Goal: Information Seeking & Learning: Learn about a topic

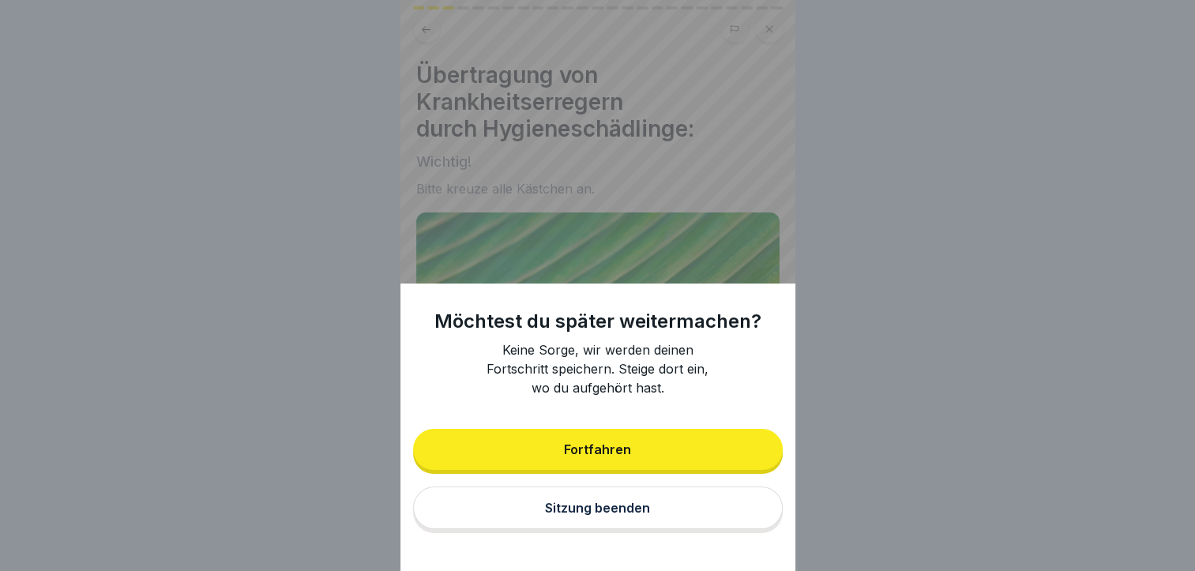
scroll to position [71, 0]
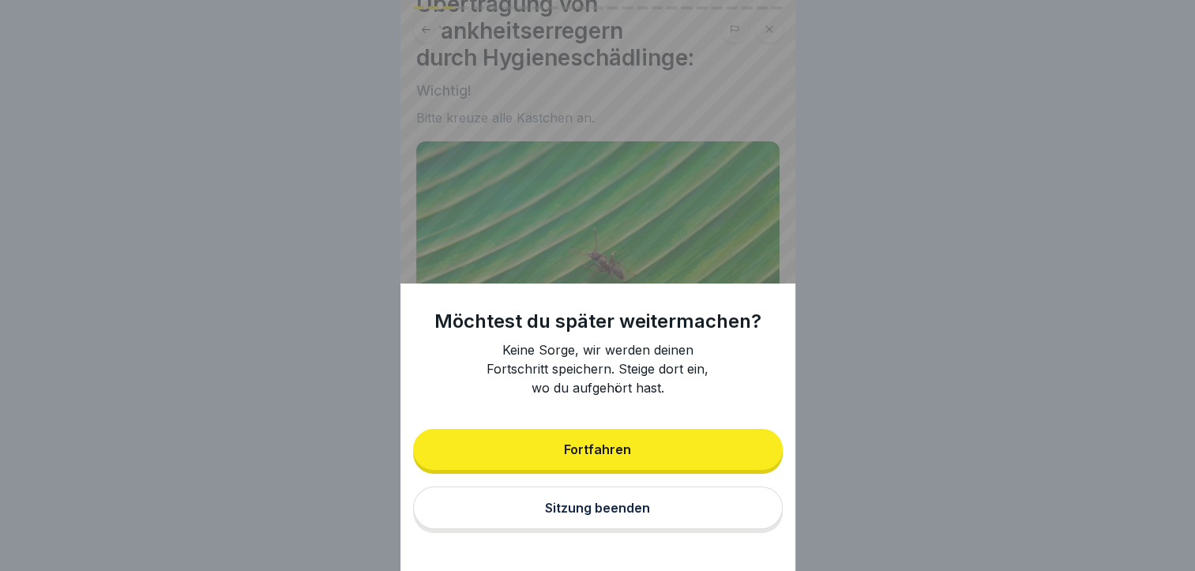
click at [691, 460] on button "Fortfahren" at bounding box center [597, 449] width 369 height 41
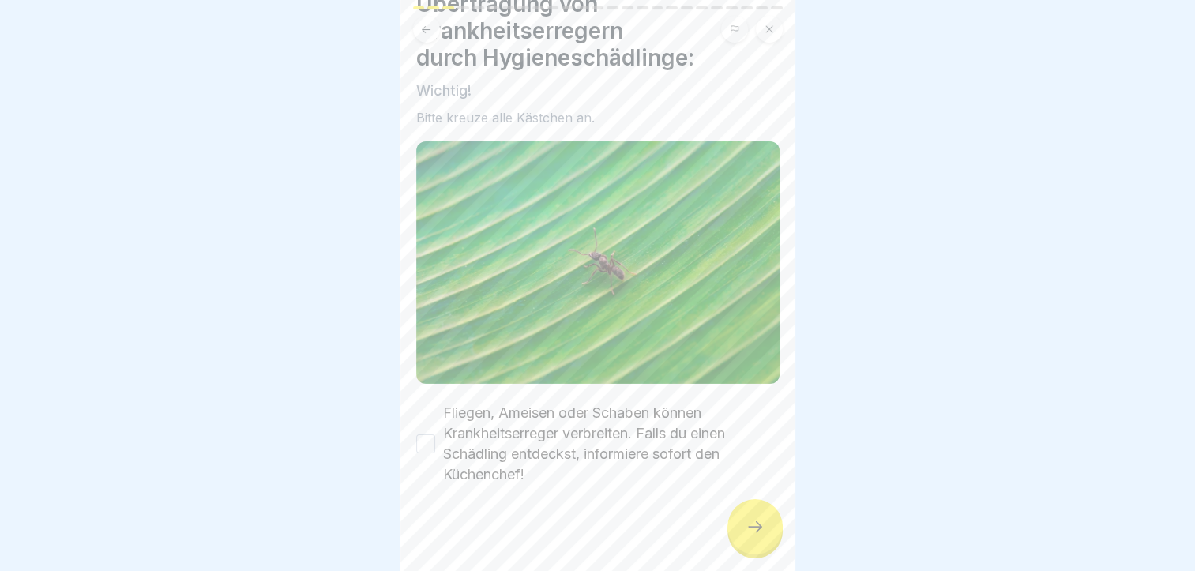
click at [429, 434] on button "Fliegen, Ameisen oder Schaben können Krankheitserreger verbreiten. Falls du ein…" at bounding box center [425, 443] width 19 height 19
click at [745, 550] on div at bounding box center [754, 526] width 55 height 55
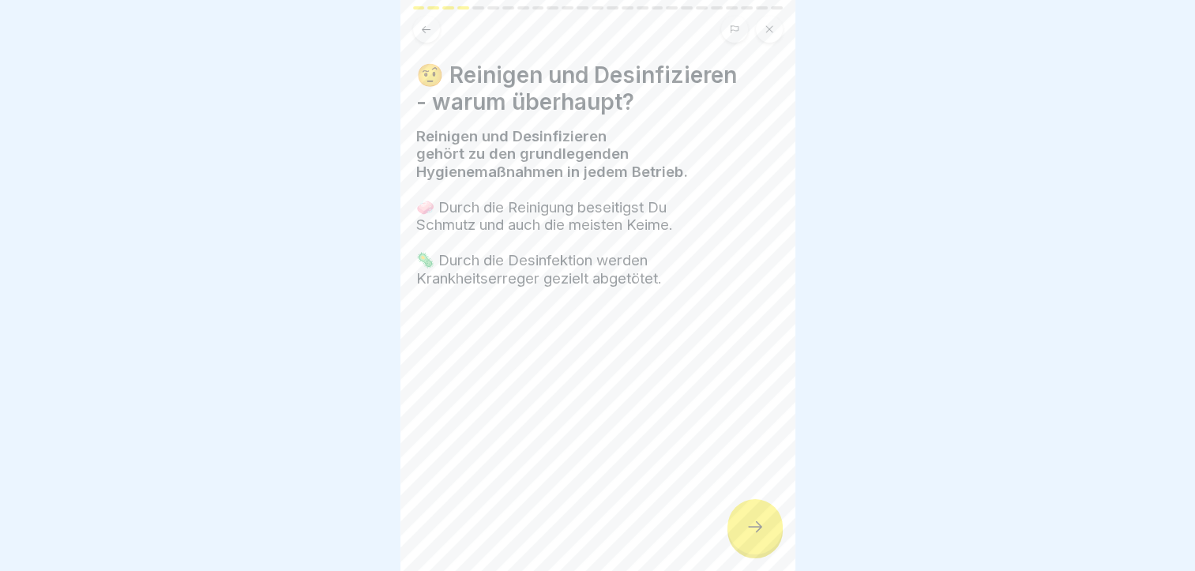
click at [622, 318] on div at bounding box center [597, 334] width 363 height 95
click at [759, 539] on div at bounding box center [754, 526] width 55 height 55
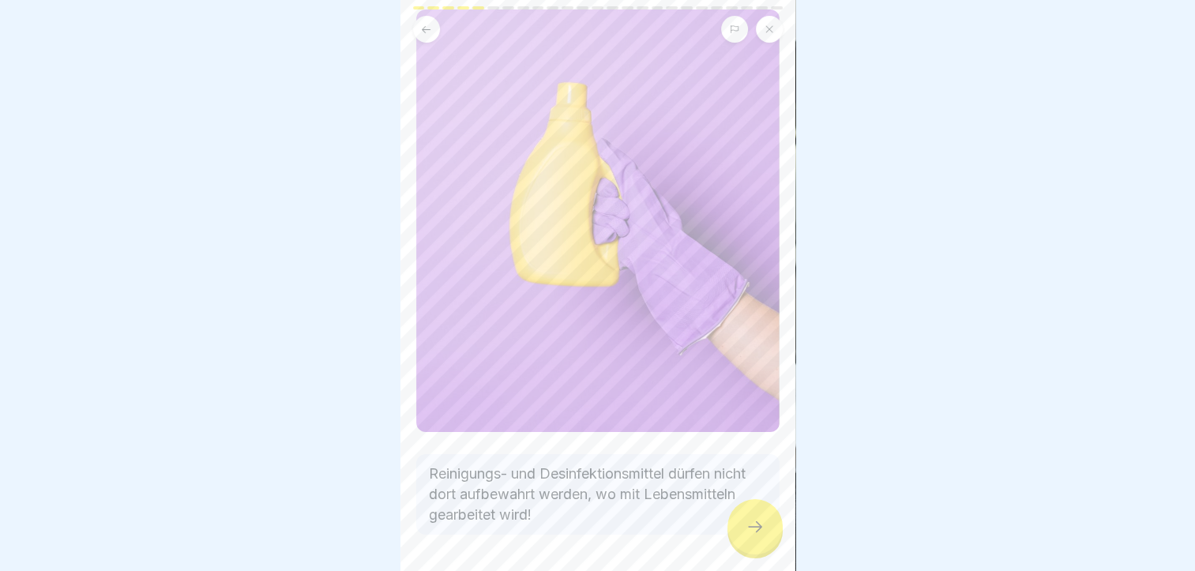
scroll to position [145, 0]
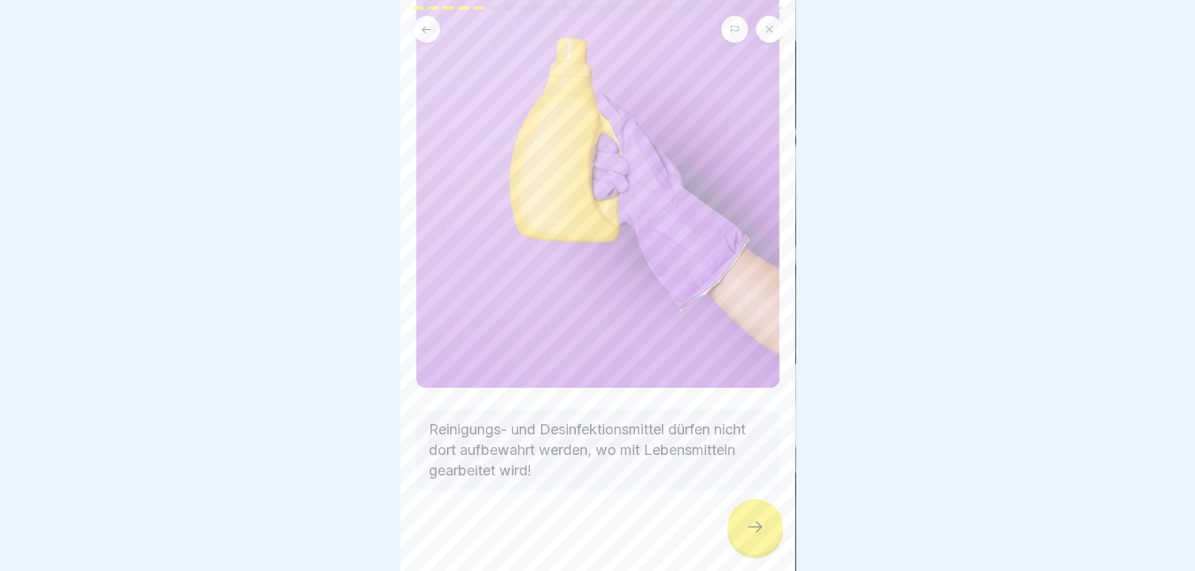
click at [762, 530] on icon at bounding box center [754, 526] width 19 height 19
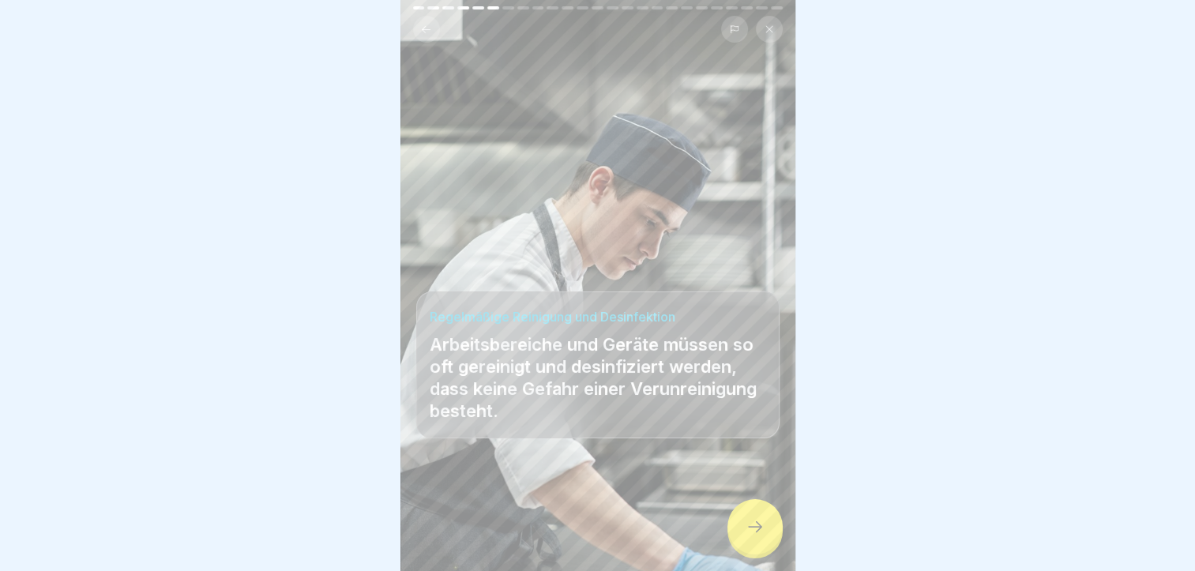
click at [728, 531] on div at bounding box center [754, 526] width 55 height 55
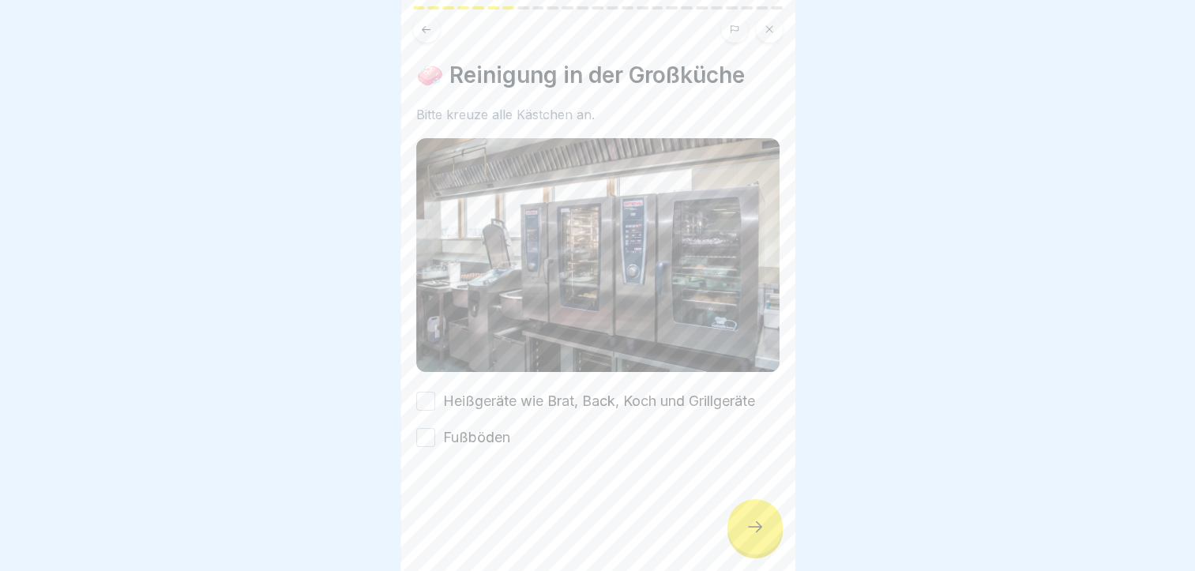
click at [433, 392] on button "Heißgeräte wie Brat, Back, Koch und Grillgeräte" at bounding box center [425, 401] width 19 height 19
click at [432, 428] on button "Fußböden" at bounding box center [425, 437] width 19 height 19
click at [761, 535] on icon at bounding box center [754, 526] width 19 height 19
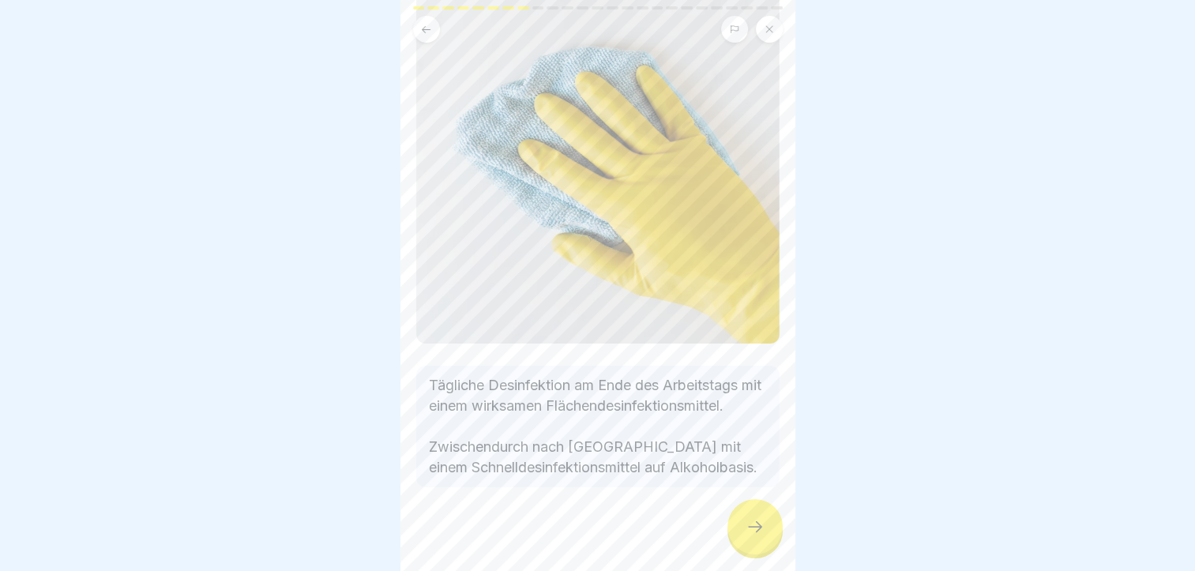
scroll to position [148, 0]
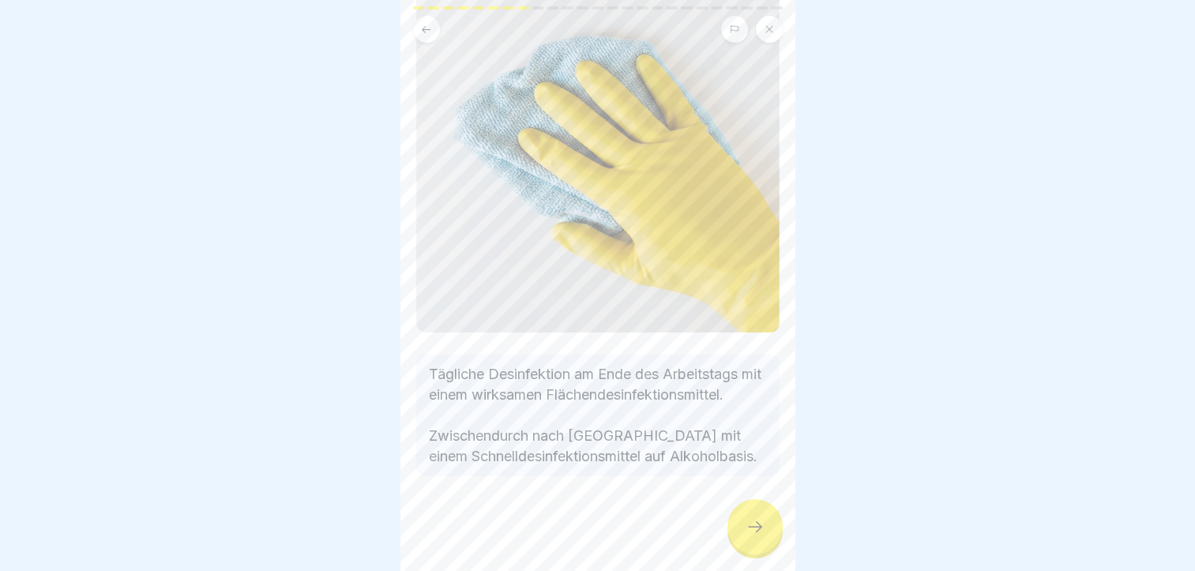
click at [755, 546] on div at bounding box center [754, 526] width 55 height 55
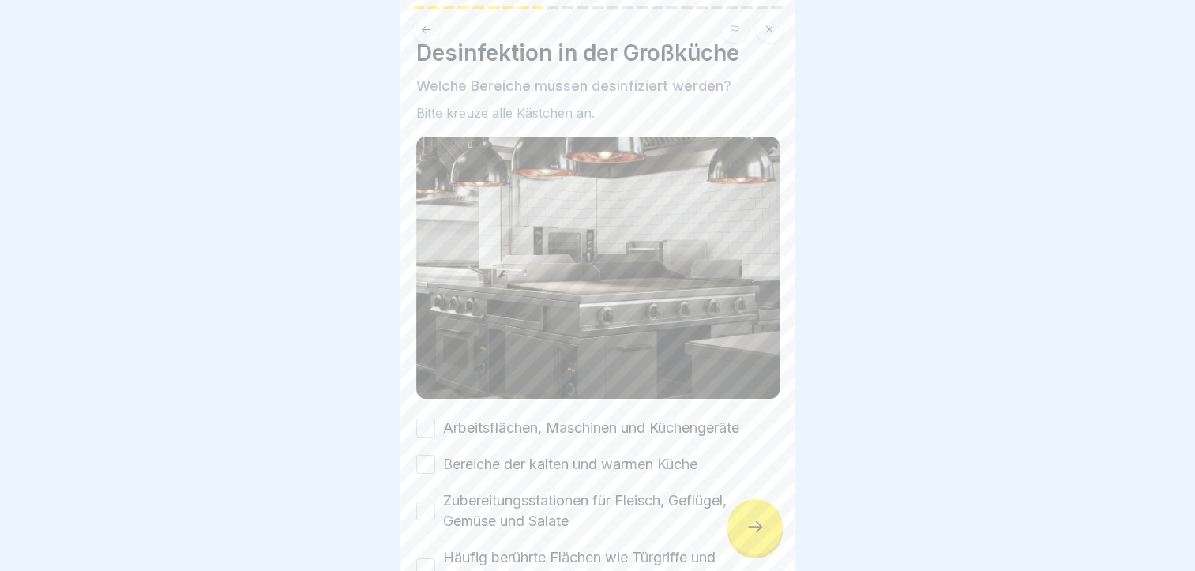
scroll to position [24, 0]
click at [432, 417] on button "Arbeitsflächen, Maschinen und Küchengeräte" at bounding box center [425, 426] width 19 height 19
click at [428, 453] on button "Bereiche der kalten und warmen Küche" at bounding box center [425, 462] width 19 height 19
click at [426, 500] on button "Zubereitungsstationen für Fleisch, Geflügel, Gemüse und Salate" at bounding box center [425, 509] width 19 height 19
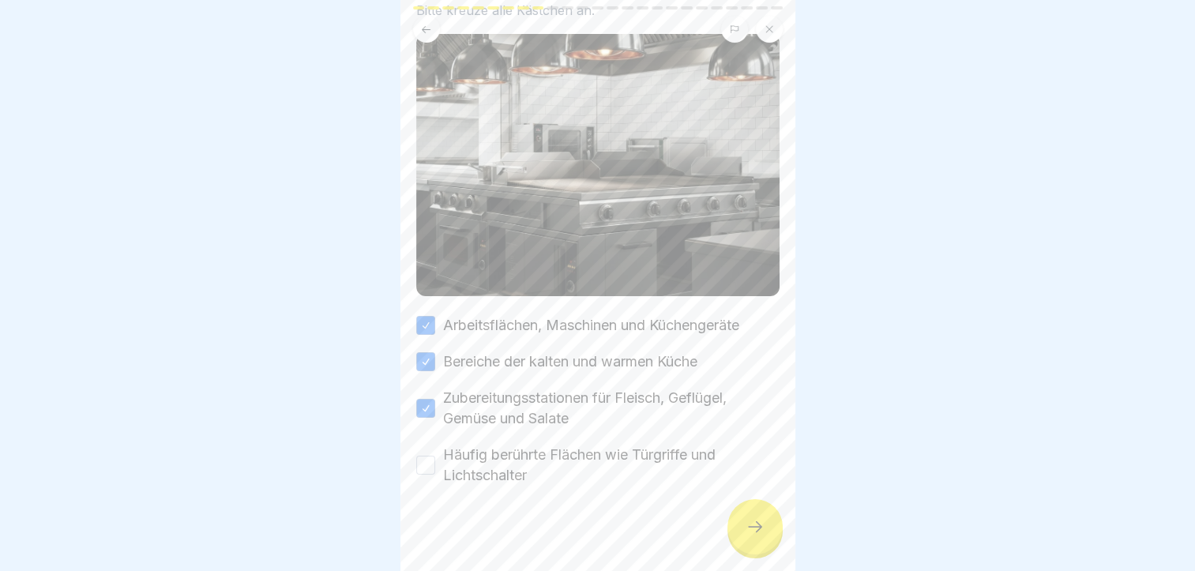
click at [421, 456] on button "Häufig berührte Flächen wie Türgriffe und Lichtschalter" at bounding box center [425, 465] width 19 height 19
click at [739, 542] on div at bounding box center [754, 526] width 55 height 55
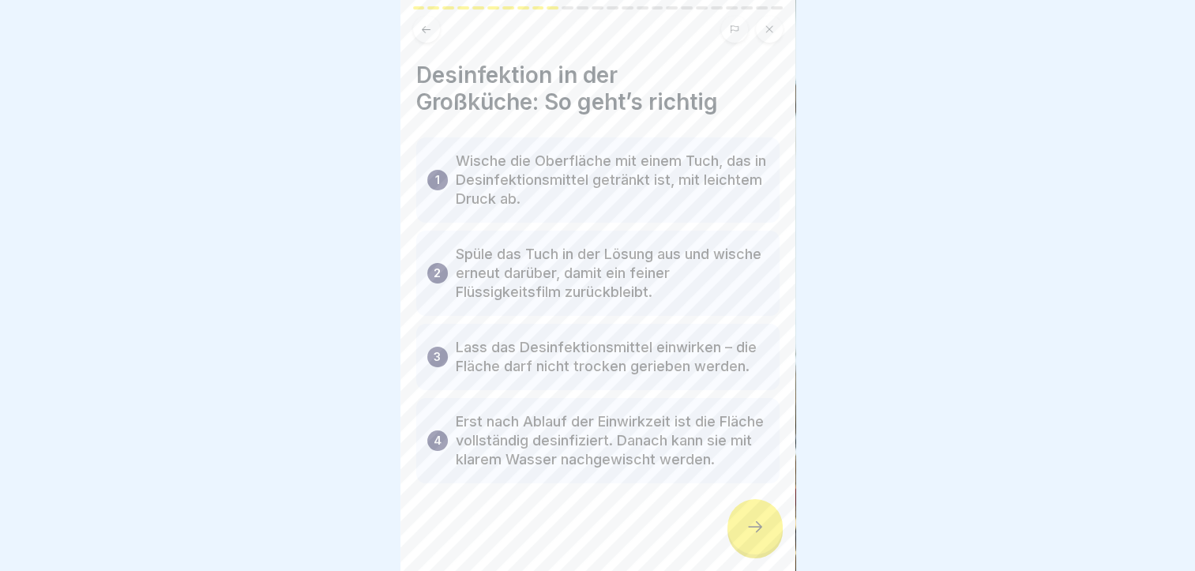
scroll to position [17, 0]
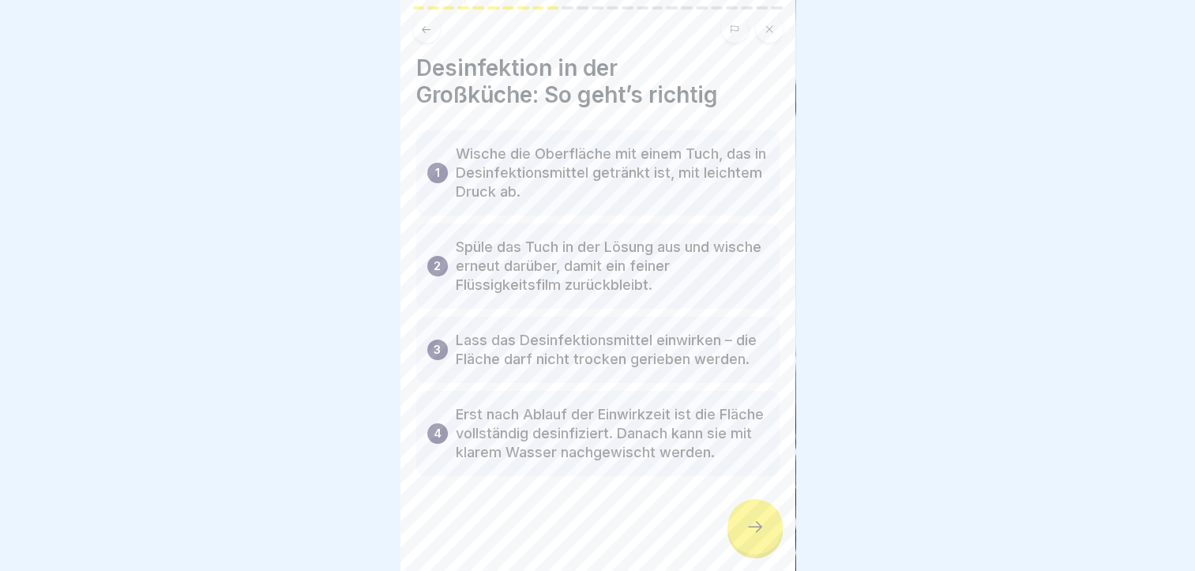
click at [751, 526] on icon at bounding box center [754, 526] width 19 height 19
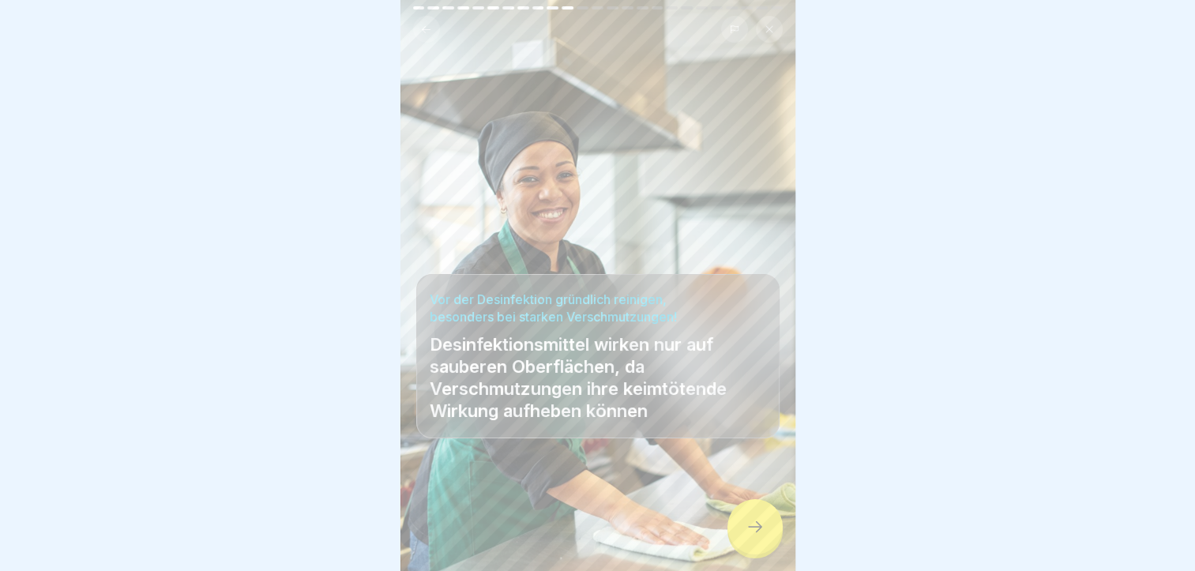
click at [751, 526] on icon at bounding box center [754, 526] width 19 height 19
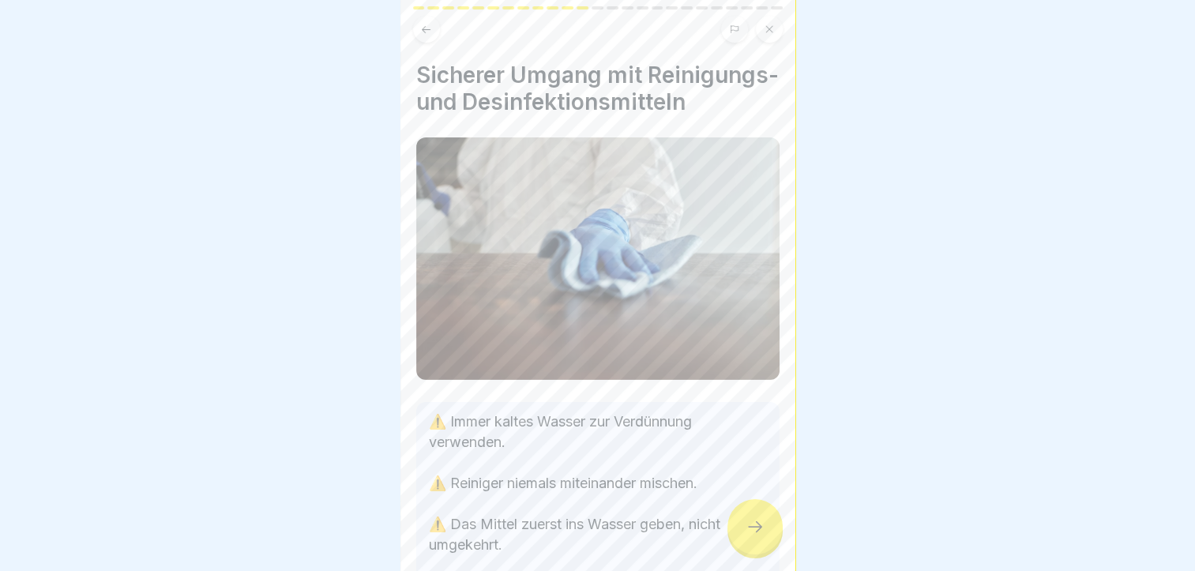
click at [751, 526] on icon at bounding box center [754, 526] width 19 height 19
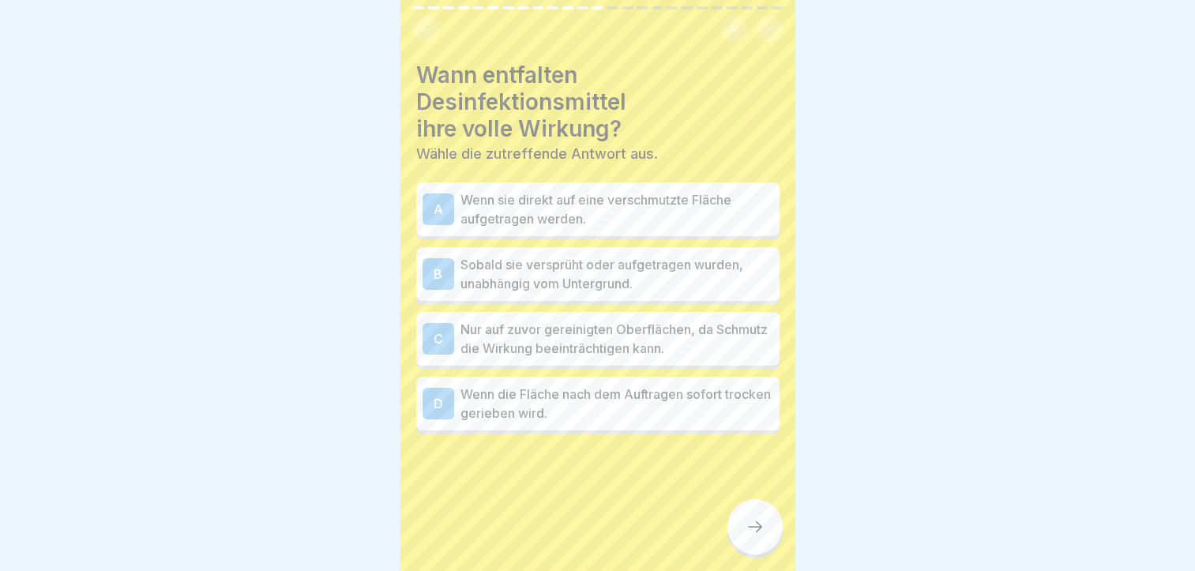
click at [423, 25] on icon at bounding box center [426, 28] width 9 height 7
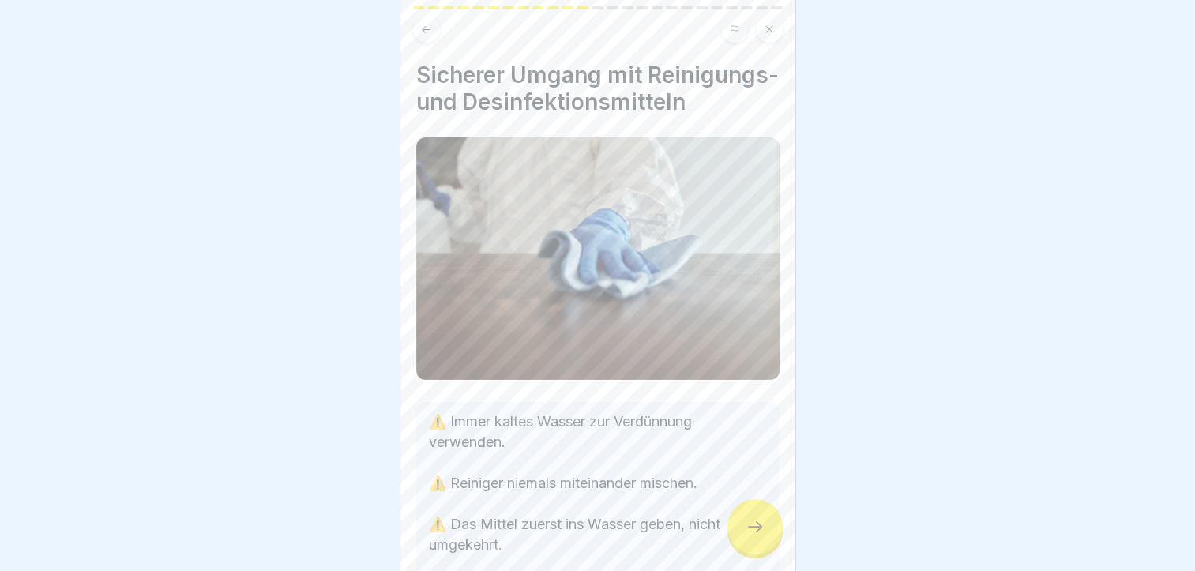
click at [373, 477] on div at bounding box center [597, 285] width 1195 height 571
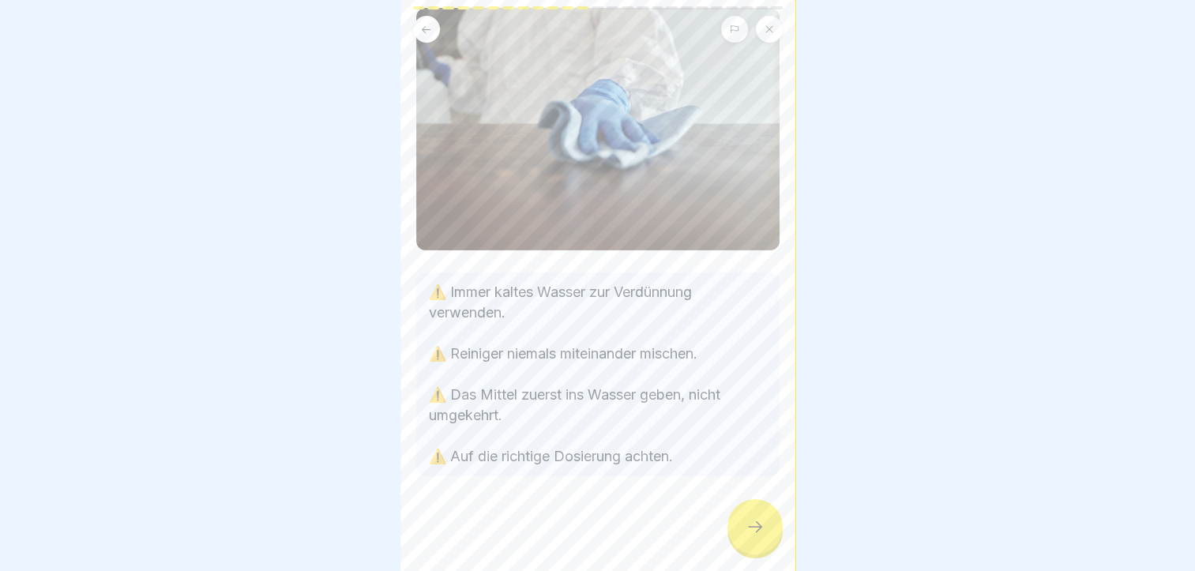
click at [426, 24] on icon at bounding box center [426, 30] width 12 height 12
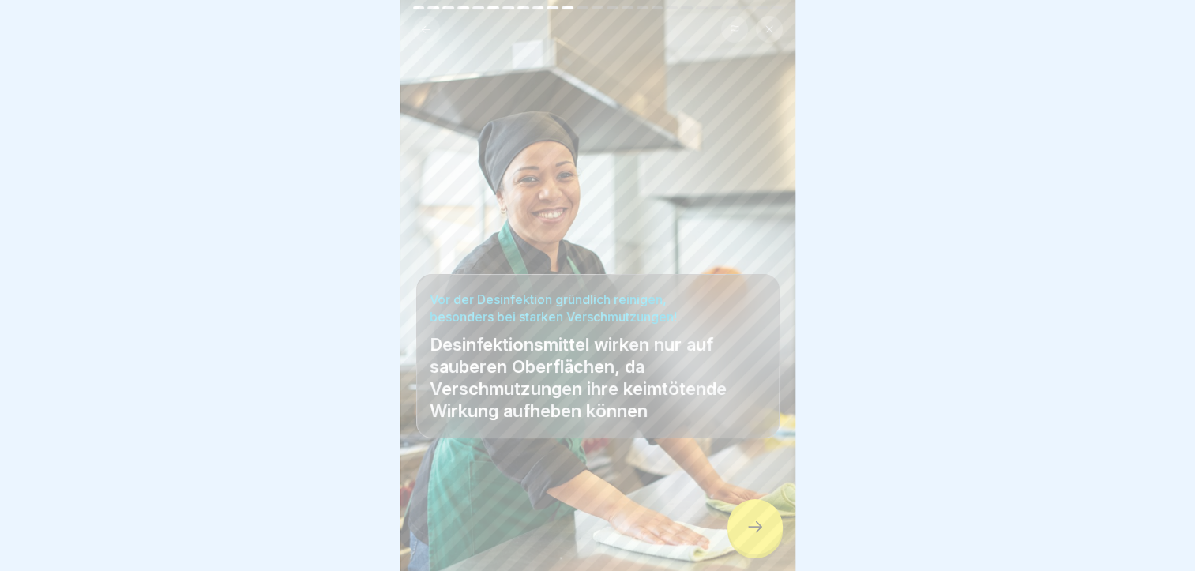
click at [426, 24] on icon at bounding box center [426, 30] width 12 height 12
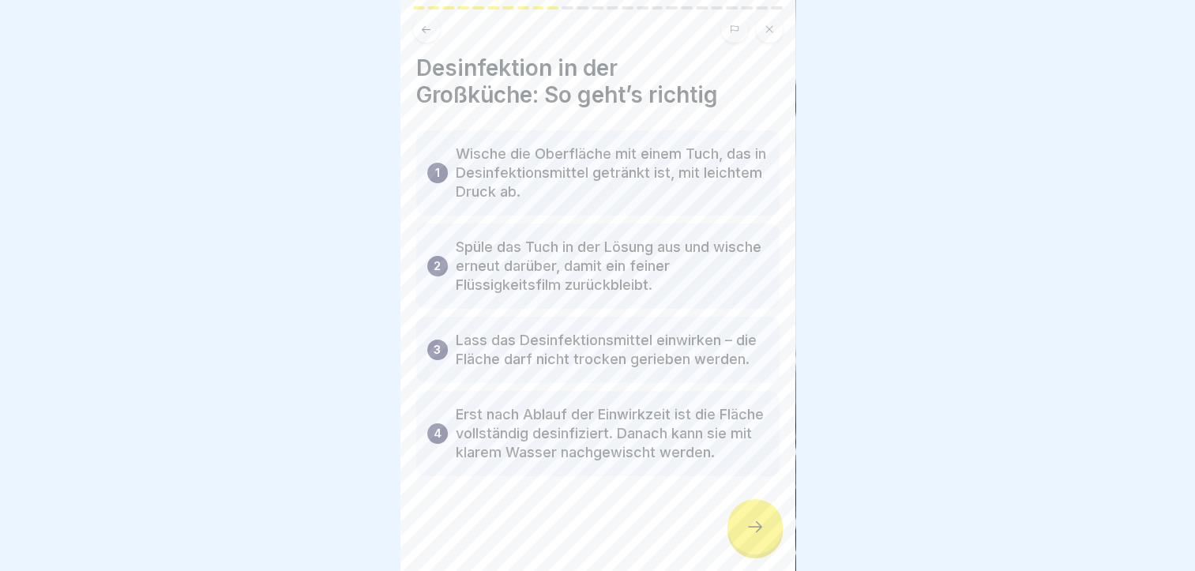
click at [747, 537] on div at bounding box center [754, 526] width 55 height 55
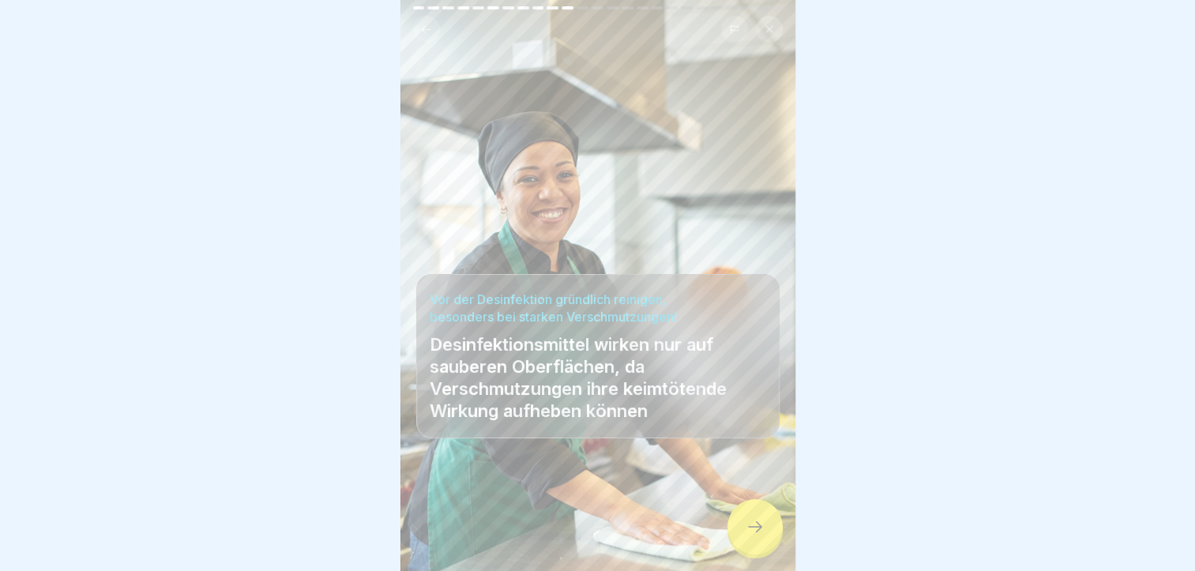
click at [747, 536] on icon at bounding box center [754, 526] width 19 height 19
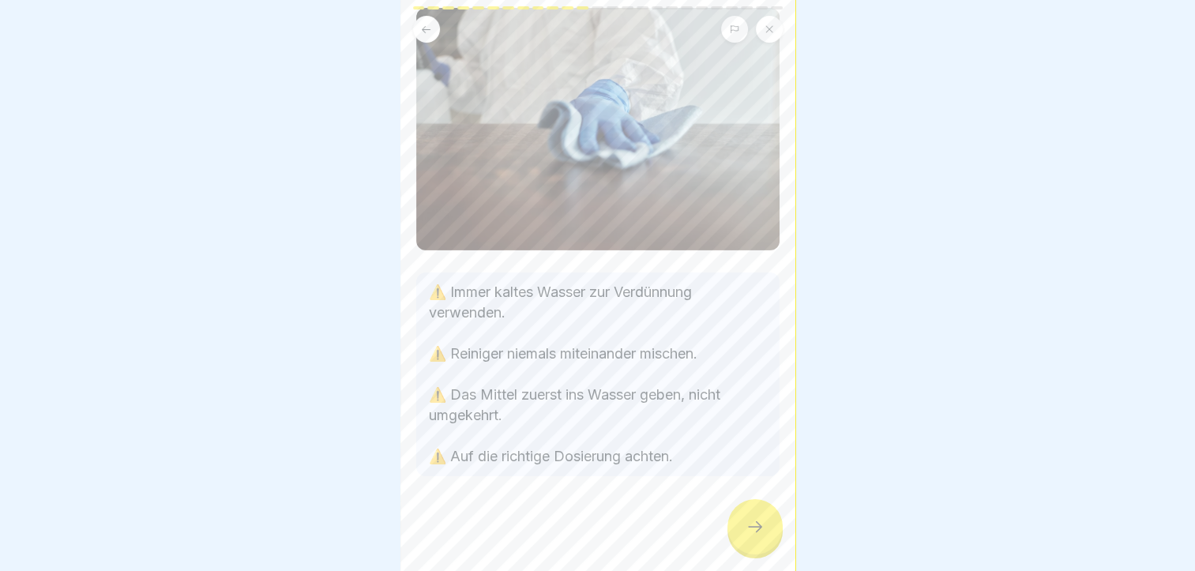
click at [747, 537] on div at bounding box center [754, 526] width 55 height 55
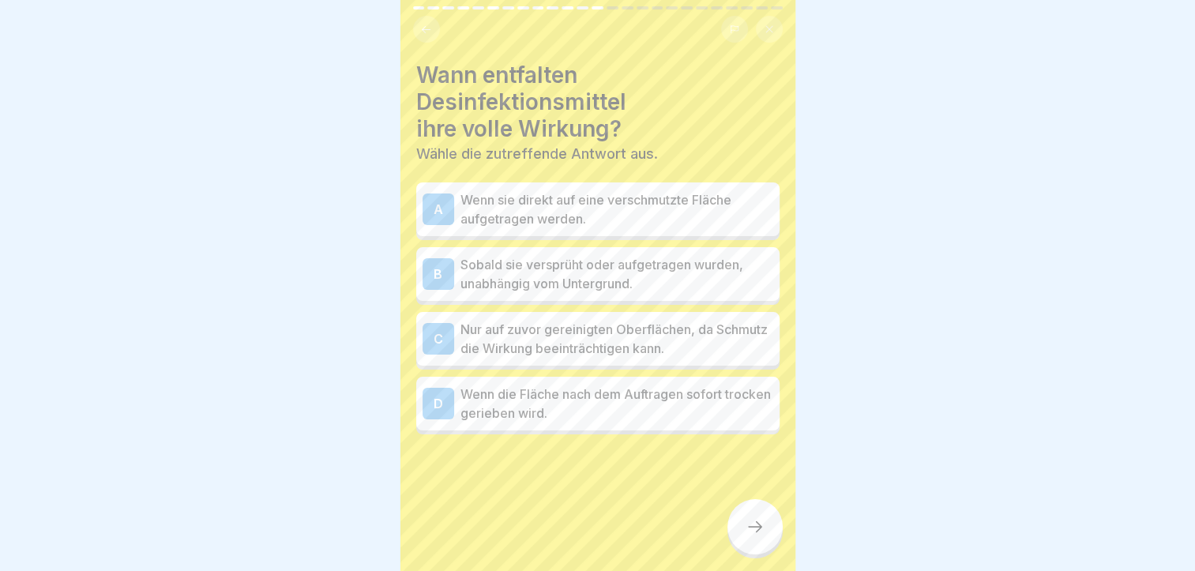
click at [747, 536] on icon at bounding box center [754, 526] width 19 height 19
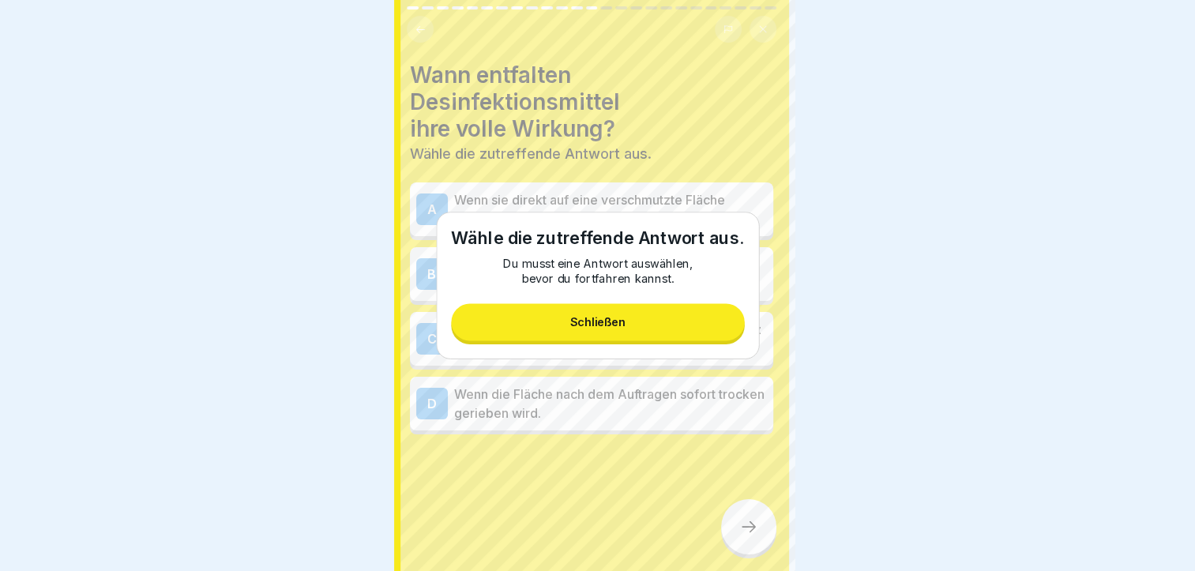
scroll to position [0, 0]
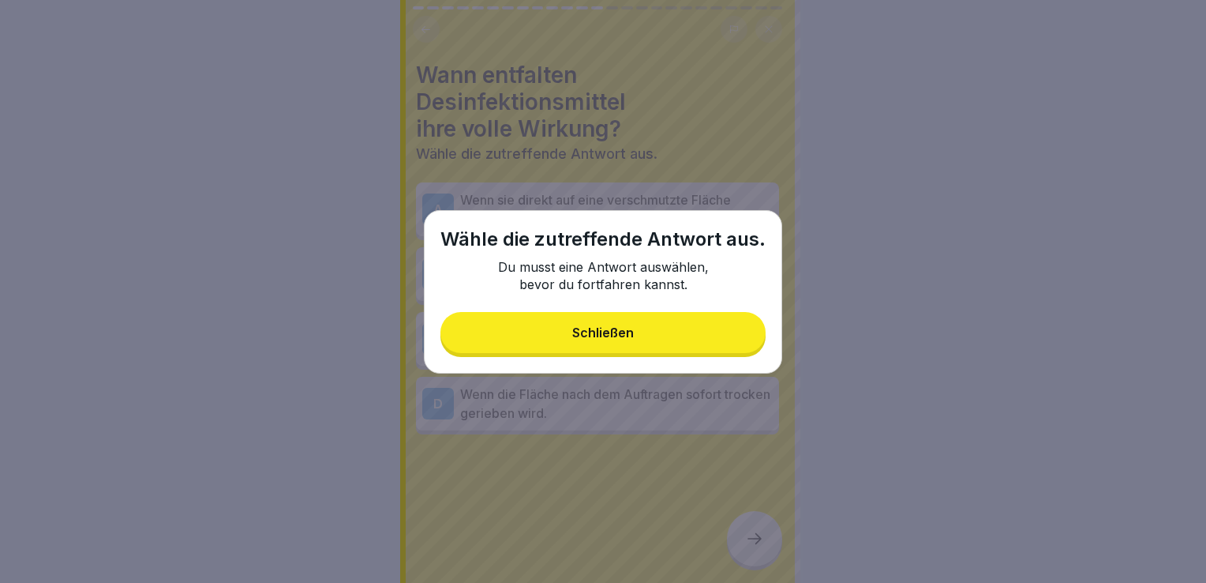
click at [620, 320] on button "Schließen" at bounding box center [603, 332] width 325 height 41
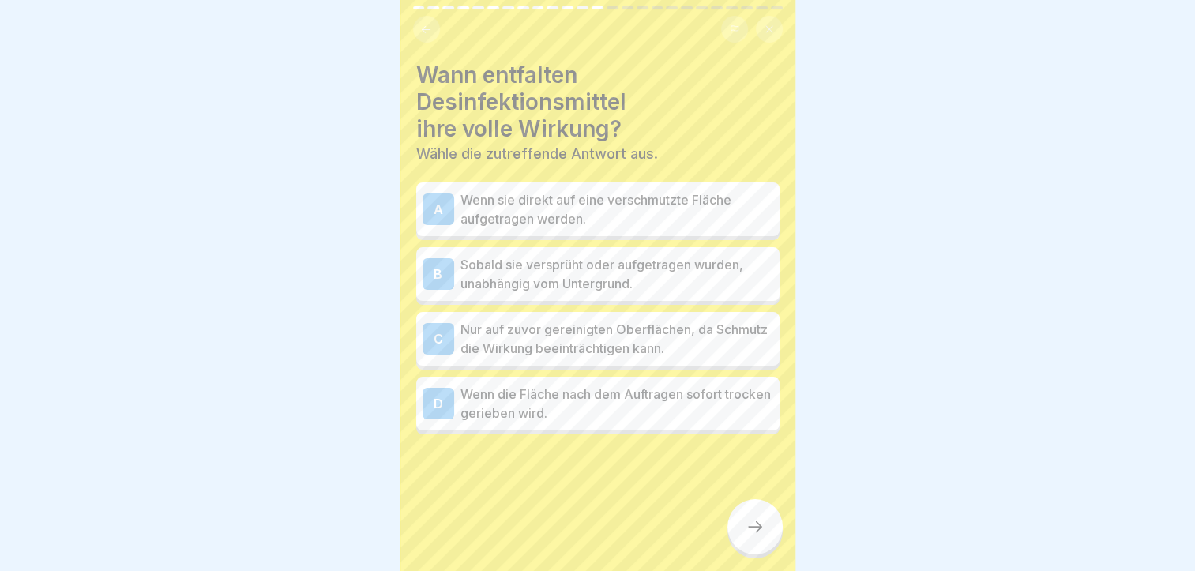
click at [572, 427] on div "D Wenn die Fläche nach dem Auftragen sofort trocken gerieben wird." at bounding box center [597, 404] width 363 height 54
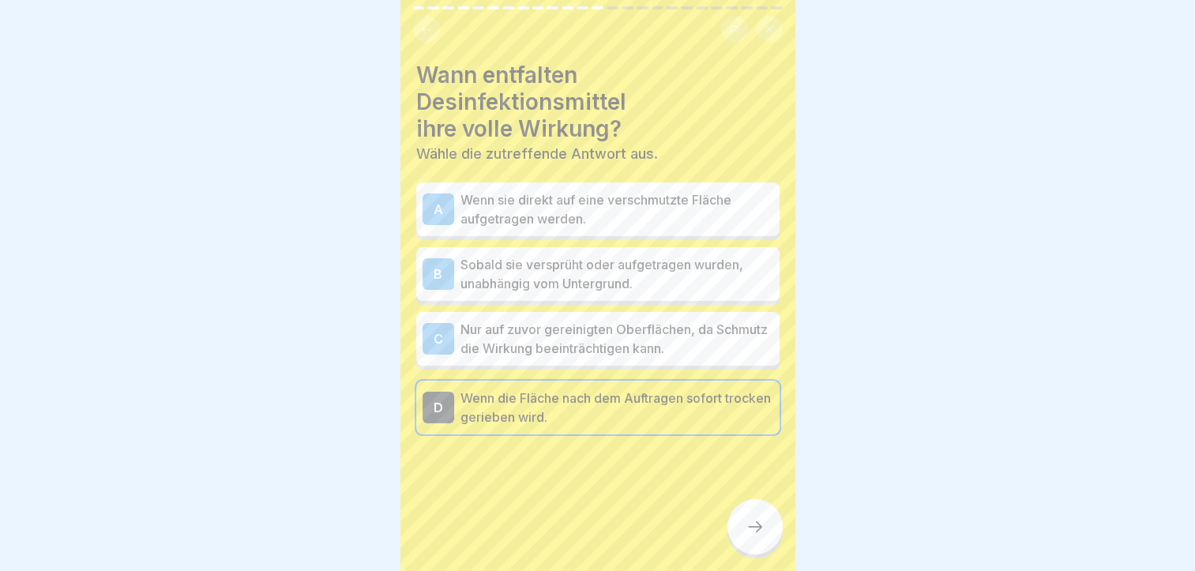
click at [748, 532] on icon at bounding box center [754, 526] width 19 height 19
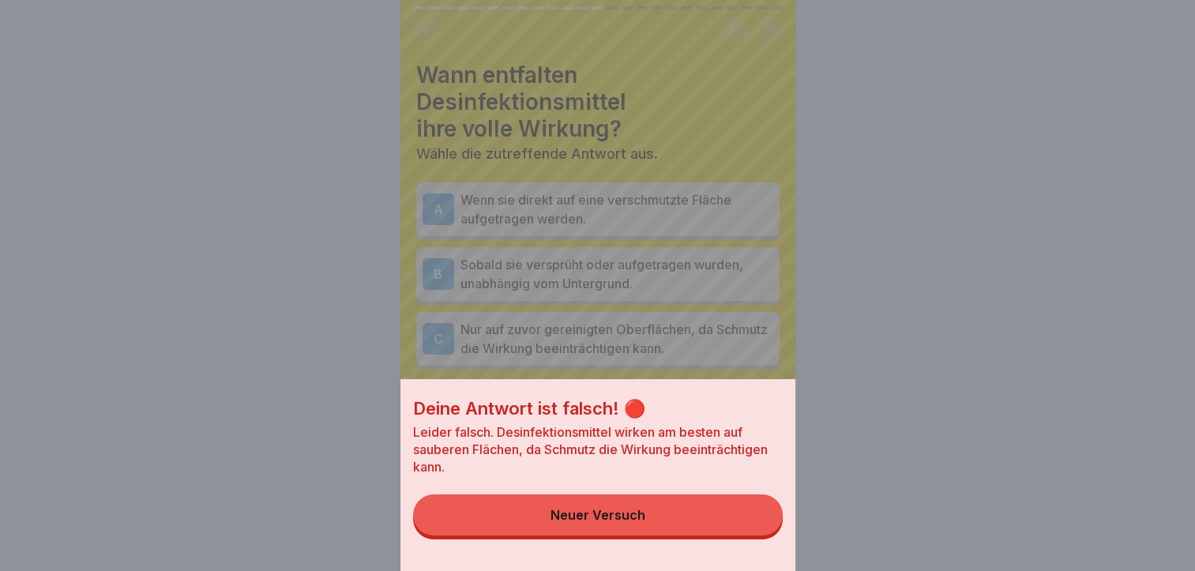
click at [711, 535] on button "Neuer Versuch" at bounding box center [597, 514] width 369 height 41
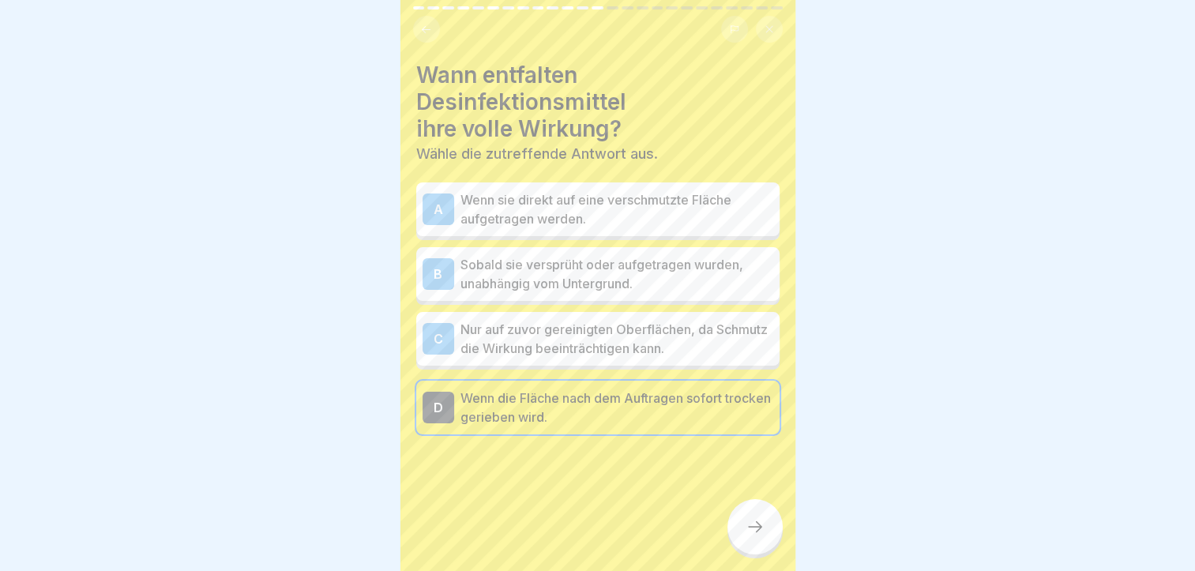
click at [555, 340] on p "Nur auf zuvor gereinigten Oberflächen, da Schmutz die Wirkung beeinträchtigen k…" at bounding box center [616, 339] width 313 height 38
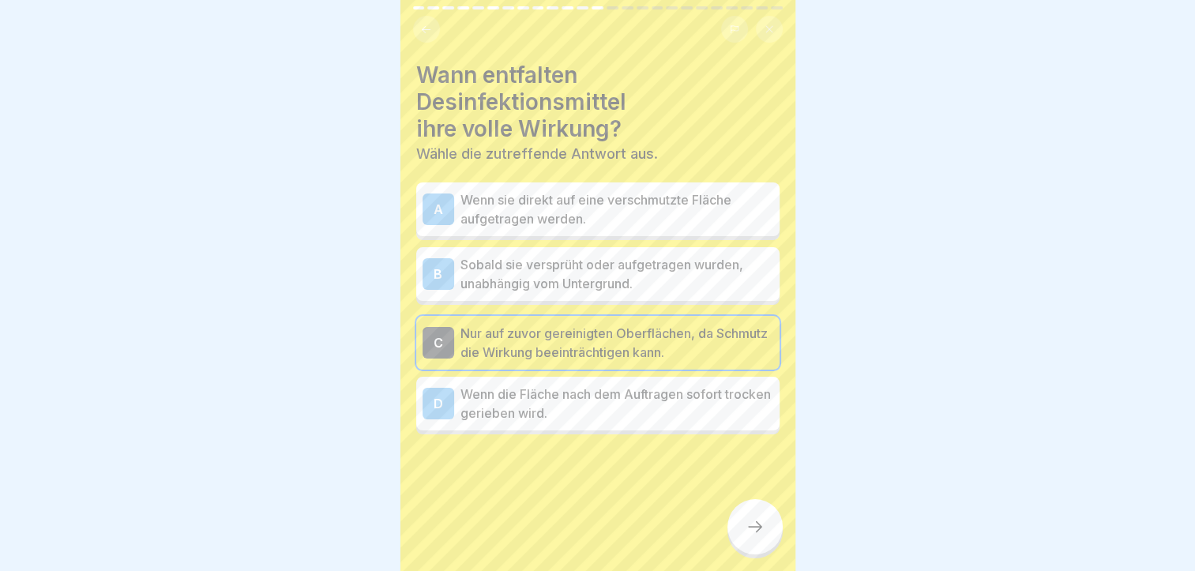
click at [523, 412] on p "Wenn die Fläche nach dem Auftragen sofort trocken gerieben wird." at bounding box center [616, 403] width 313 height 38
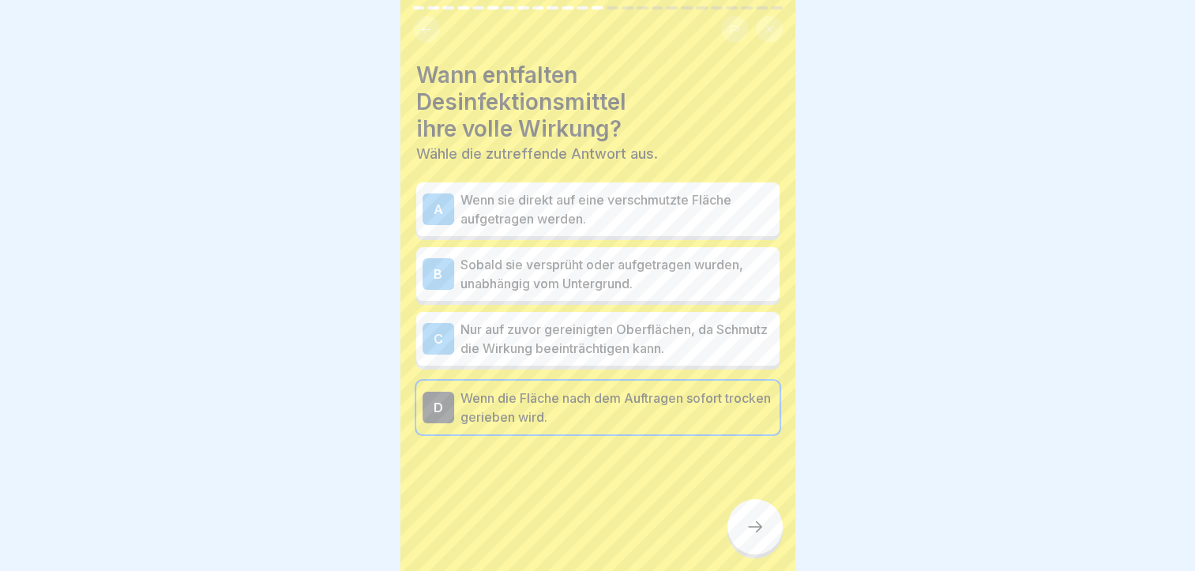
click at [543, 330] on p "Nur auf zuvor gereinigten Oberflächen, da Schmutz die Wirkung beeinträchtigen k…" at bounding box center [616, 339] width 313 height 38
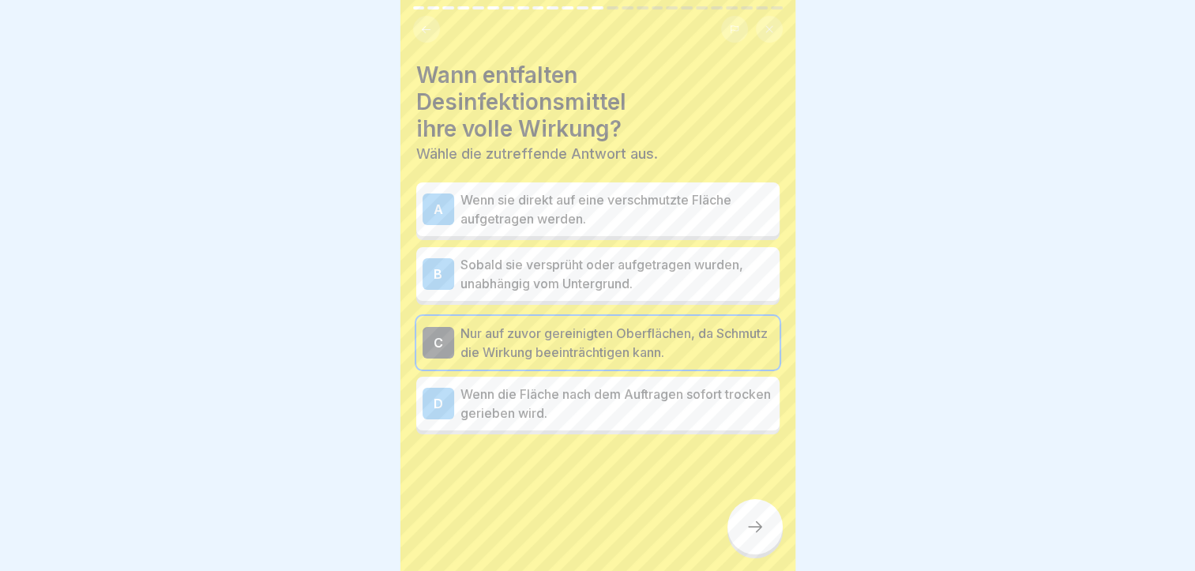
click at [765, 535] on div at bounding box center [754, 526] width 55 height 55
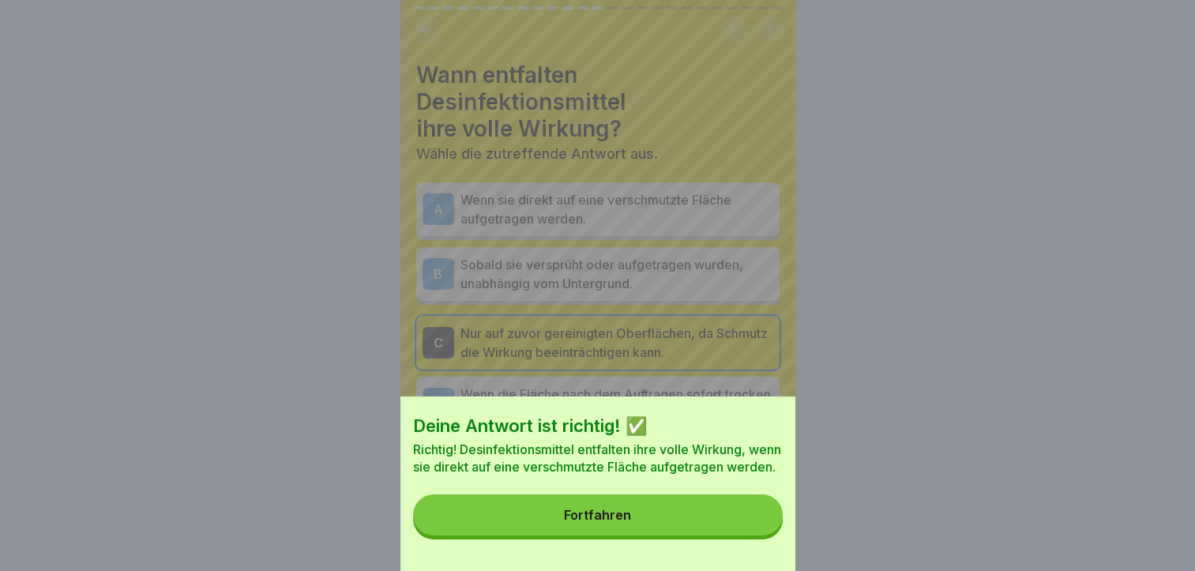
click at [691, 535] on button "Fortfahren" at bounding box center [597, 514] width 369 height 41
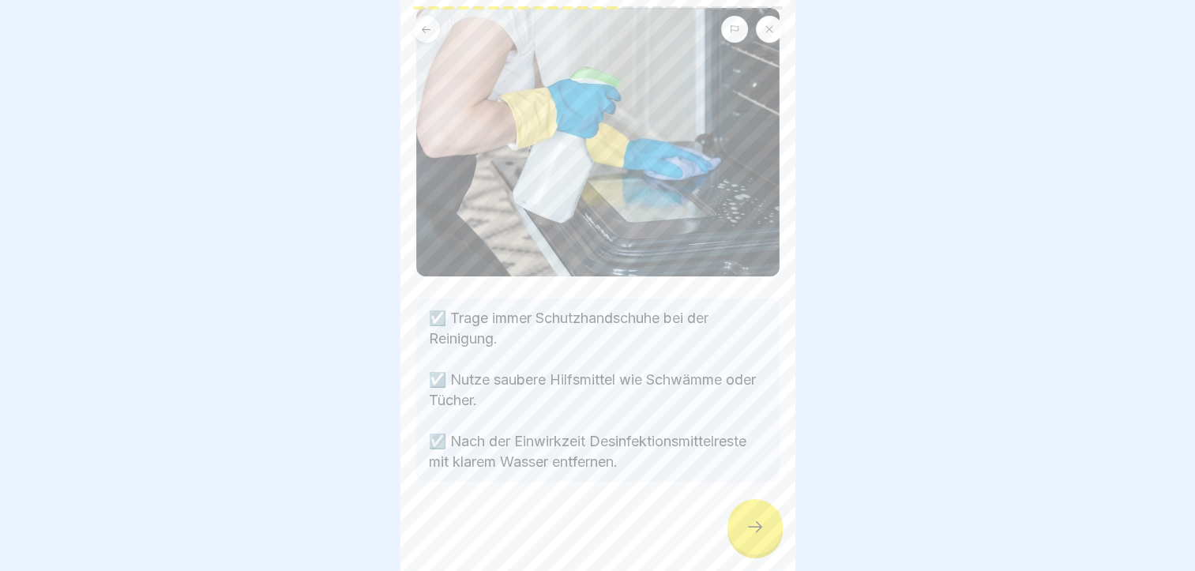
scroll to position [142, 0]
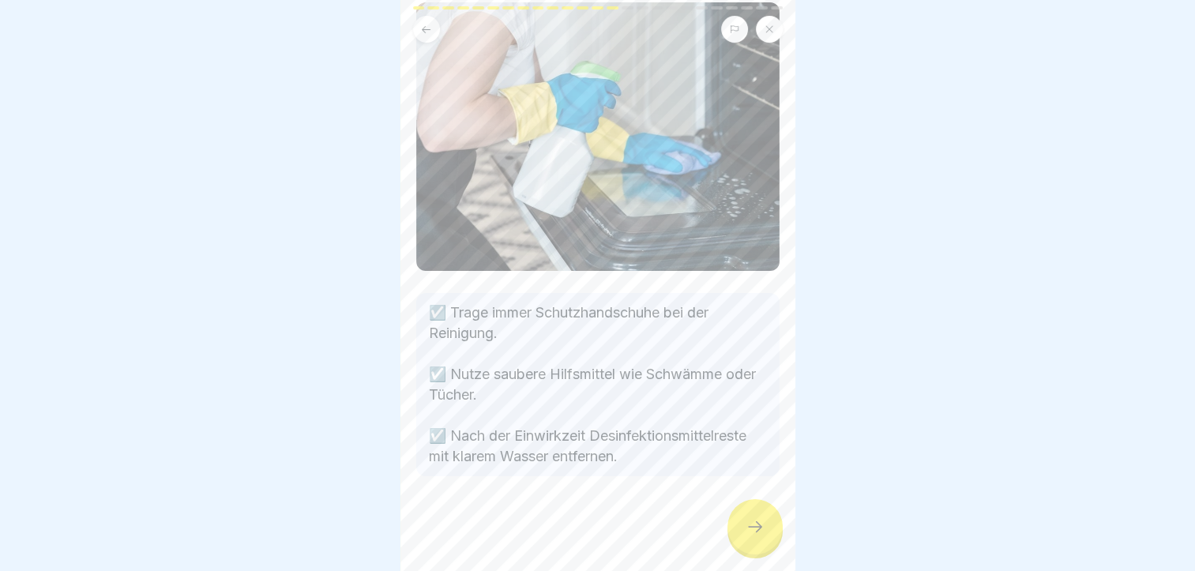
click at [740, 550] on div at bounding box center [754, 526] width 55 height 55
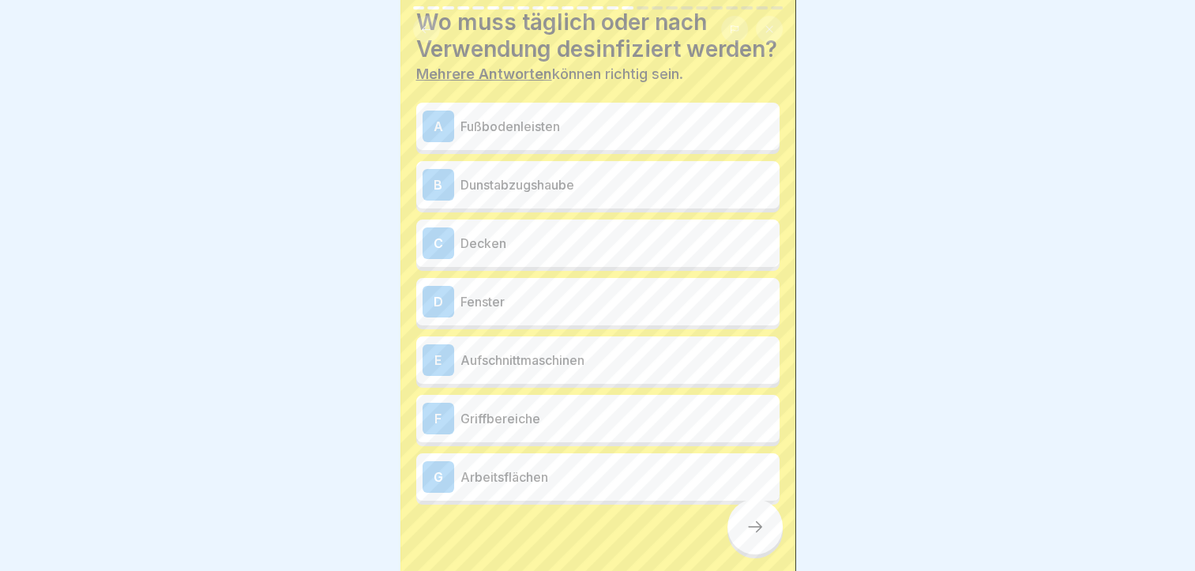
scroll to position [57, 0]
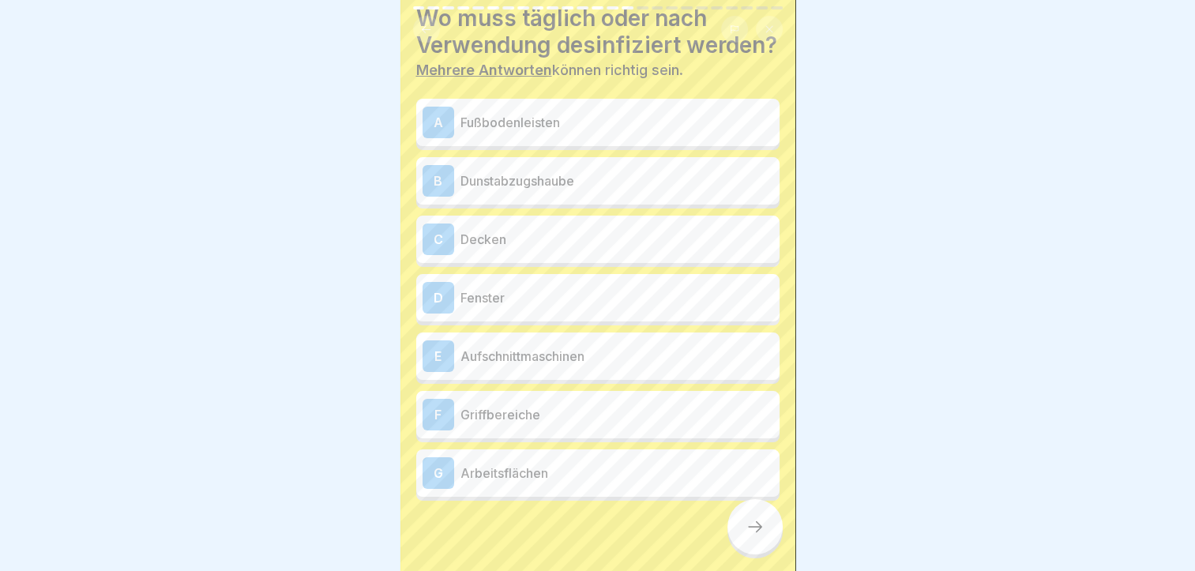
click at [553, 190] on p "Dunstabzugshaube" at bounding box center [616, 180] width 313 height 19
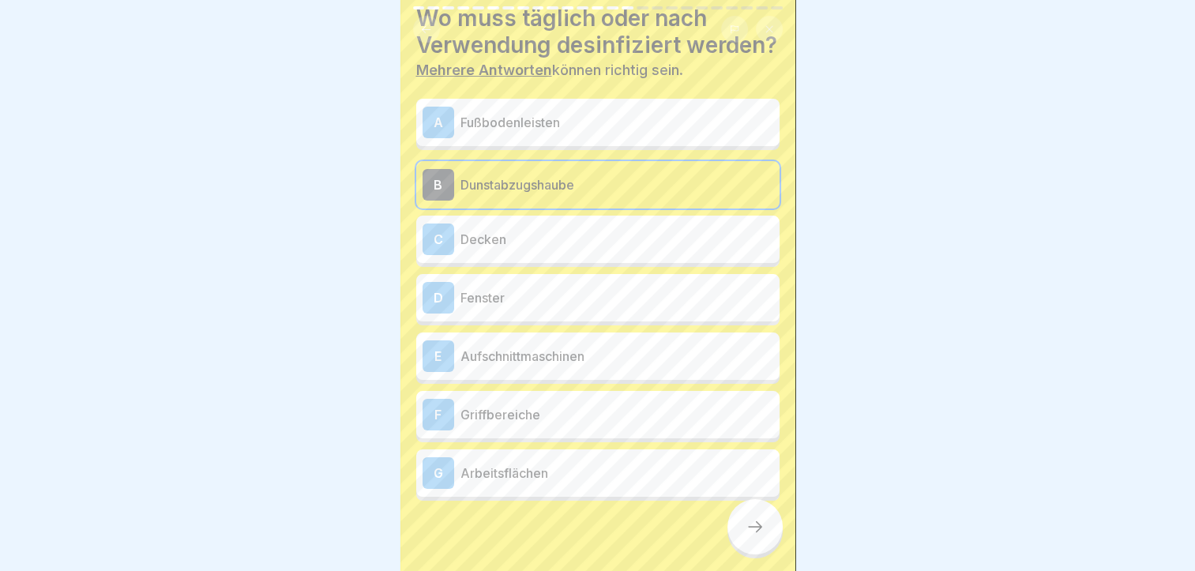
click at [553, 194] on p "Dunstabzugshaube" at bounding box center [616, 184] width 313 height 19
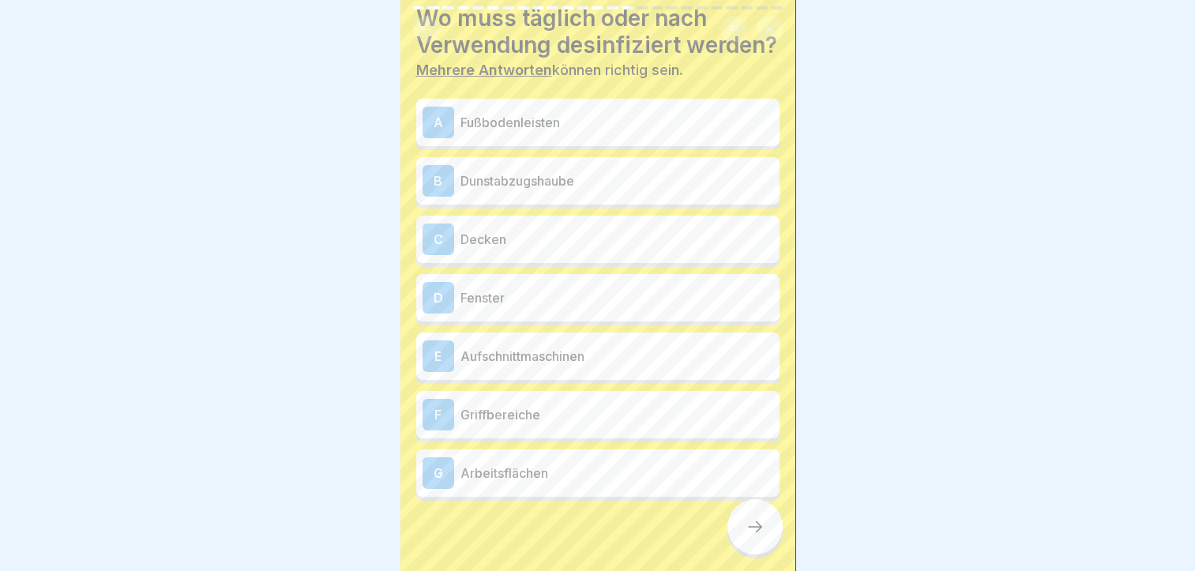
click at [553, 190] on p "Dunstabzugshaube" at bounding box center [616, 180] width 313 height 19
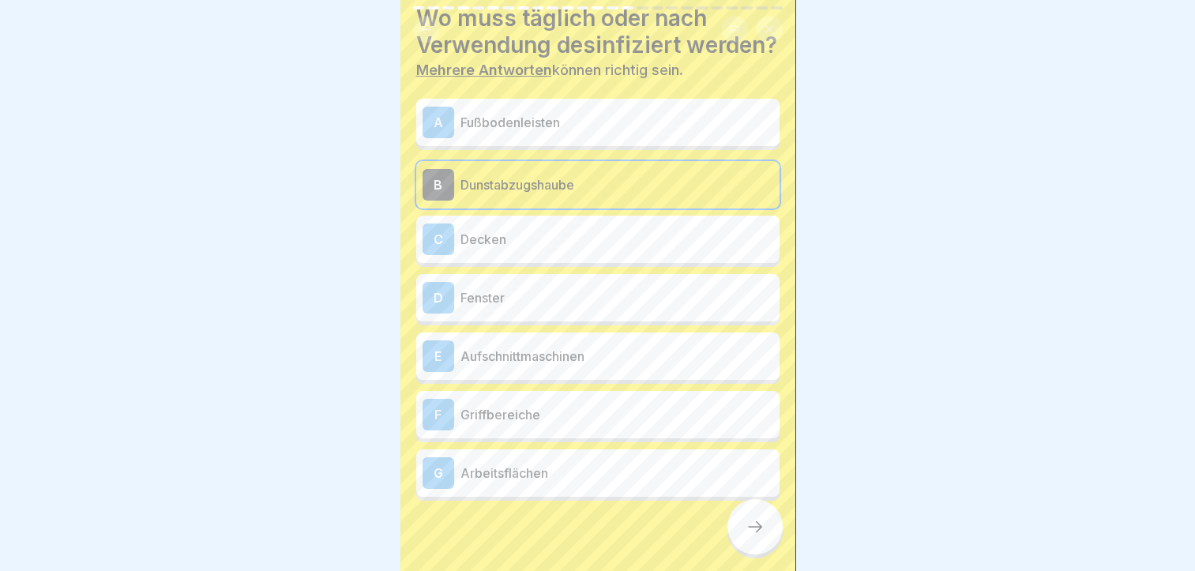
click at [508, 372] on div "E Aufschnittmaschinen" at bounding box center [597, 356] width 351 height 32
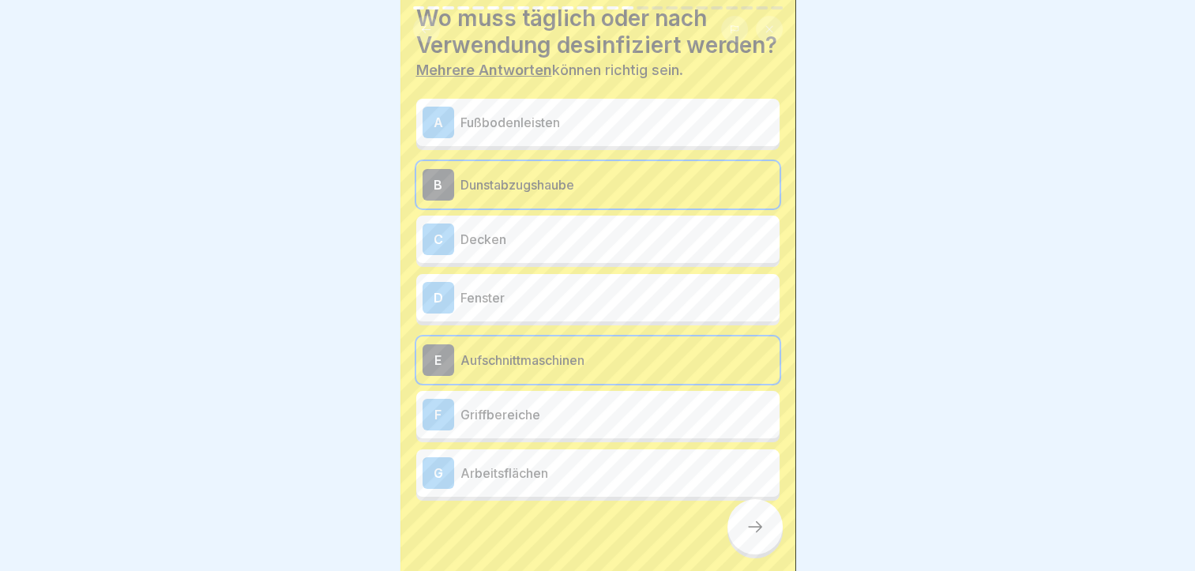
click at [496, 424] on p "Griffbereiche" at bounding box center [616, 414] width 313 height 19
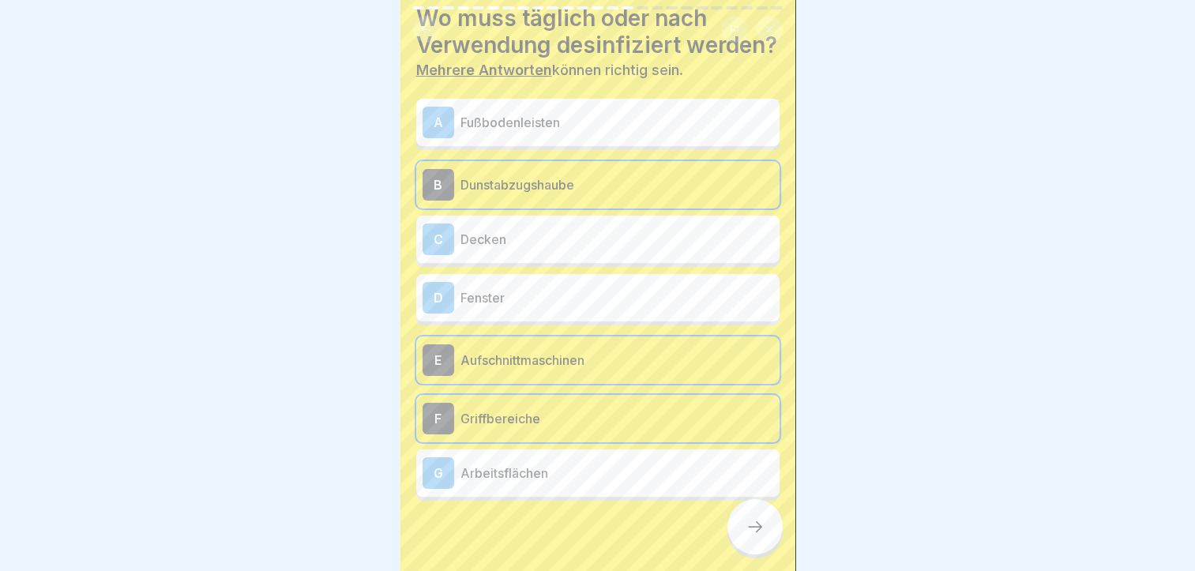
click at [493, 482] on p "Arbeitsflächen" at bounding box center [616, 472] width 313 height 19
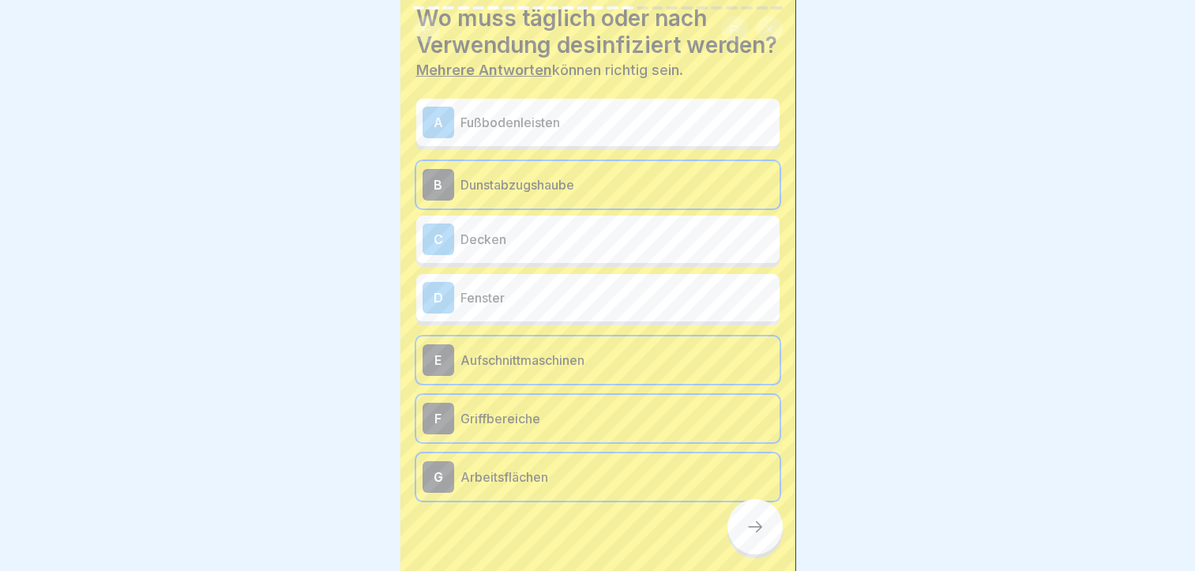
click at [753, 521] on div at bounding box center [754, 526] width 55 height 55
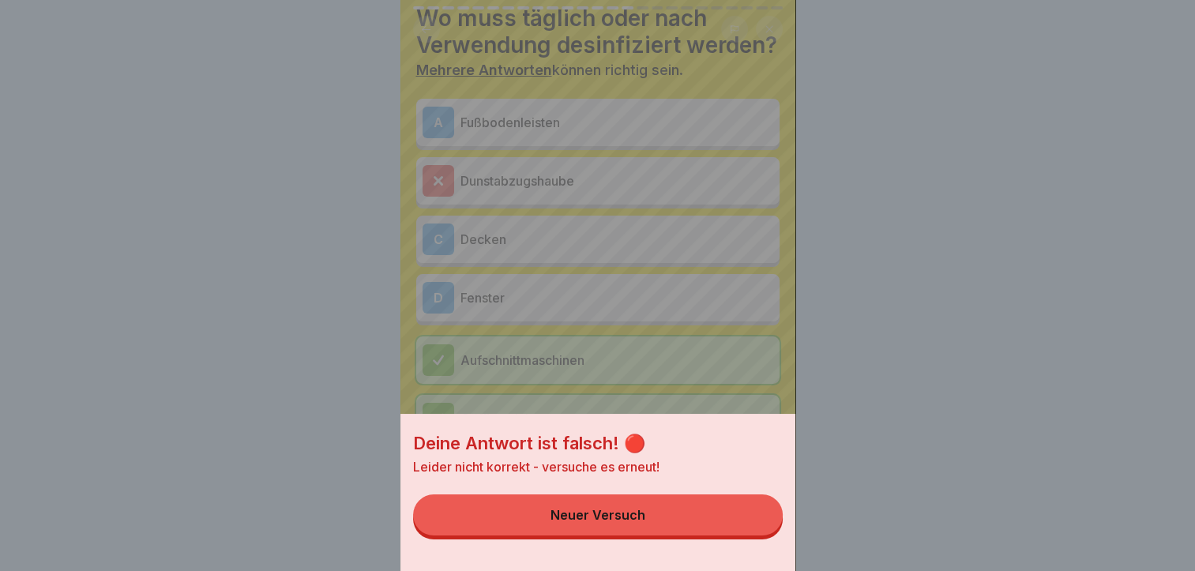
click at [753, 520] on button "Neuer Versuch" at bounding box center [597, 514] width 369 height 41
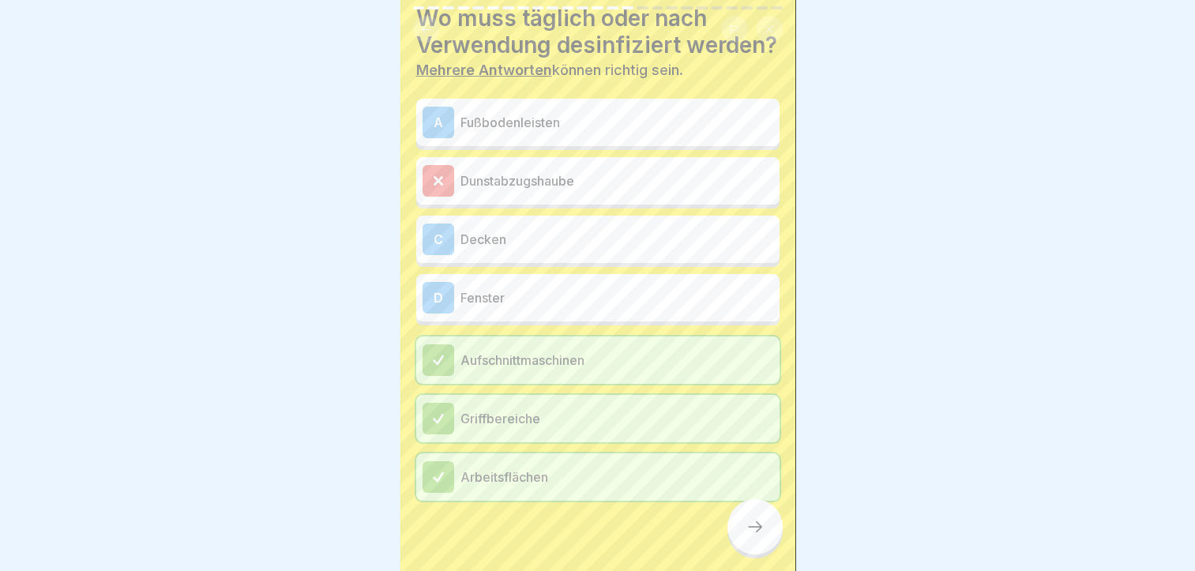
click at [753, 520] on div at bounding box center [754, 526] width 55 height 55
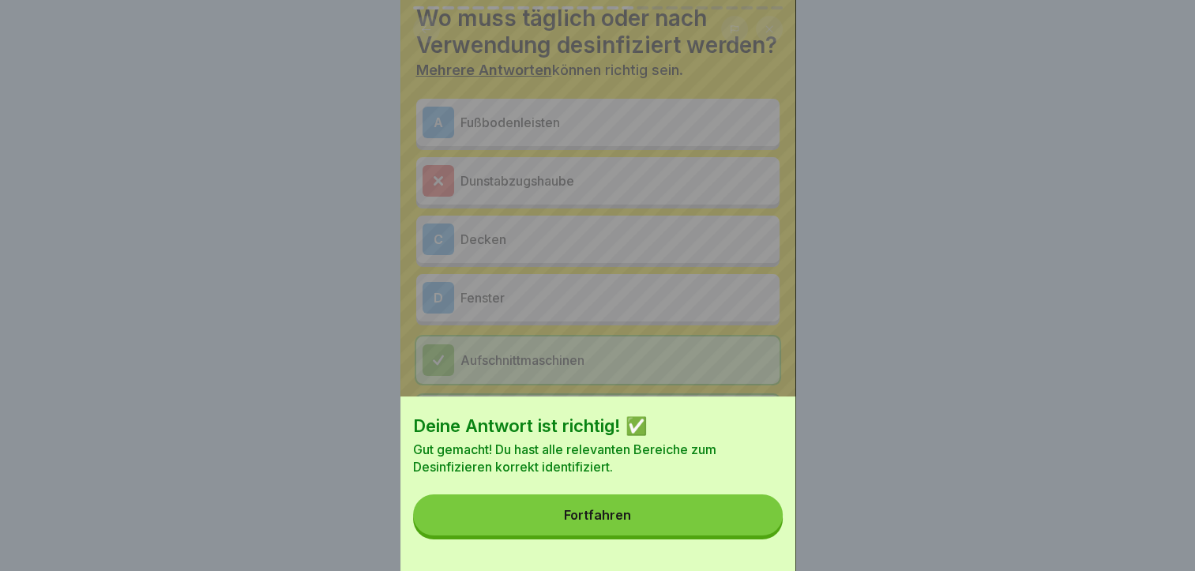
click at [702, 526] on button "Fortfahren" at bounding box center [597, 514] width 369 height 41
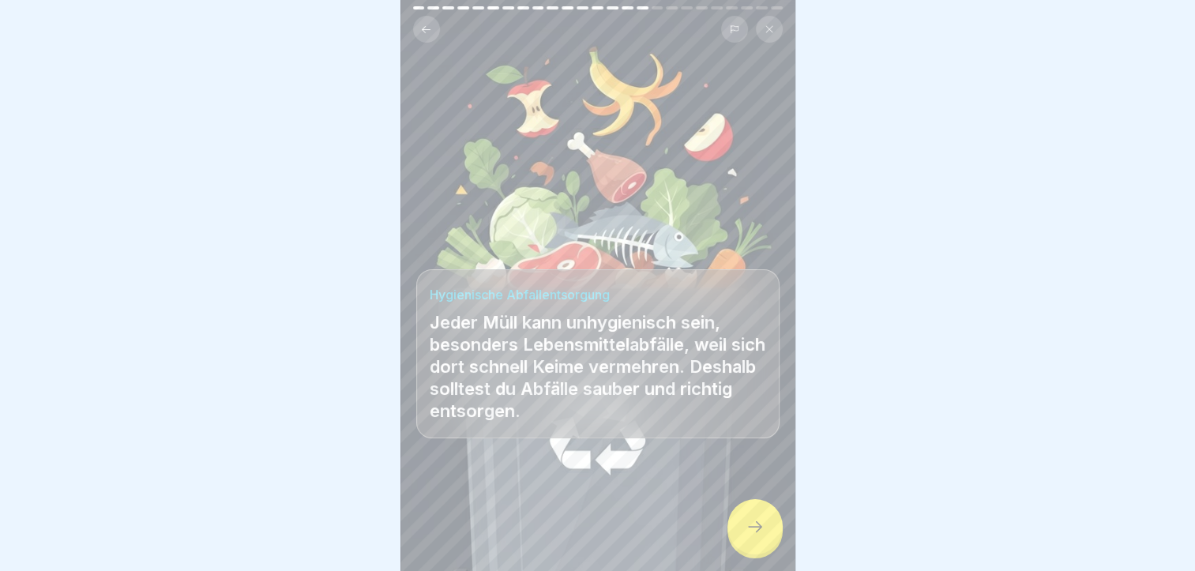
click at [763, 536] on icon at bounding box center [754, 526] width 19 height 19
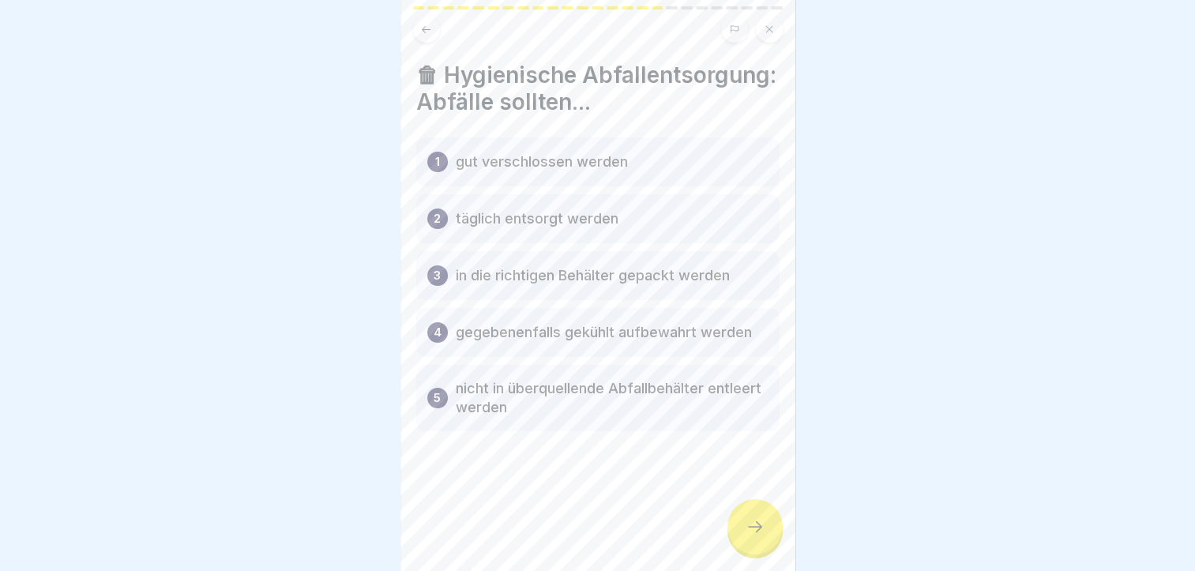
click at [760, 536] on icon at bounding box center [754, 526] width 19 height 19
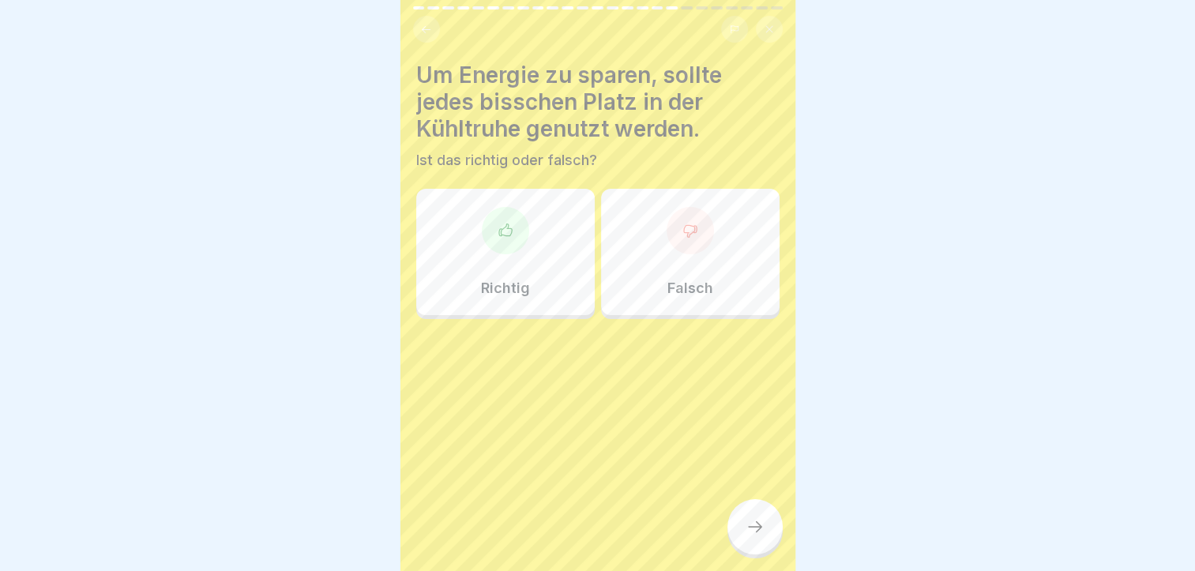
click at [632, 257] on div "Falsch" at bounding box center [690, 252] width 178 height 126
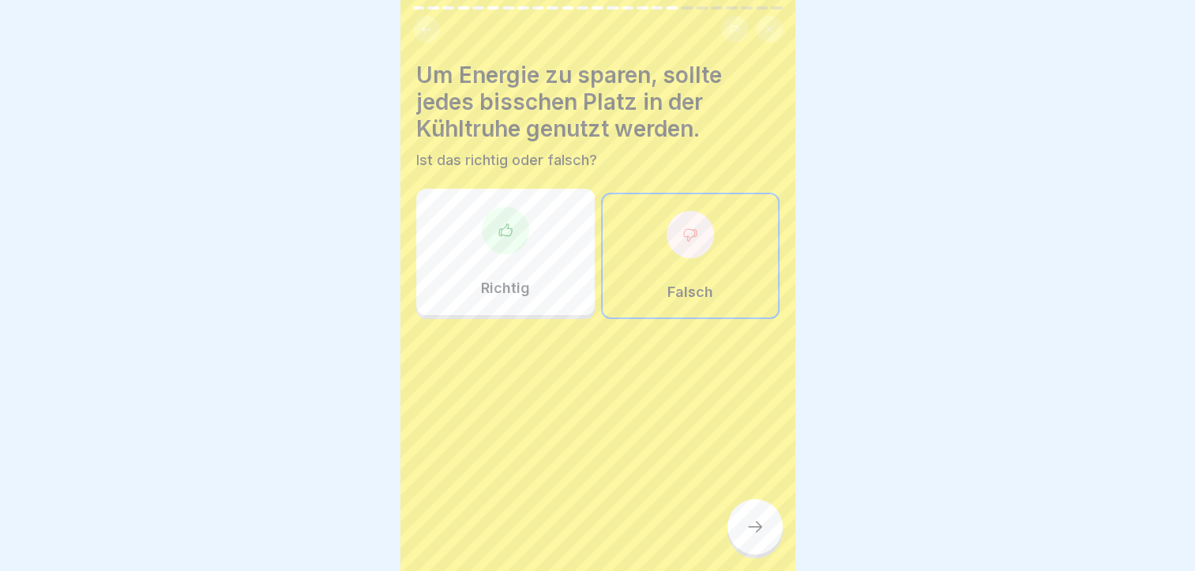
click at [739, 526] on div at bounding box center [754, 526] width 55 height 55
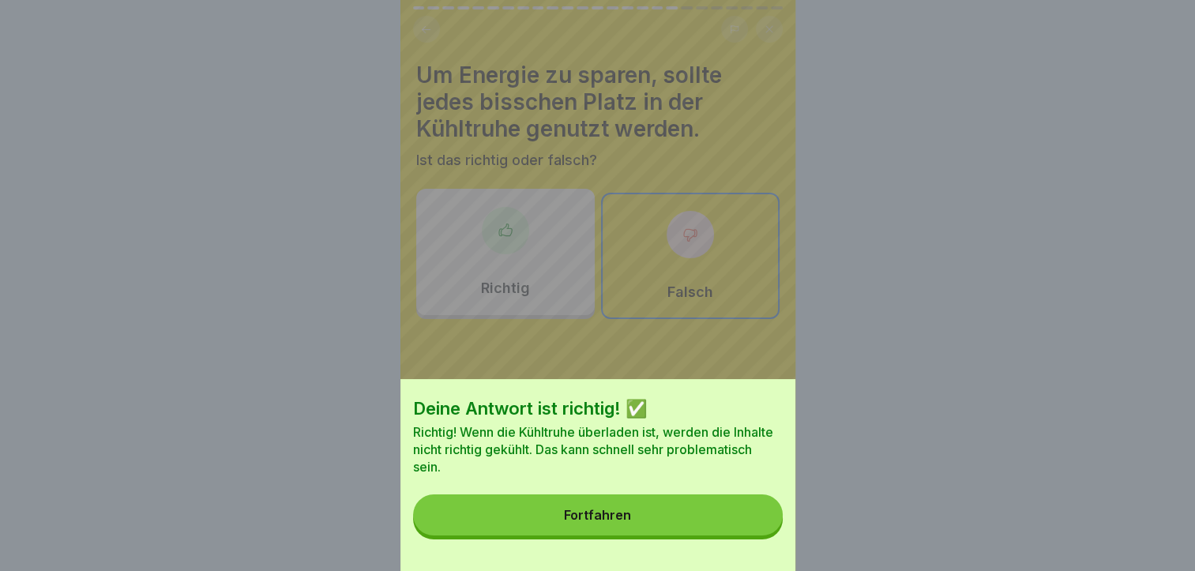
click at [571, 522] on div "Fortfahren" at bounding box center [597, 515] width 67 height 14
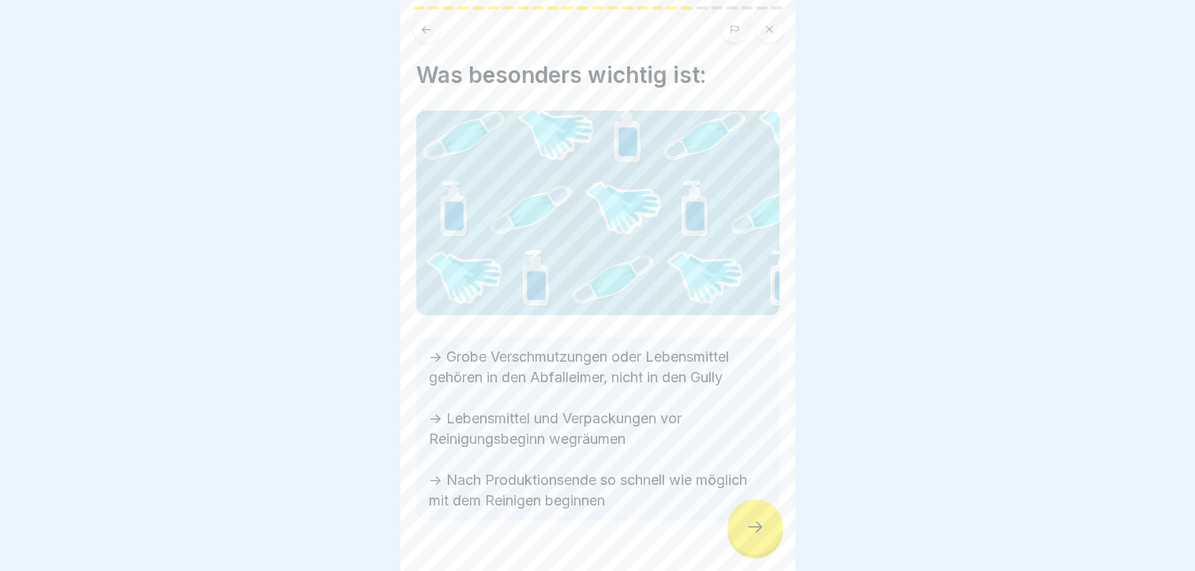
click at [758, 532] on icon at bounding box center [755, 526] width 14 height 11
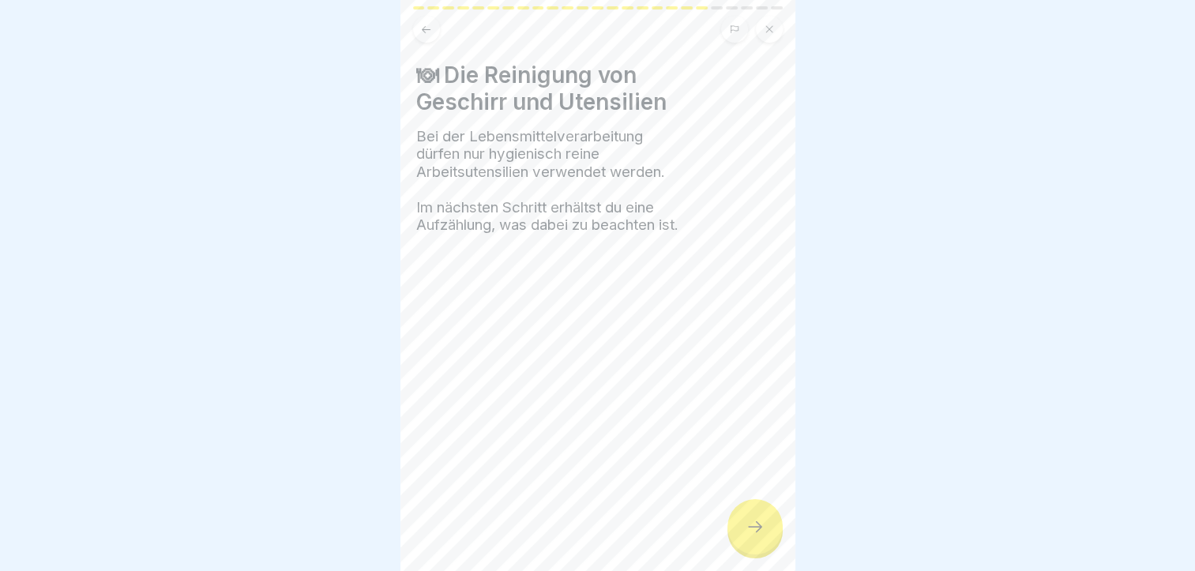
click at [753, 536] on icon at bounding box center [754, 526] width 19 height 19
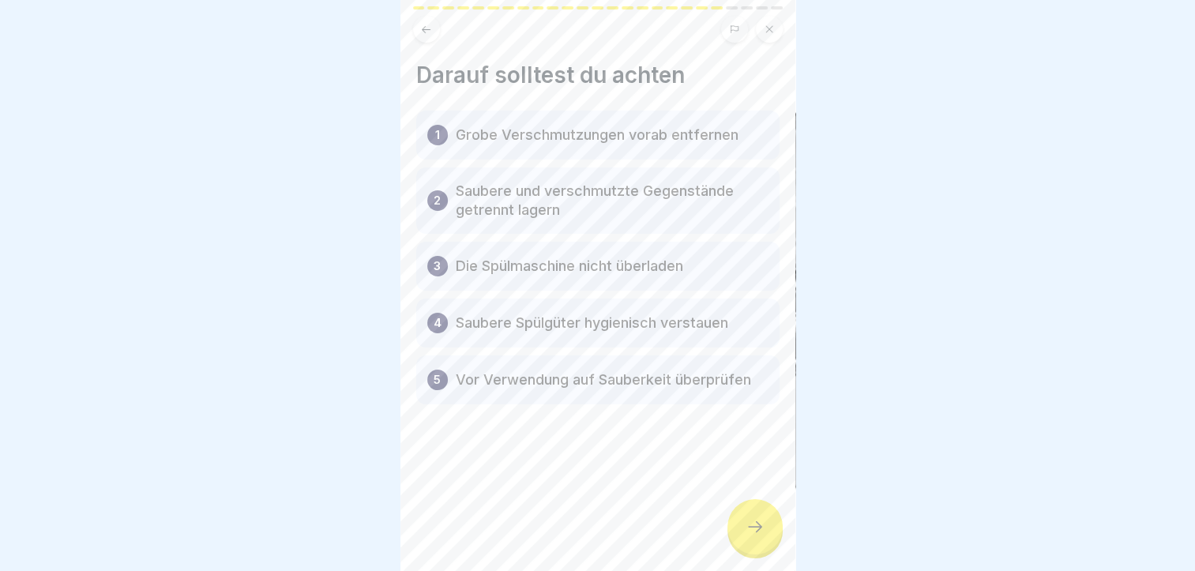
click at [756, 531] on div at bounding box center [754, 526] width 55 height 55
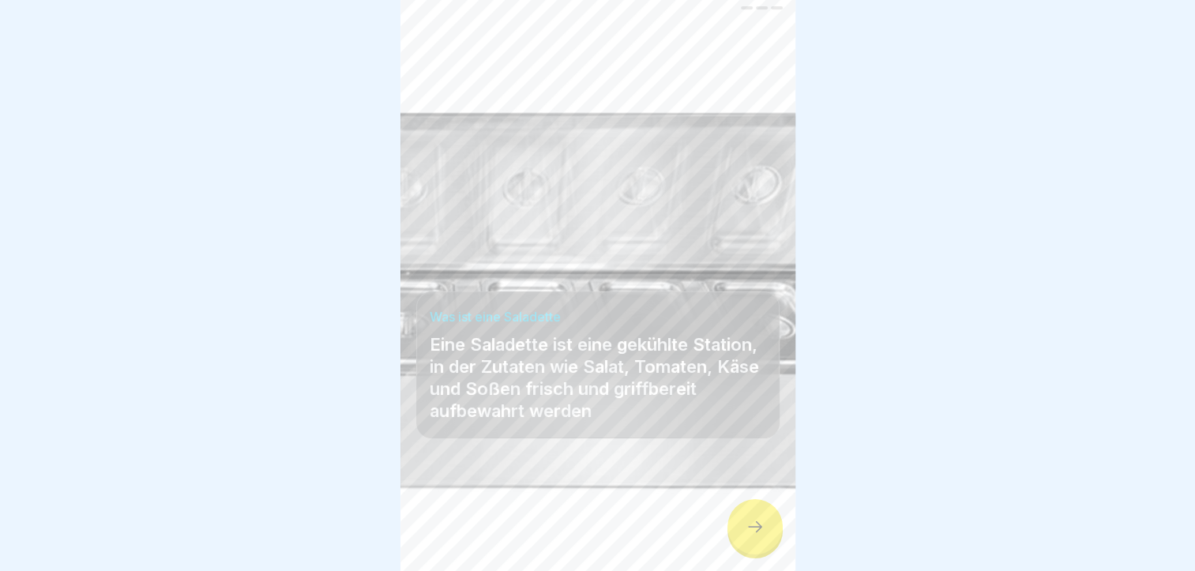
click at [744, 538] on div at bounding box center [754, 526] width 55 height 55
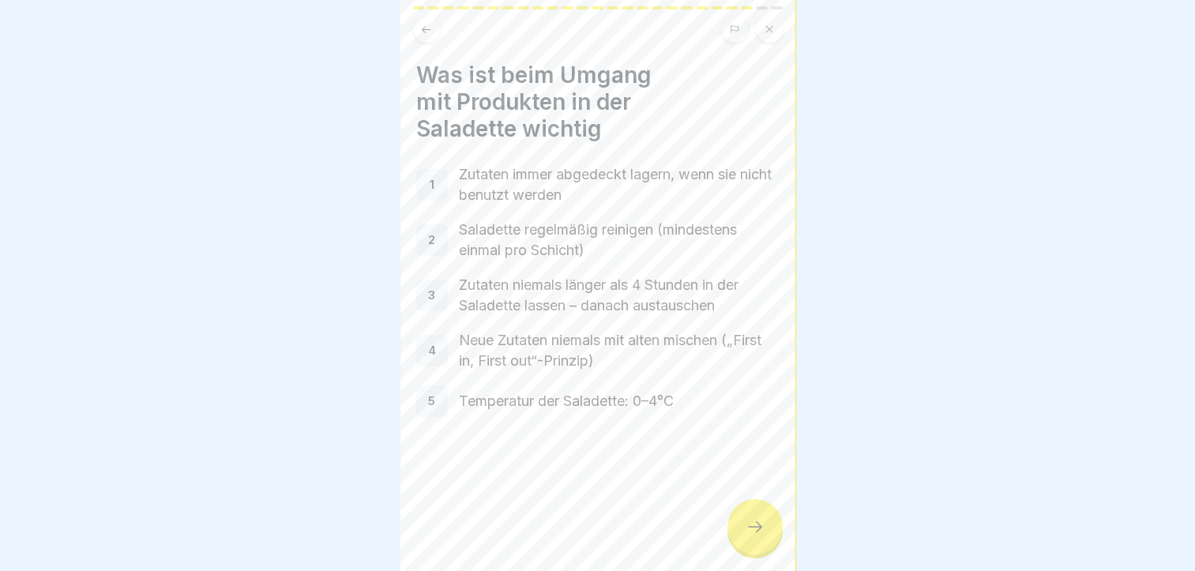
click at [744, 538] on div at bounding box center [754, 526] width 55 height 55
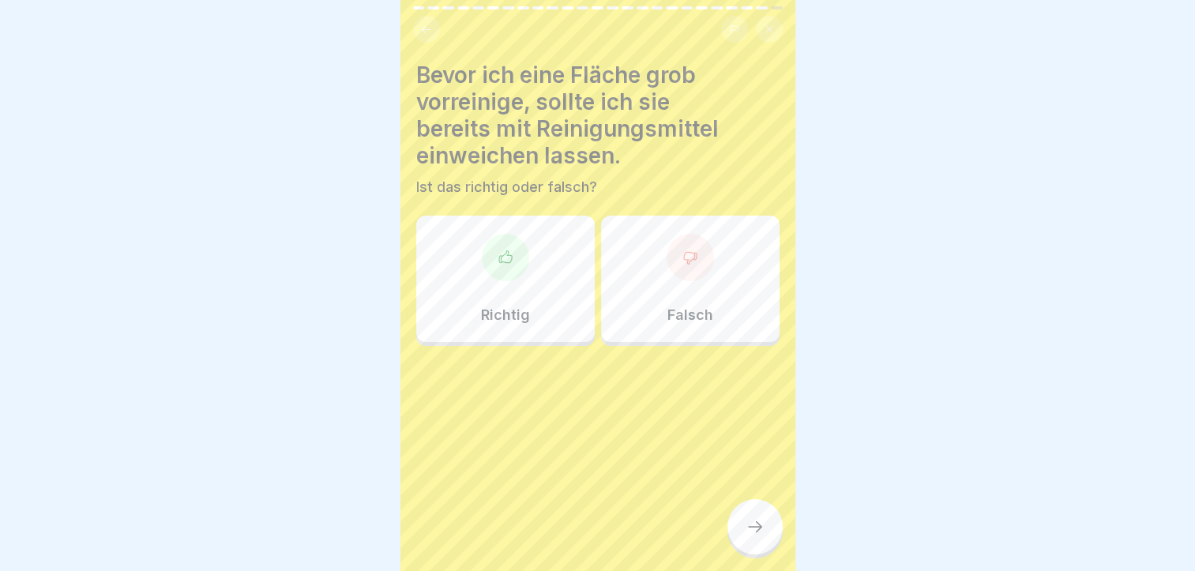
click at [531, 251] on div "Richtig" at bounding box center [505, 279] width 178 height 126
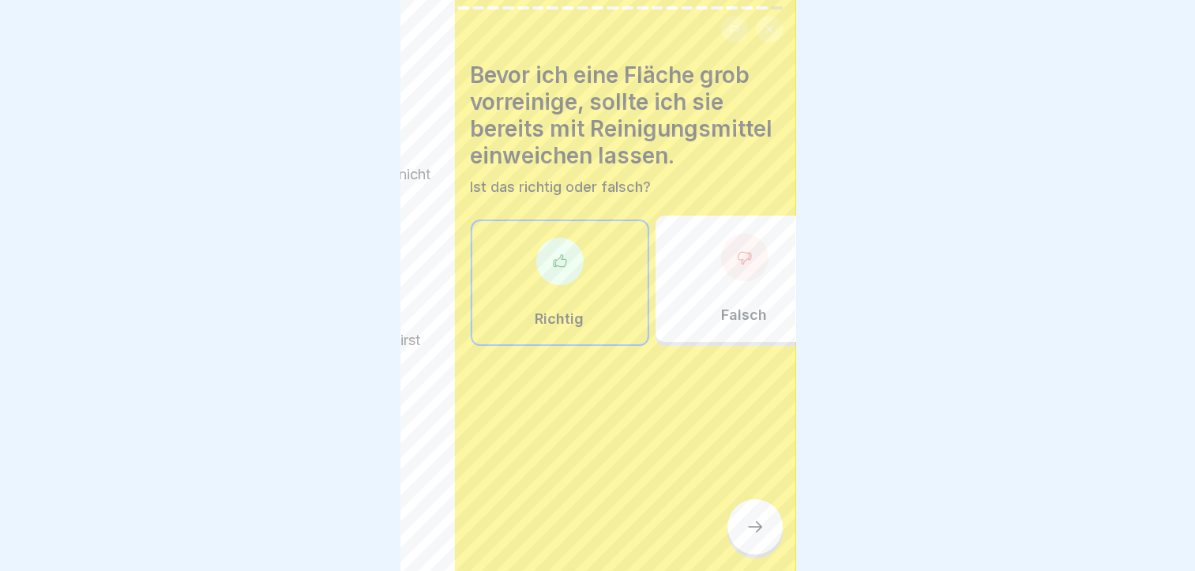
click at [761, 545] on div "Hygiene: Allgemeine Hygieneschulung (nach LHMV §4) 25 Schritte Deutsch Betriebs…" at bounding box center [597, 285] width 395 height 571
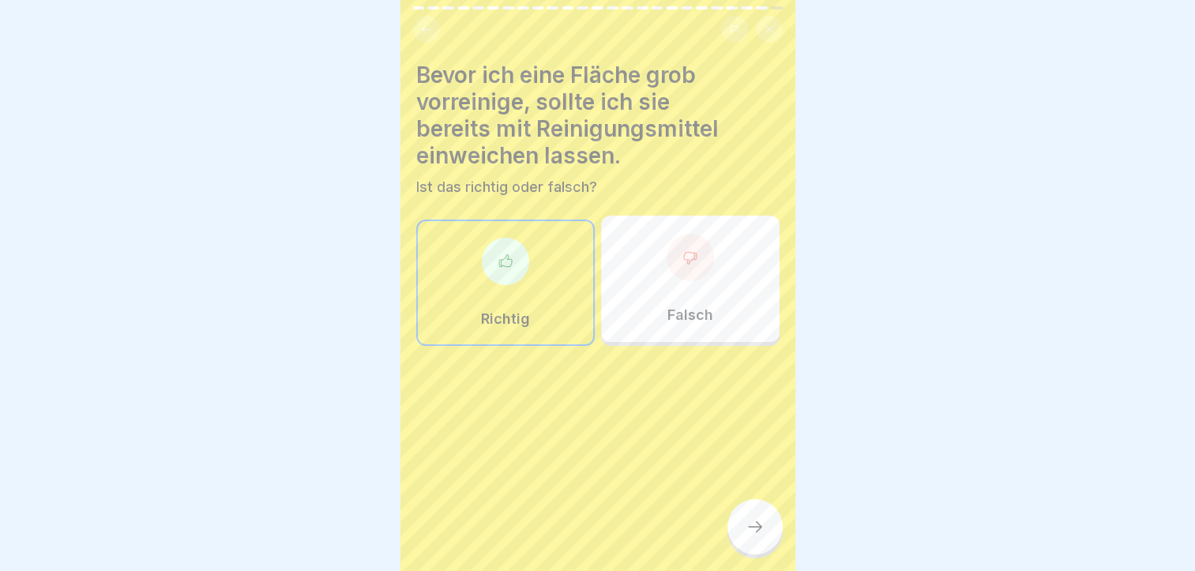
click at [761, 536] on icon at bounding box center [754, 526] width 19 height 19
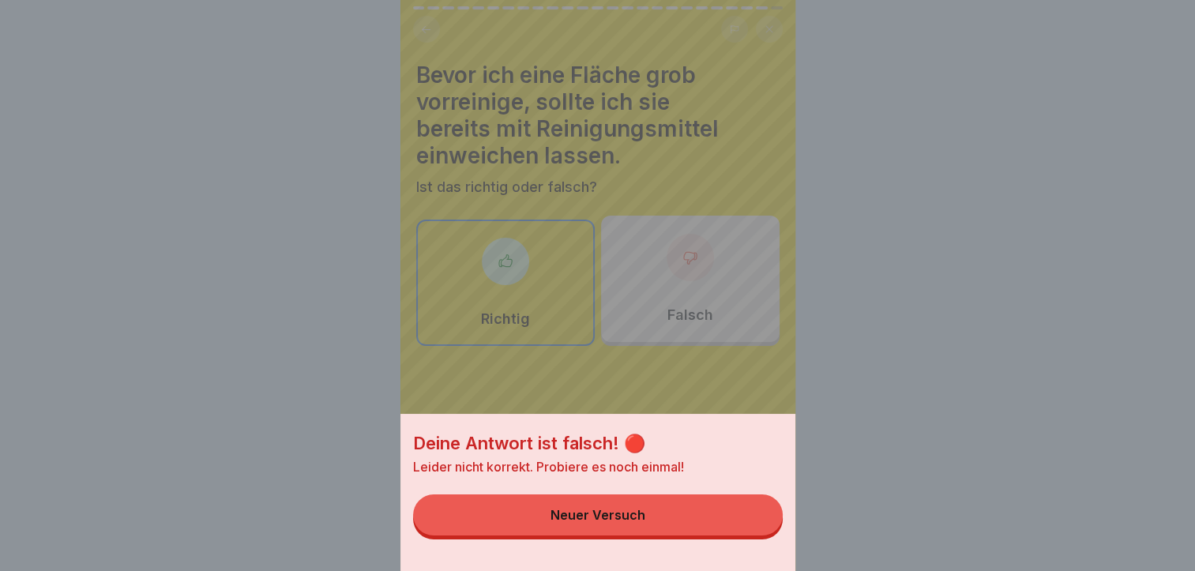
click at [761, 535] on button "Neuer Versuch" at bounding box center [597, 514] width 369 height 41
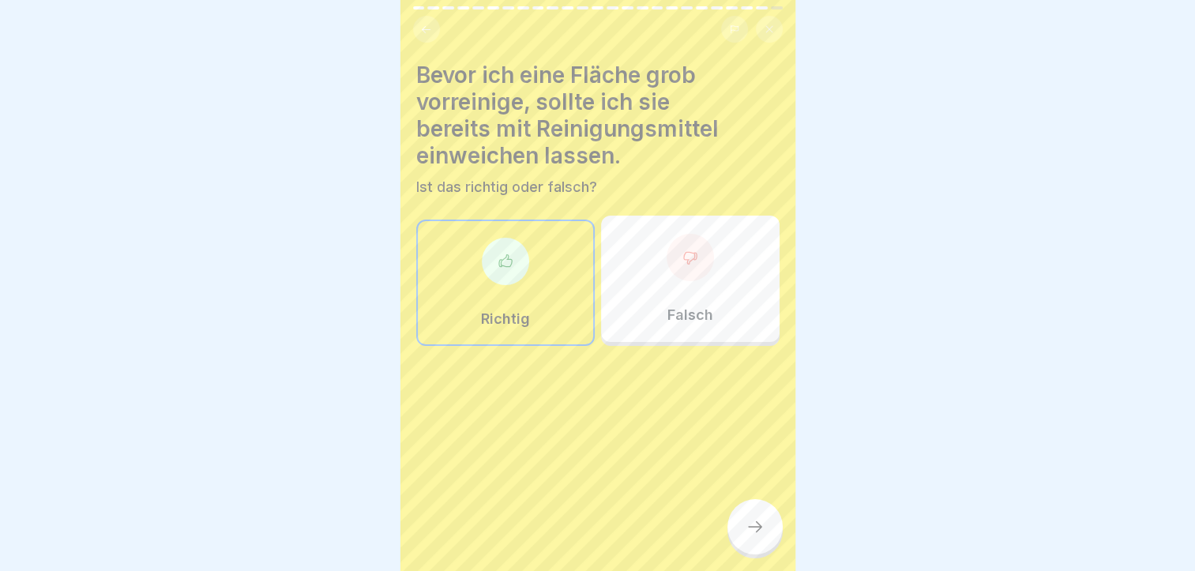
click at [718, 268] on div "Falsch" at bounding box center [690, 279] width 178 height 126
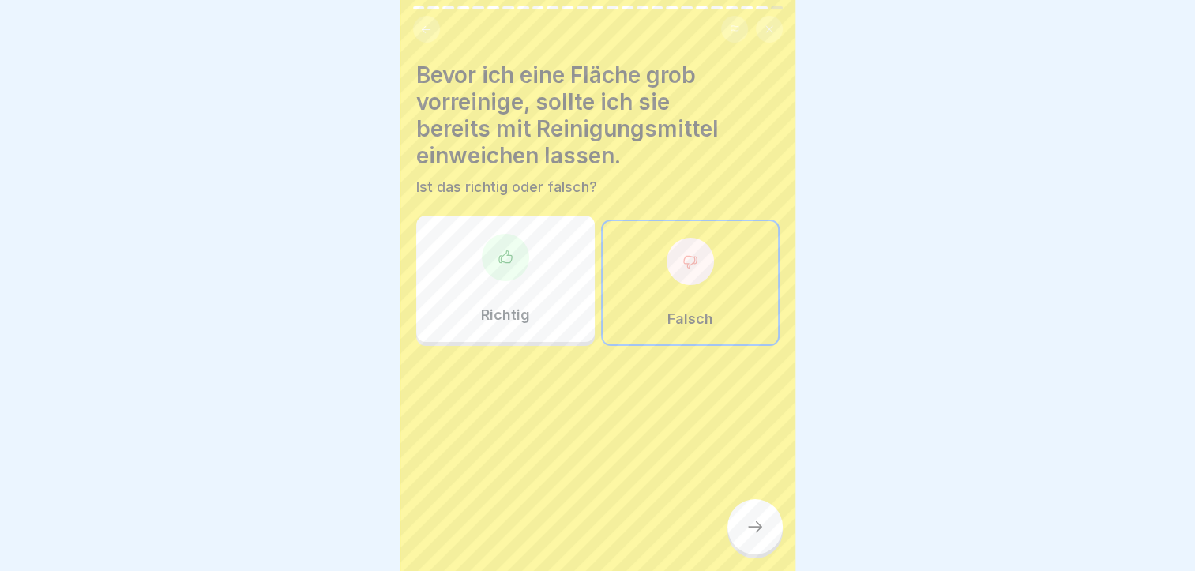
click at [752, 529] on div at bounding box center [754, 526] width 55 height 55
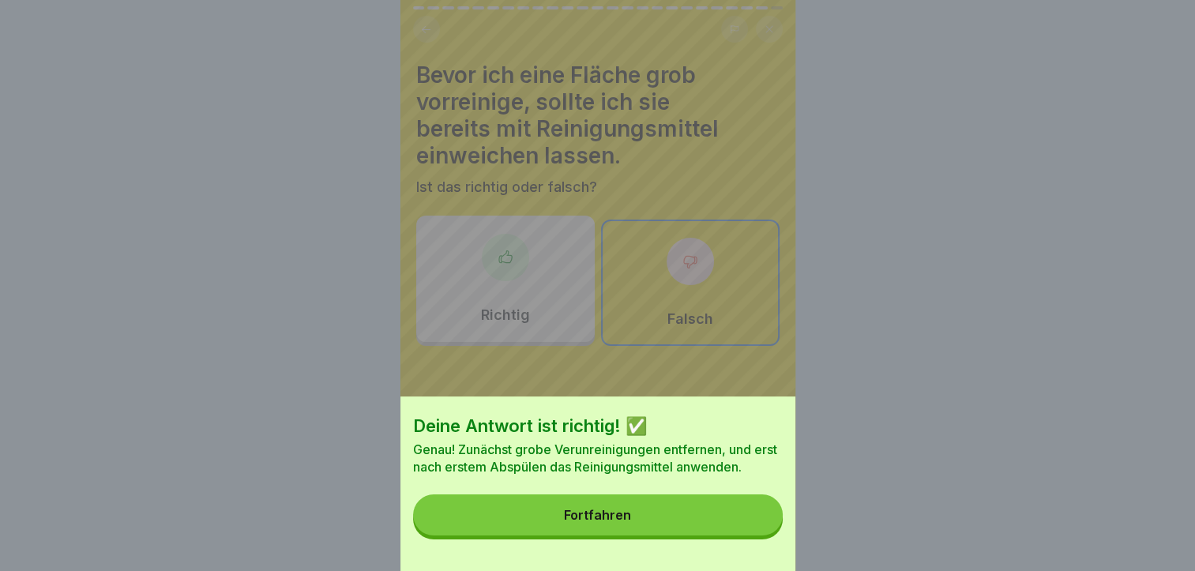
click at [752, 529] on button "Fortfahren" at bounding box center [597, 514] width 369 height 41
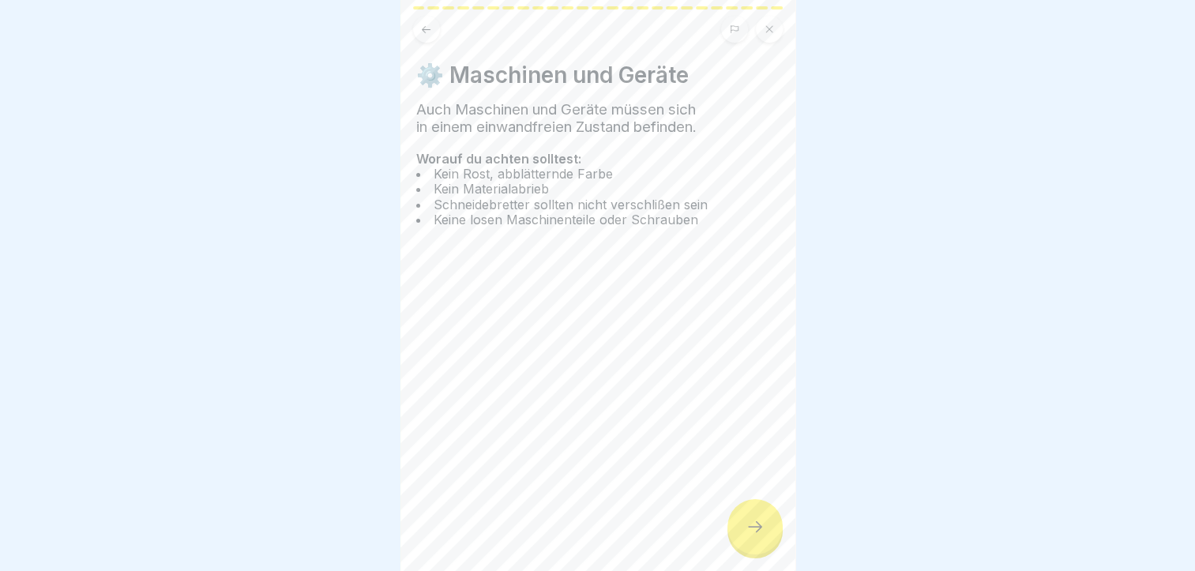
click at [745, 536] on icon at bounding box center [754, 526] width 19 height 19
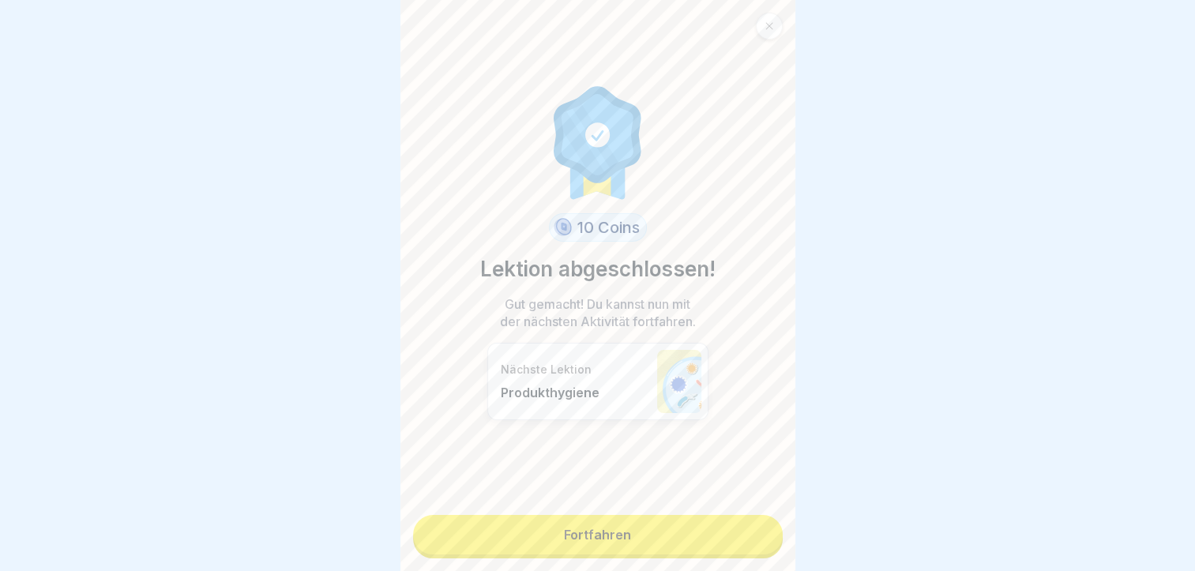
click at [680, 524] on link "Fortfahren" at bounding box center [597, 534] width 369 height 39
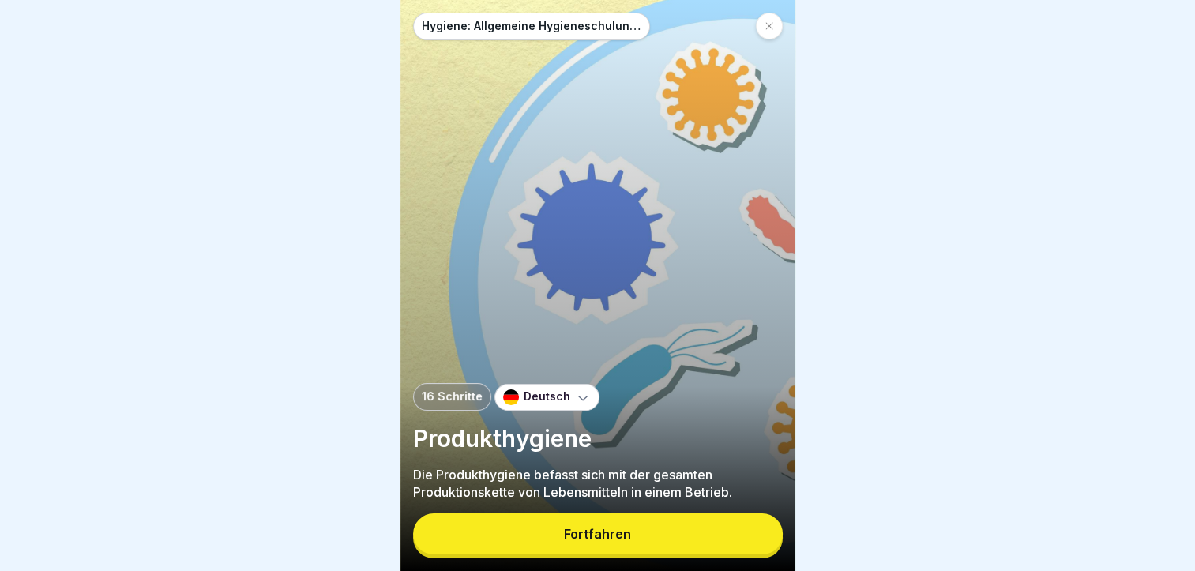
click at [578, 541] on div "Fortfahren" at bounding box center [597, 534] width 67 height 14
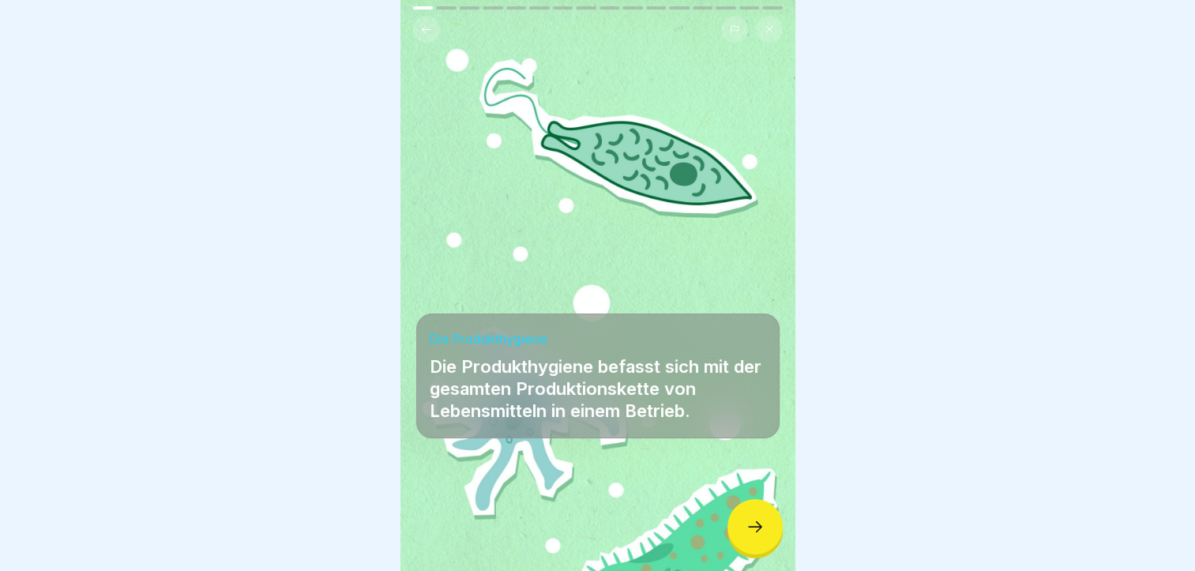
click at [757, 536] on icon at bounding box center [754, 526] width 19 height 19
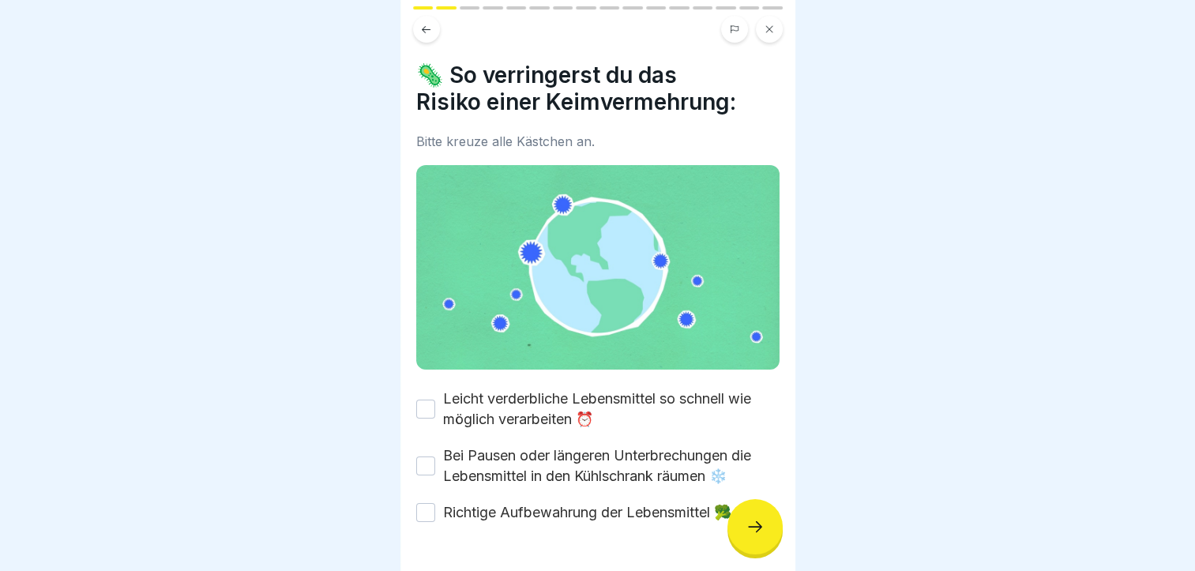
click at [427, 399] on button "Leicht verderbliche Lebensmittel so schnell wie möglich verarbeiten ⏰" at bounding box center [425, 408] width 19 height 19
click at [425, 456] on button "Bei Pausen oder längeren Unterbrechungen die Lebensmittel in den Kühlschrank rä…" at bounding box center [425, 465] width 19 height 19
click at [426, 507] on button "Richtige Aufbewahrung der Lebensmittel 🥦" at bounding box center [425, 512] width 19 height 19
click at [751, 520] on div at bounding box center [754, 526] width 55 height 55
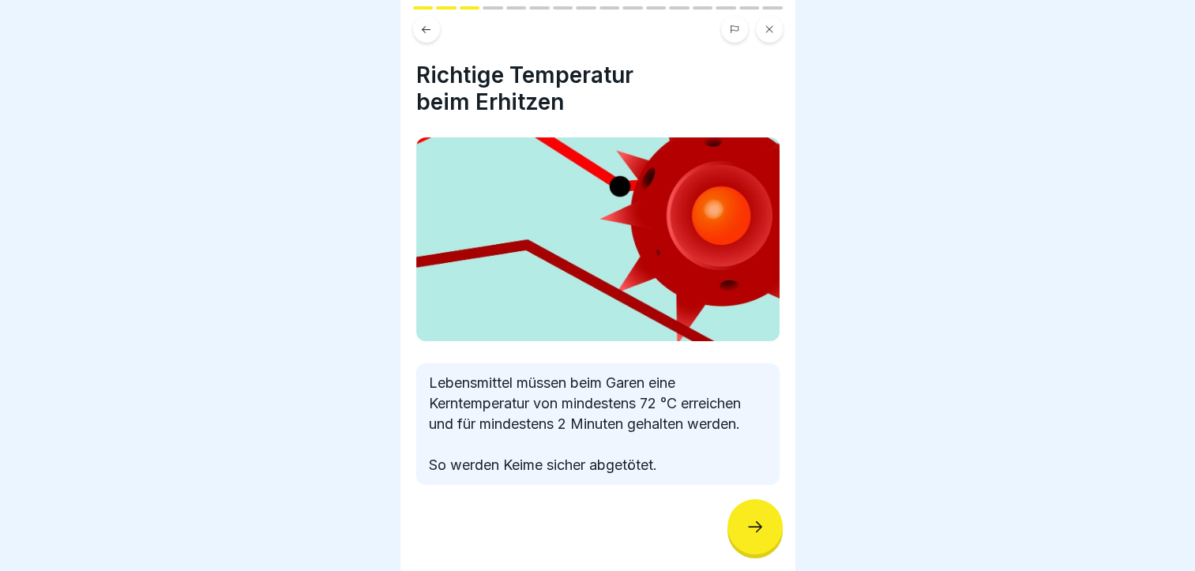
click at [751, 520] on div at bounding box center [754, 526] width 55 height 55
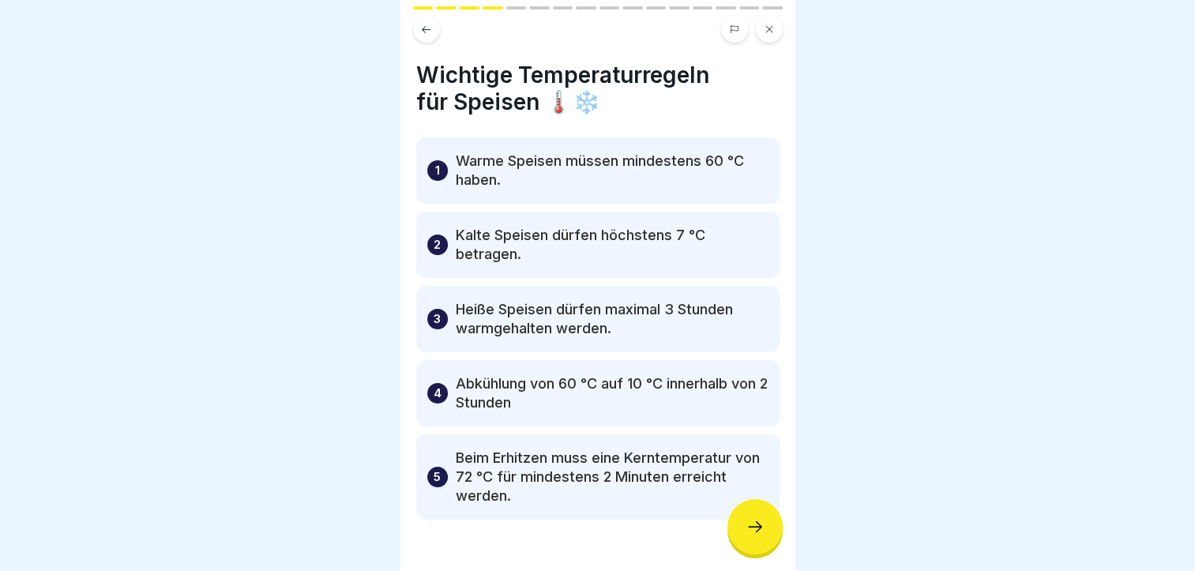
click at [775, 551] on div at bounding box center [754, 526] width 55 height 55
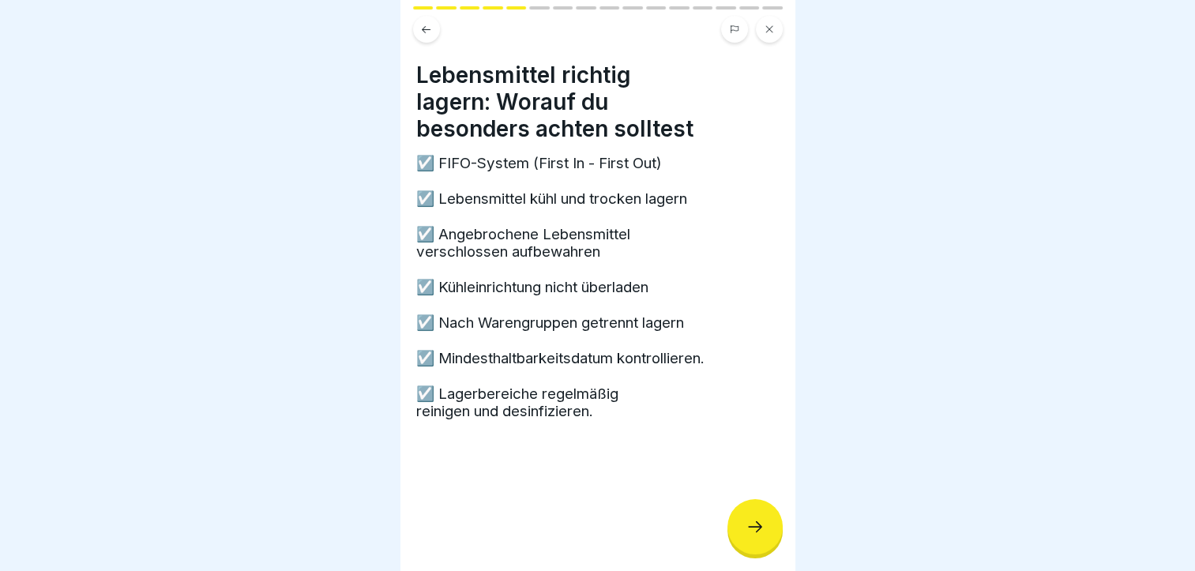
click at [744, 531] on div at bounding box center [754, 526] width 55 height 55
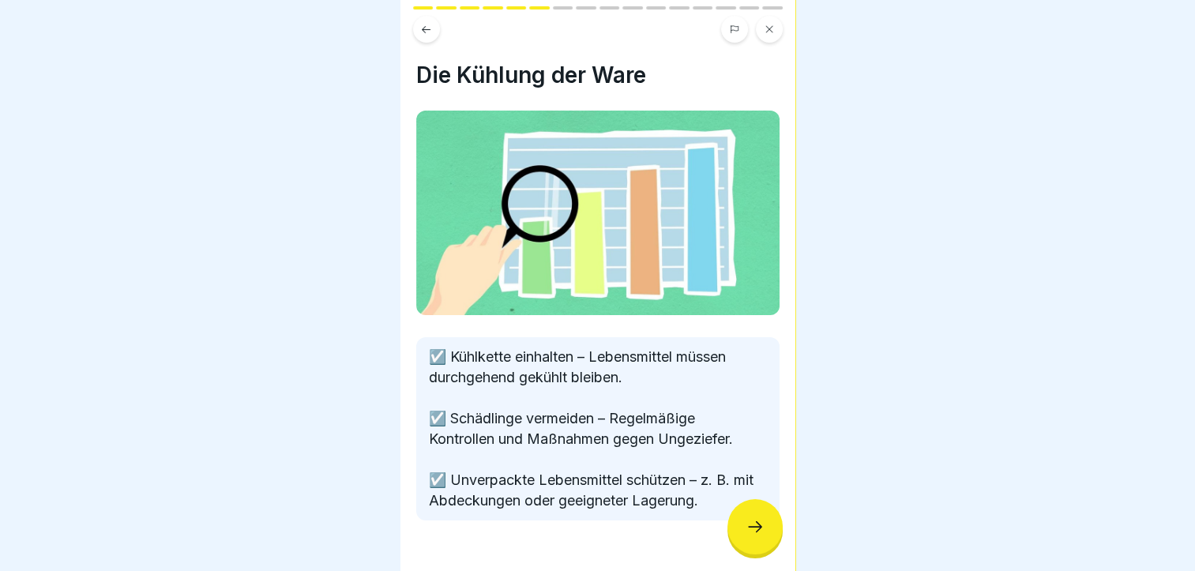
click at [737, 546] on div at bounding box center [754, 526] width 55 height 55
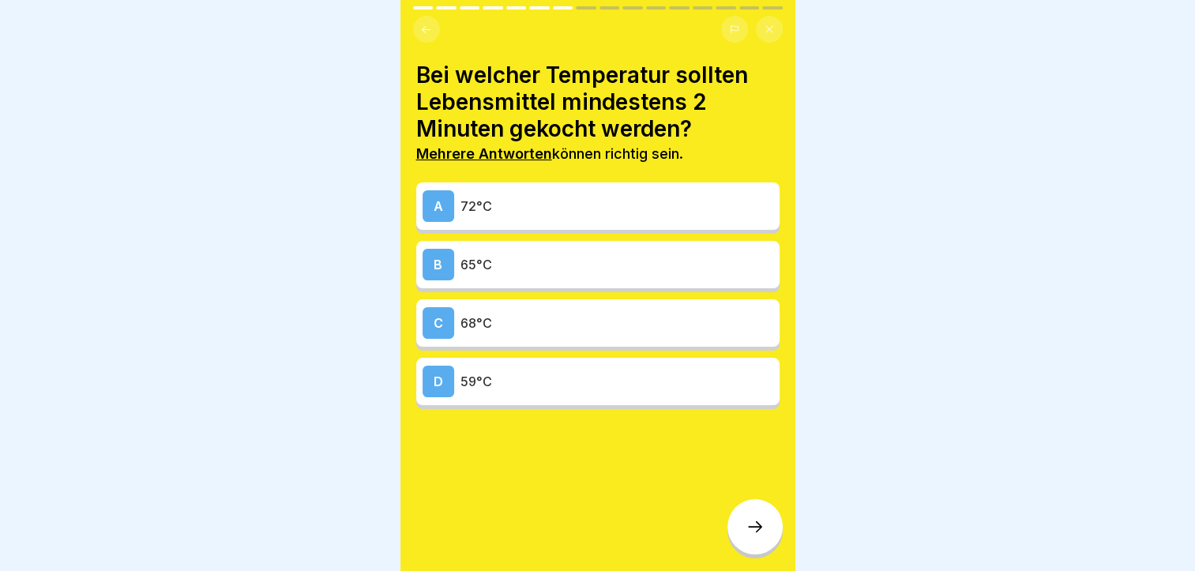
click at [587, 278] on div "B 65°C" at bounding box center [597, 265] width 351 height 32
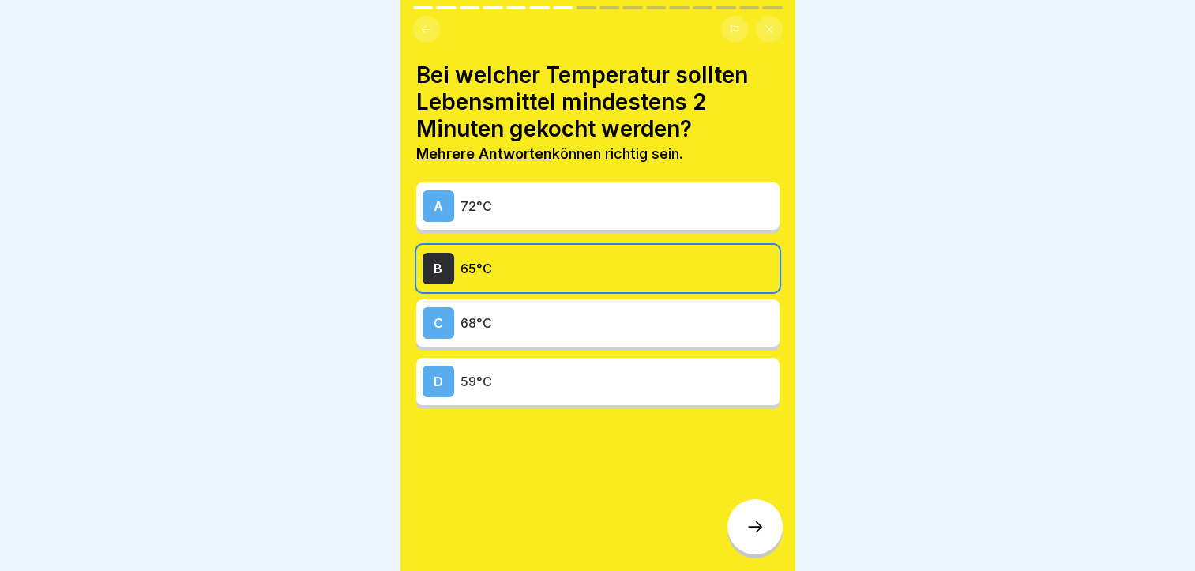
click at [489, 346] on div "A 72°C B 65°C C 68°C D 59°C" at bounding box center [597, 297] width 363 height 223
click at [483, 245] on div "B 65°C" at bounding box center [597, 268] width 363 height 47
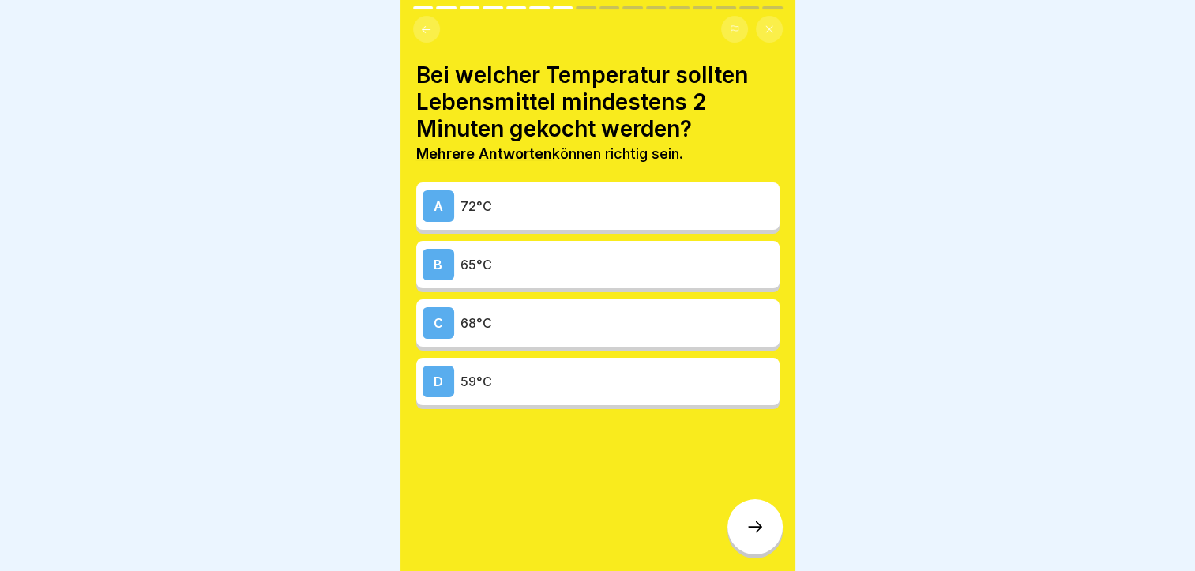
click at [486, 209] on p "72°C" at bounding box center [616, 206] width 313 height 19
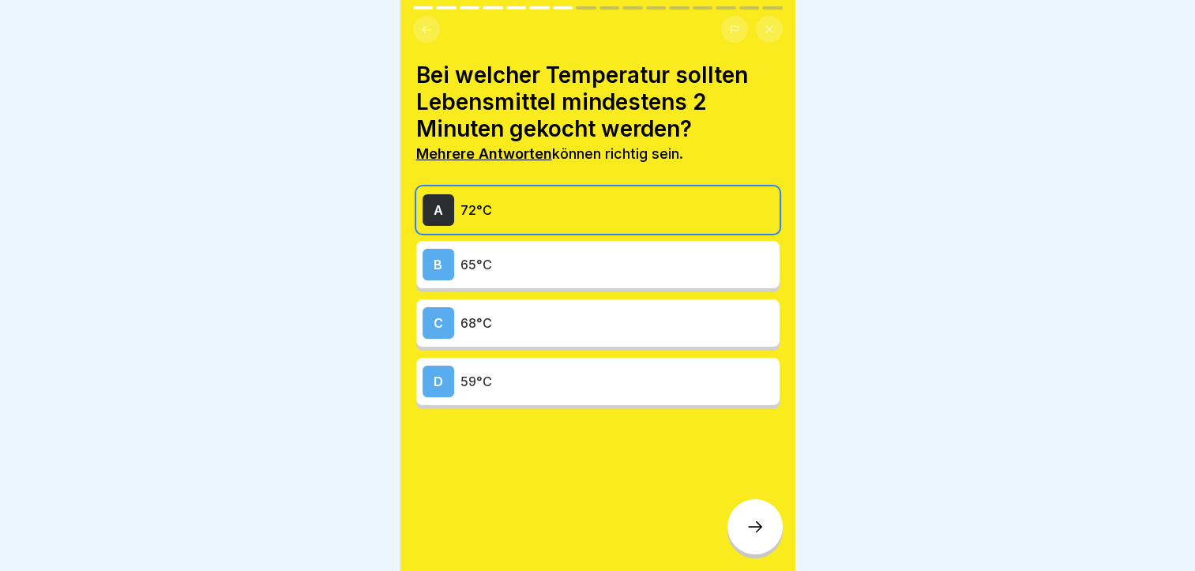
click at [483, 275] on div "B 65°C" at bounding box center [597, 265] width 351 height 32
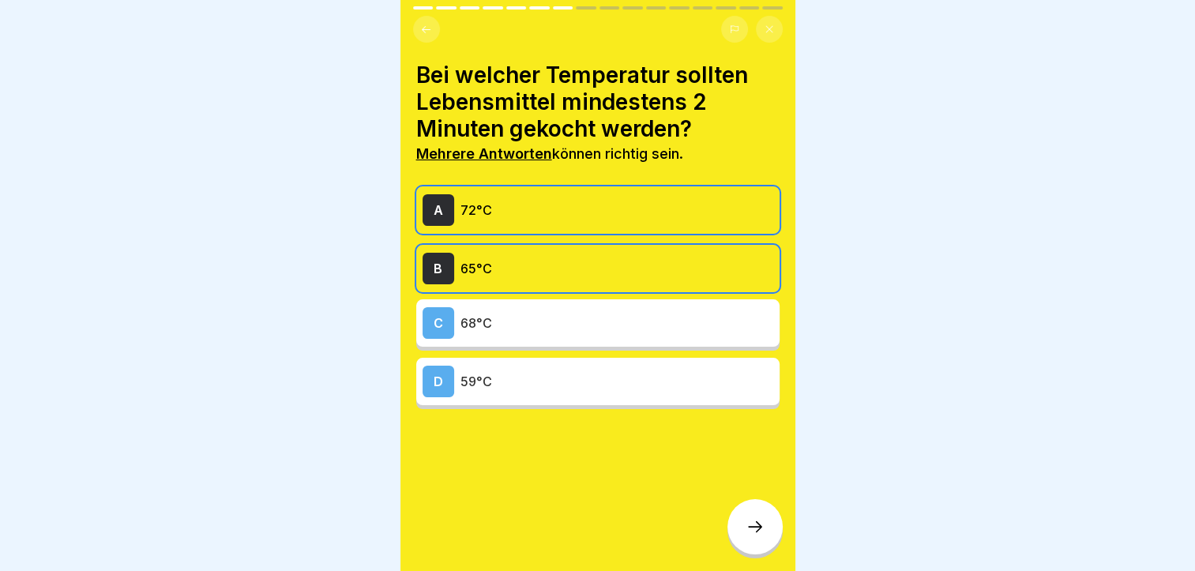
click at [484, 310] on div "C 68°C" at bounding box center [597, 323] width 351 height 32
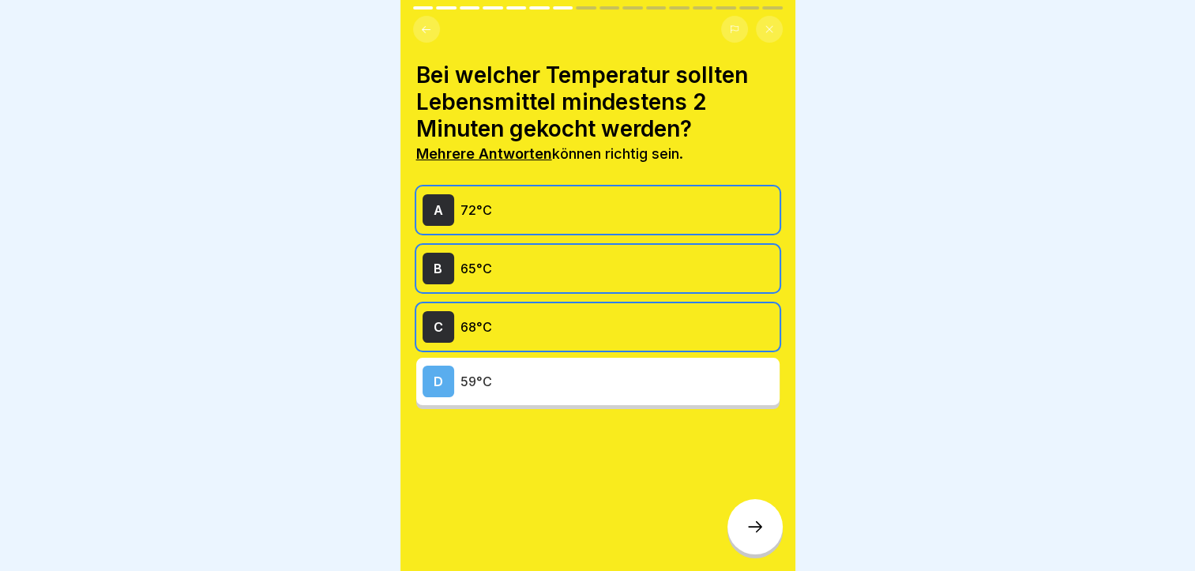
click at [767, 532] on div at bounding box center [754, 526] width 55 height 55
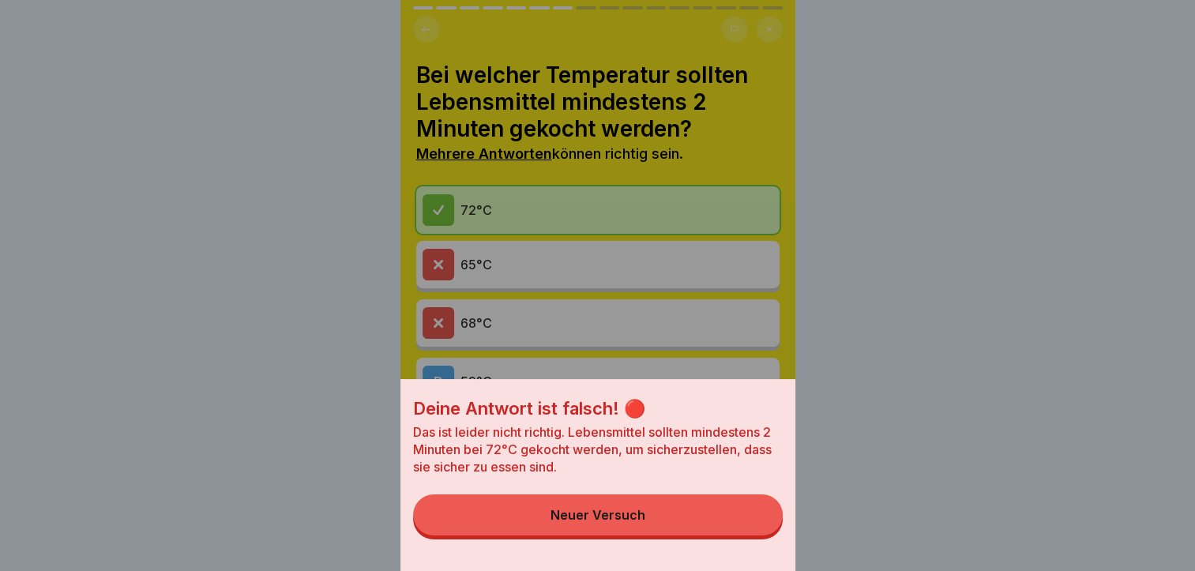
click at [767, 532] on button "Neuer Versuch" at bounding box center [597, 514] width 369 height 41
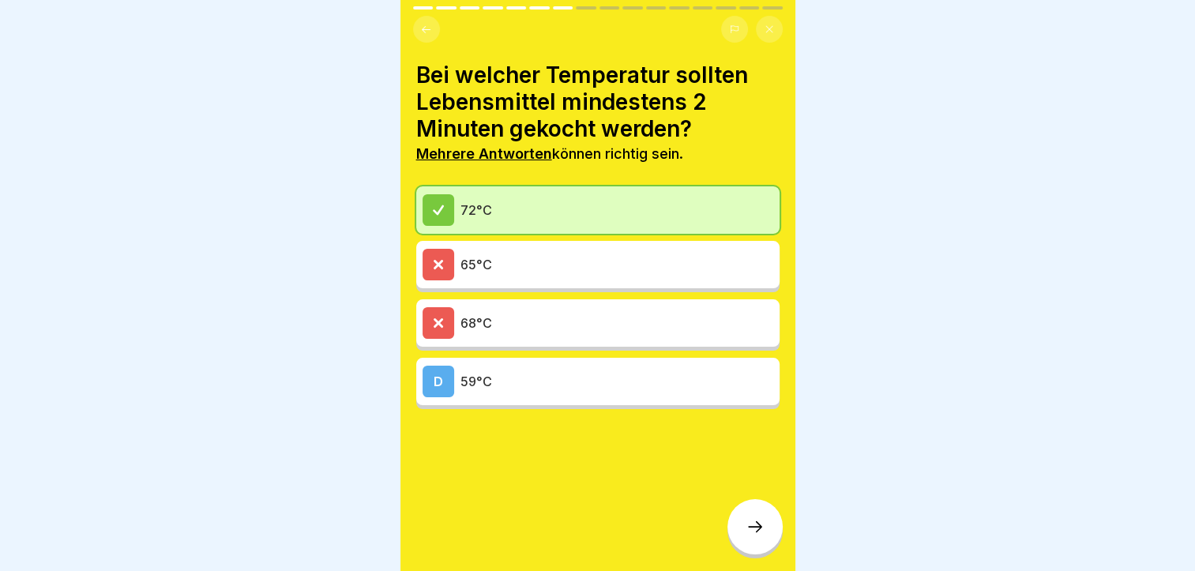
click at [701, 389] on p "59°C" at bounding box center [616, 381] width 313 height 19
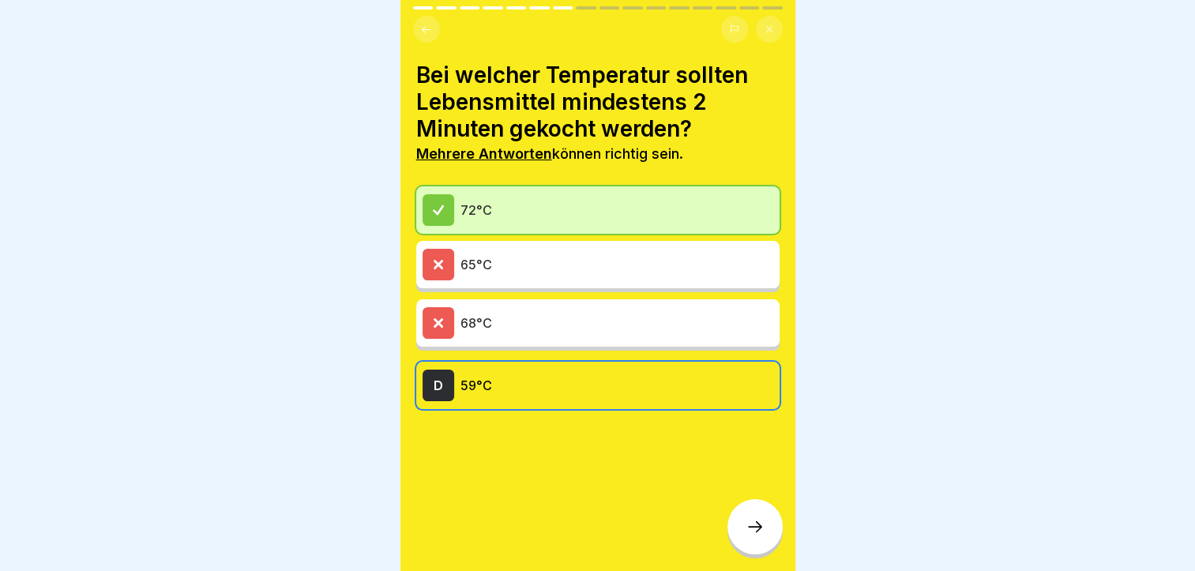
click at [754, 536] on icon at bounding box center [754, 526] width 19 height 19
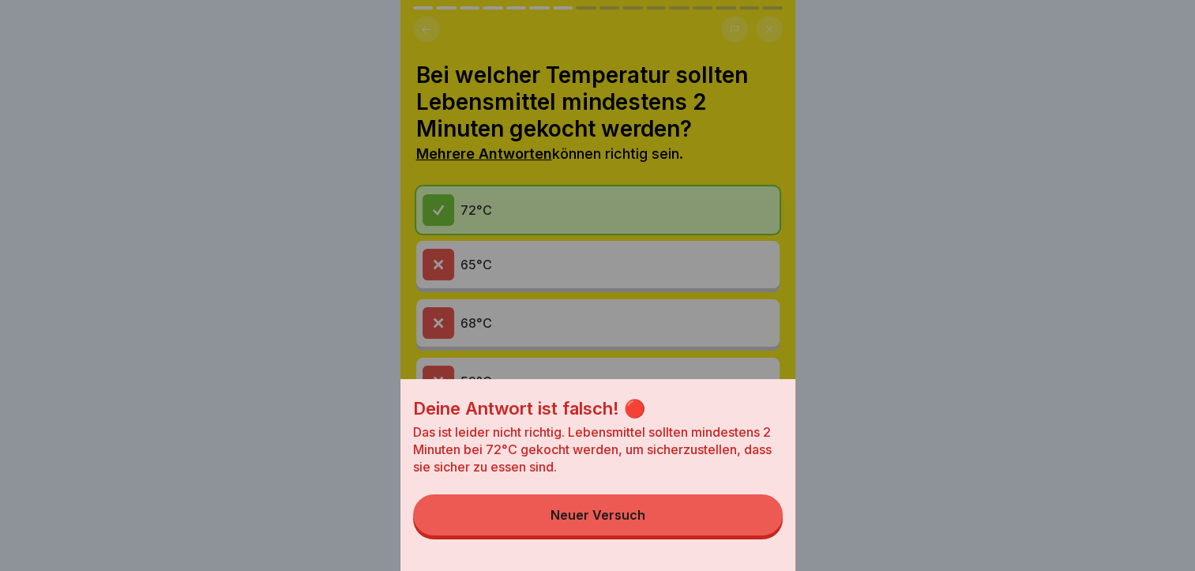
click at [754, 535] on button "Neuer Versuch" at bounding box center [597, 514] width 369 height 41
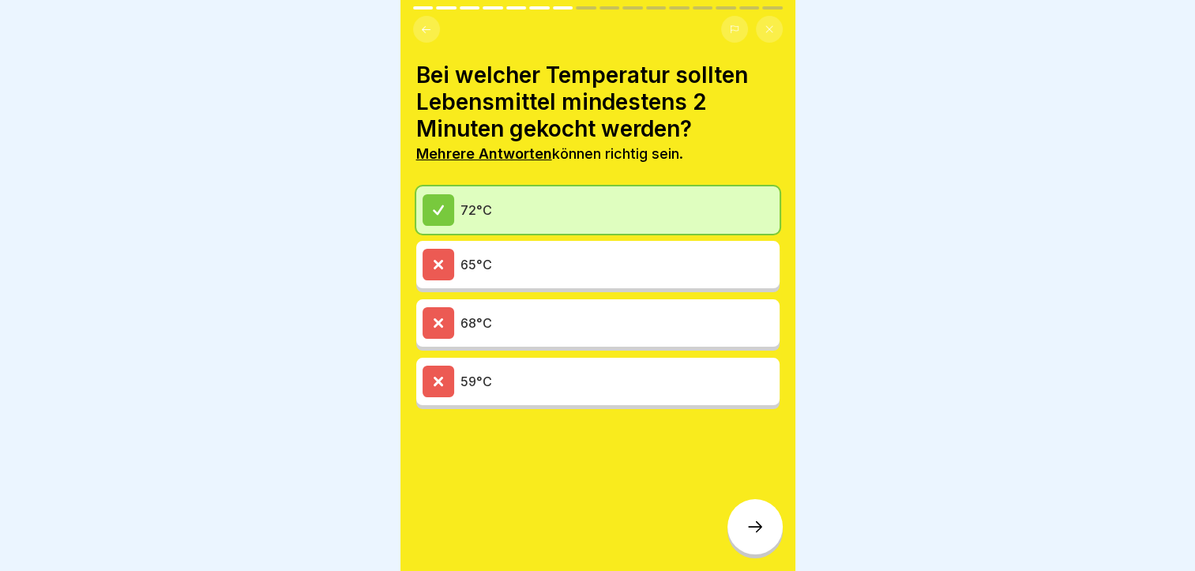
click at [758, 532] on icon at bounding box center [754, 526] width 19 height 19
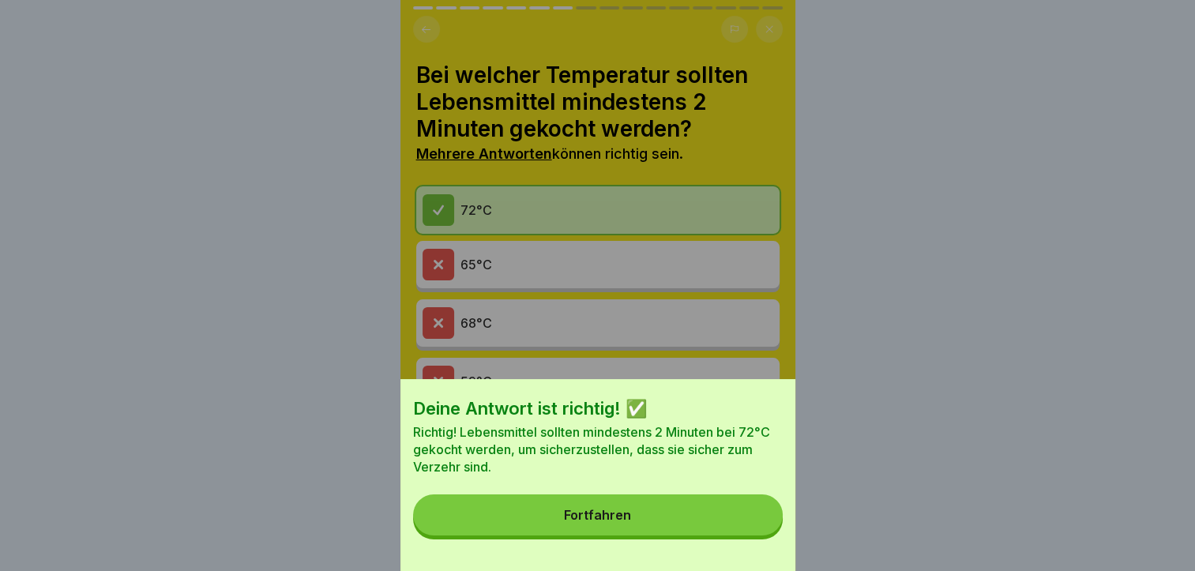
click at [631, 522] on div "Fortfahren" at bounding box center [597, 515] width 67 height 14
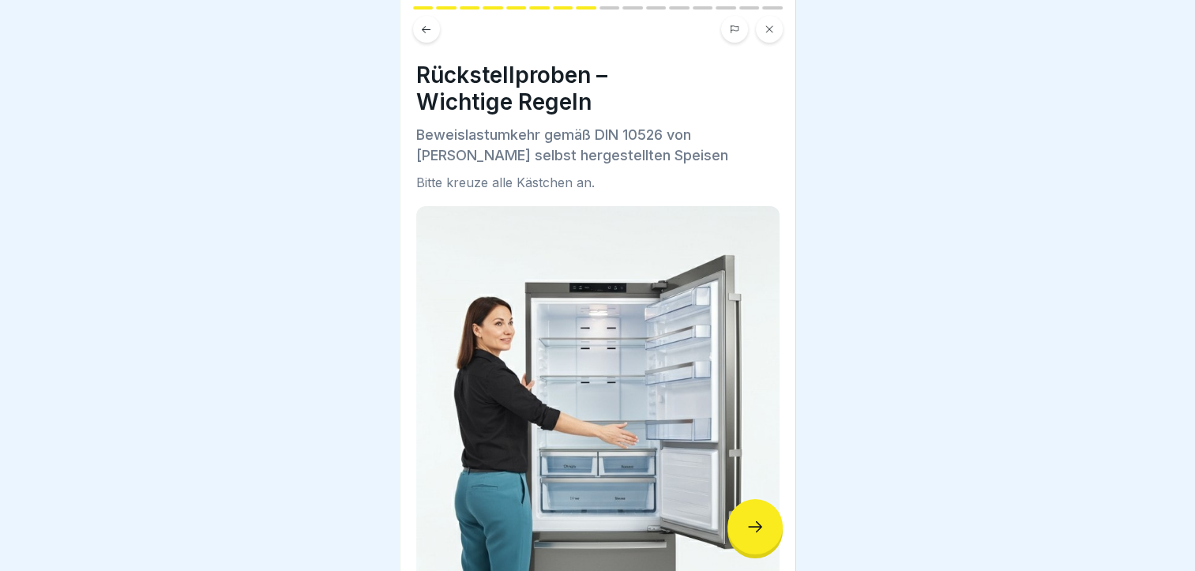
click at [748, 536] on icon at bounding box center [754, 526] width 19 height 19
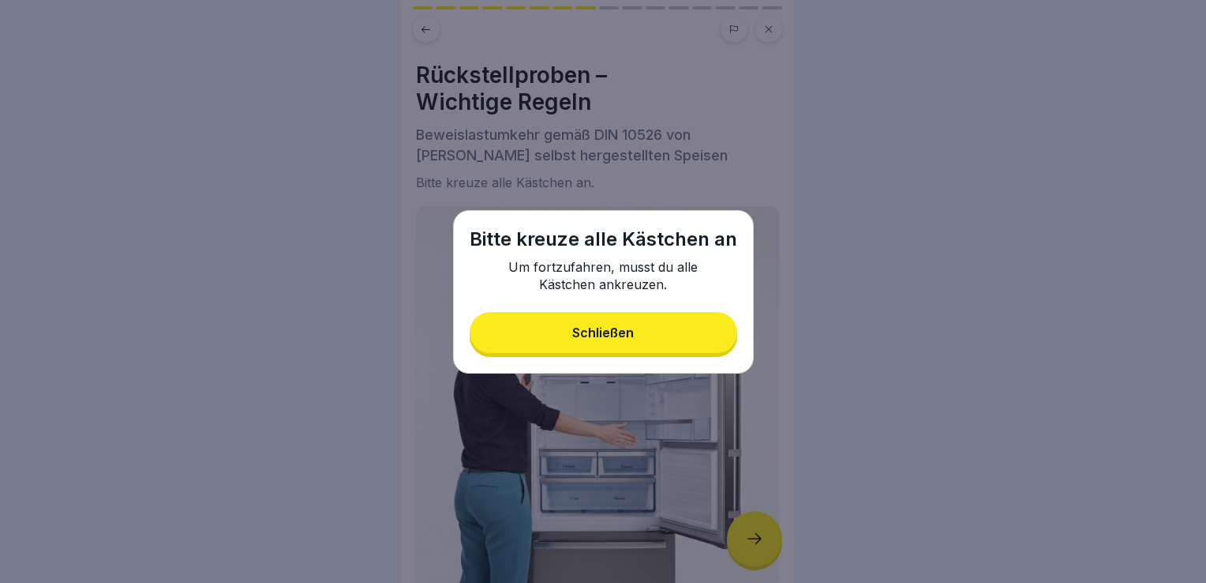
click at [647, 323] on button "Schließen" at bounding box center [604, 332] width 268 height 41
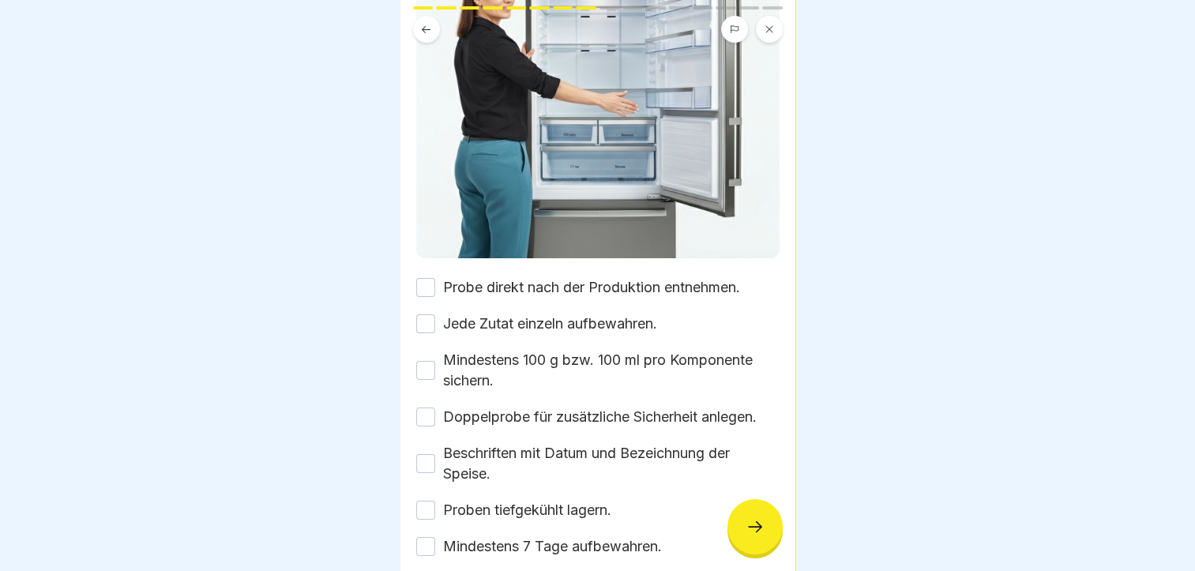
scroll to position [399, 0]
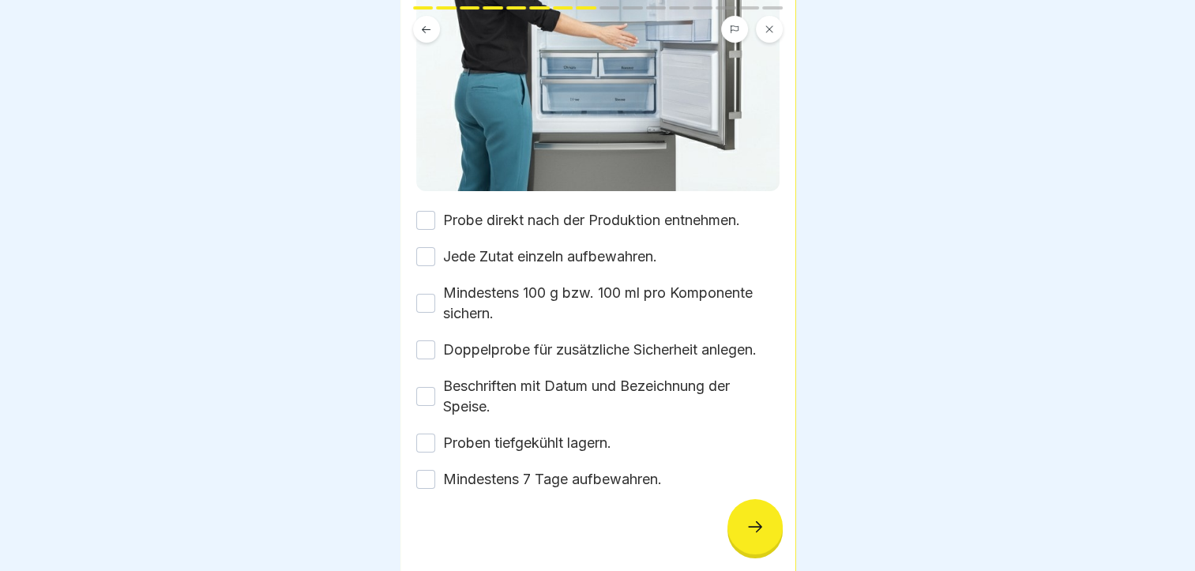
click at [428, 211] on button "Probe direkt nach der Produktion entnehmen." at bounding box center [425, 220] width 19 height 19
click at [421, 253] on div "Jede Zutat einzeln aufbewahren." at bounding box center [536, 256] width 241 height 21
click at [422, 247] on button "Jede Zutat einzeln aufbewahren." at bounding box center [425, 256] width 19 height 19
click at [422, 294] on button "Mindestens 100 g bzw. 100 ml pro Komponente sichern." at bounding box center [425, 303] width 19 height 19
click at [429, 340] on button "Doppelprobe für zusätzliche Sicherheit anlegen." at bounding box center [425, 349] width 19 height 19
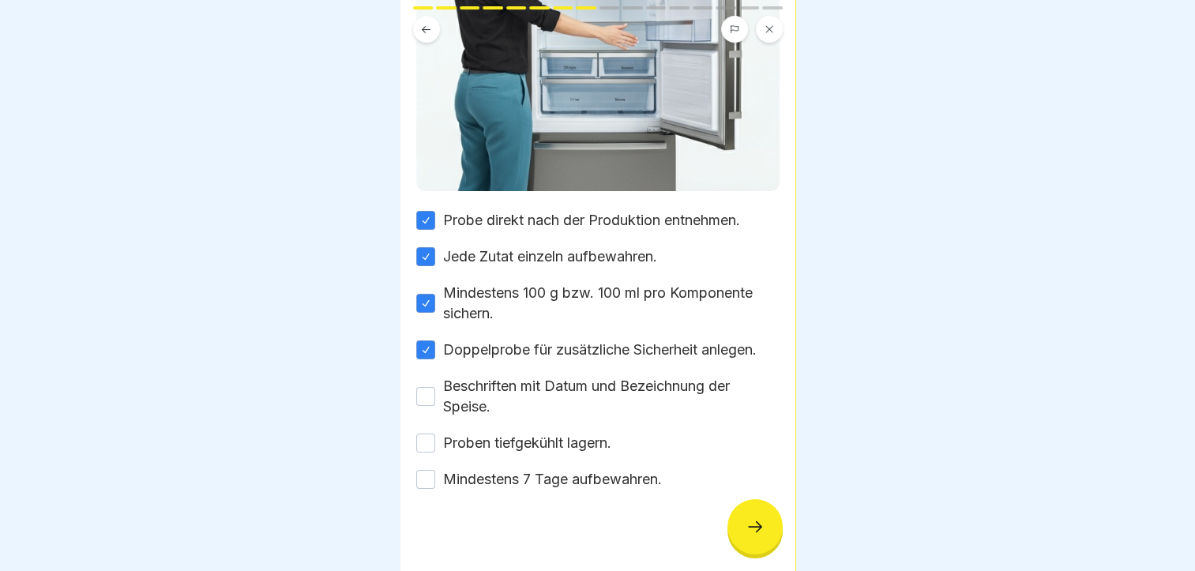
click at [431, 388] on button "Beschriften mit Datum und Bezeichnung der Speise." at bounding box center [425, 396] width 19 height 19
click at [421, 433] on button "Proben tiefgekühlt lagern." at bounding box center [425, 442] width 19 height 19
click at [426, 470] on button "Mindestens 7 Tage aufbewahren." at bounding box center [425, 479] width 19 height 19
click at [774, 535] on div at bounding box center [754, 526] width 55 height 55
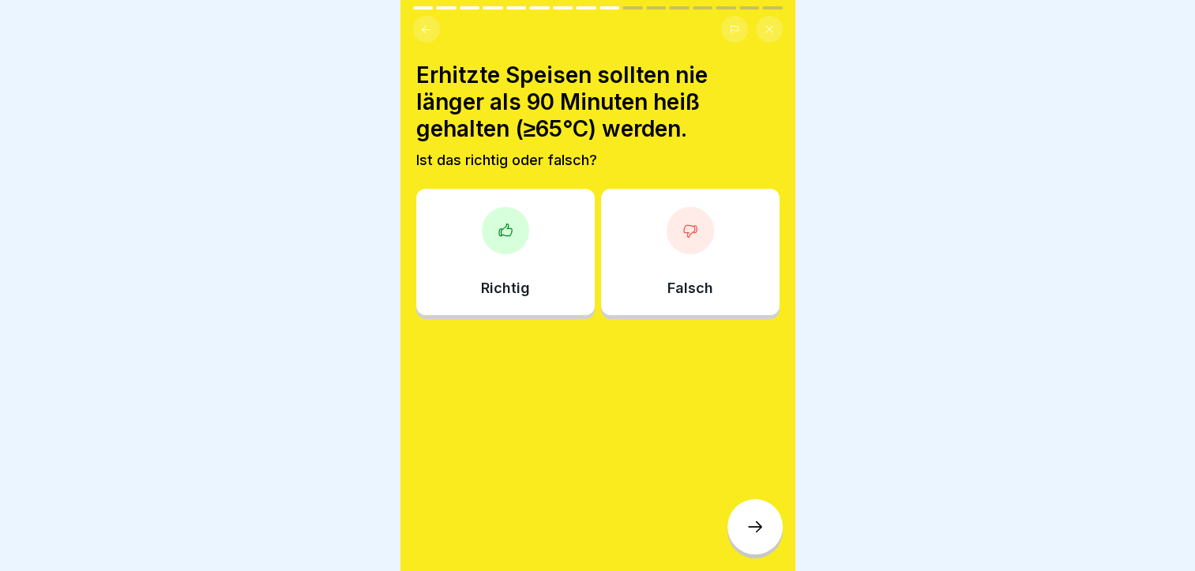
click at [516, 232] on div at bounding box center [505, 230] width 47 height 47
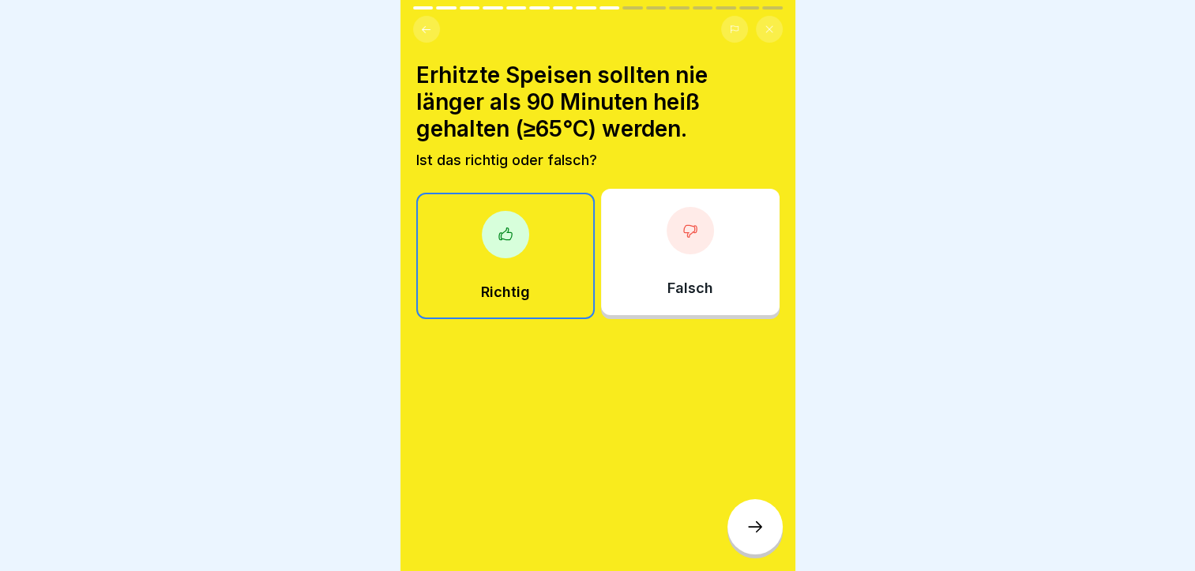
click at [752, 536] on icon at bounding box center [754, 526] width 19 height 19
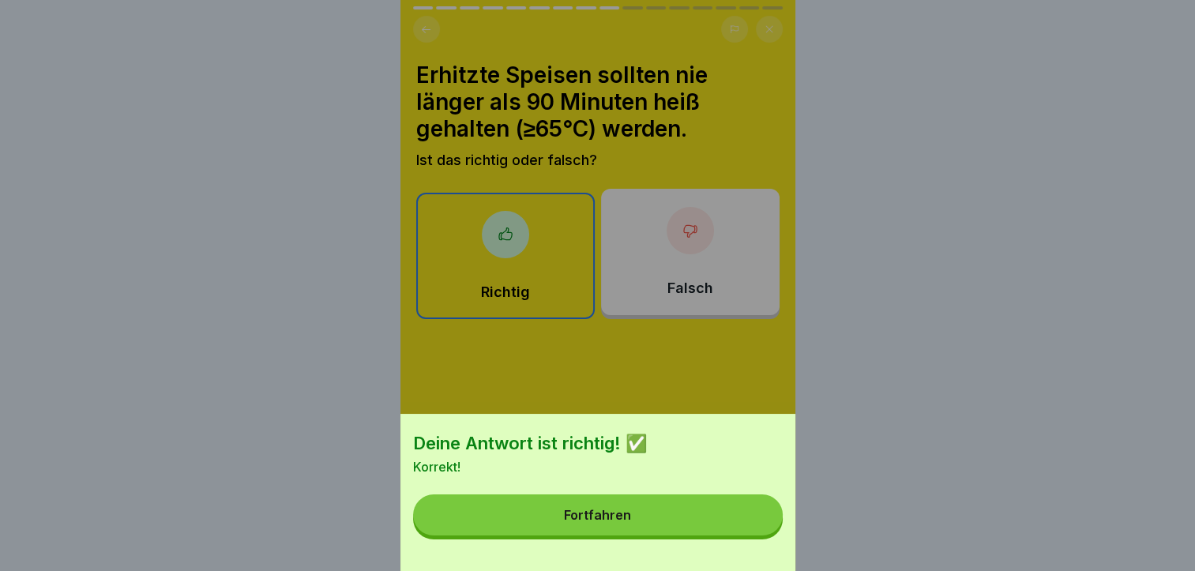
click at [679, 535] on button "Fortfahren" at bounding box center [597, 514] width 369 height 41
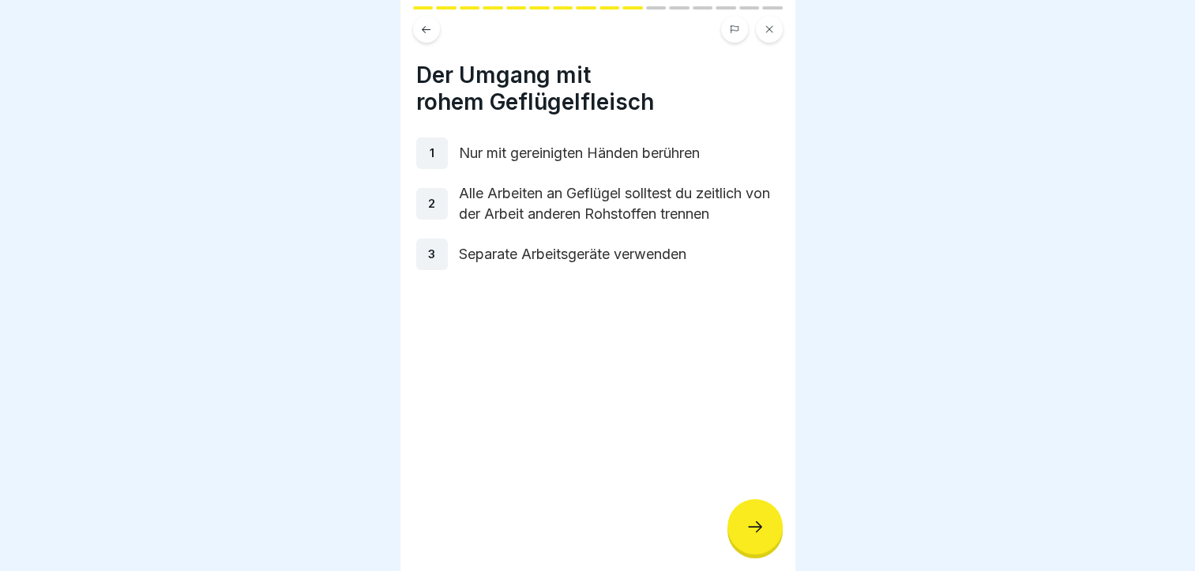
click at [778, 548] on div at bounding box center [754, 526] width 55 height 55
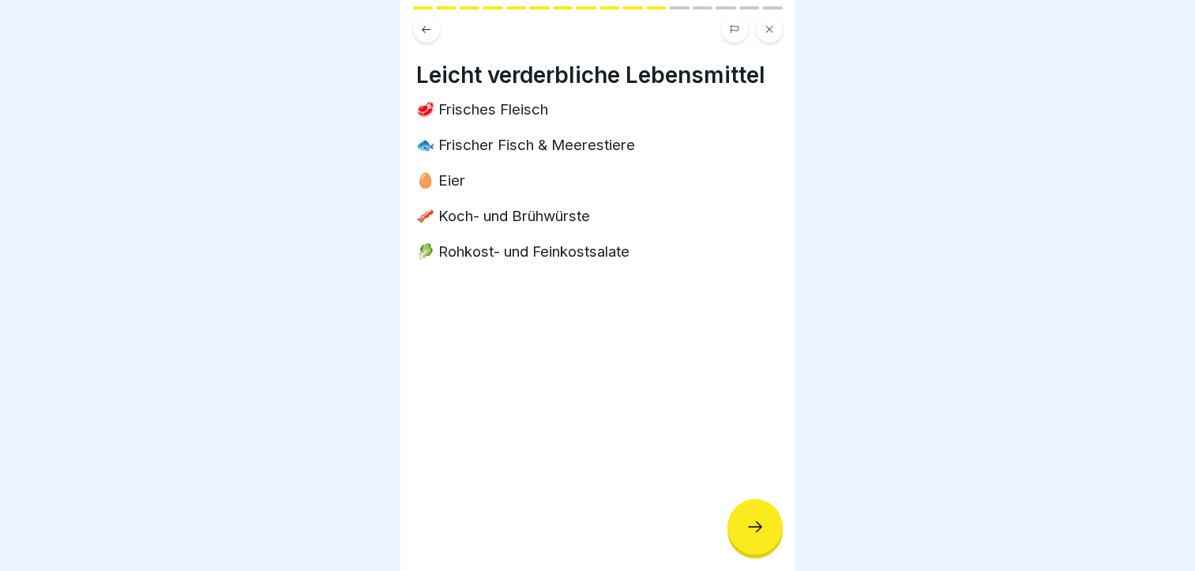
click at [737, 532] on div at bounding box center [754, 526] width 55 height 55
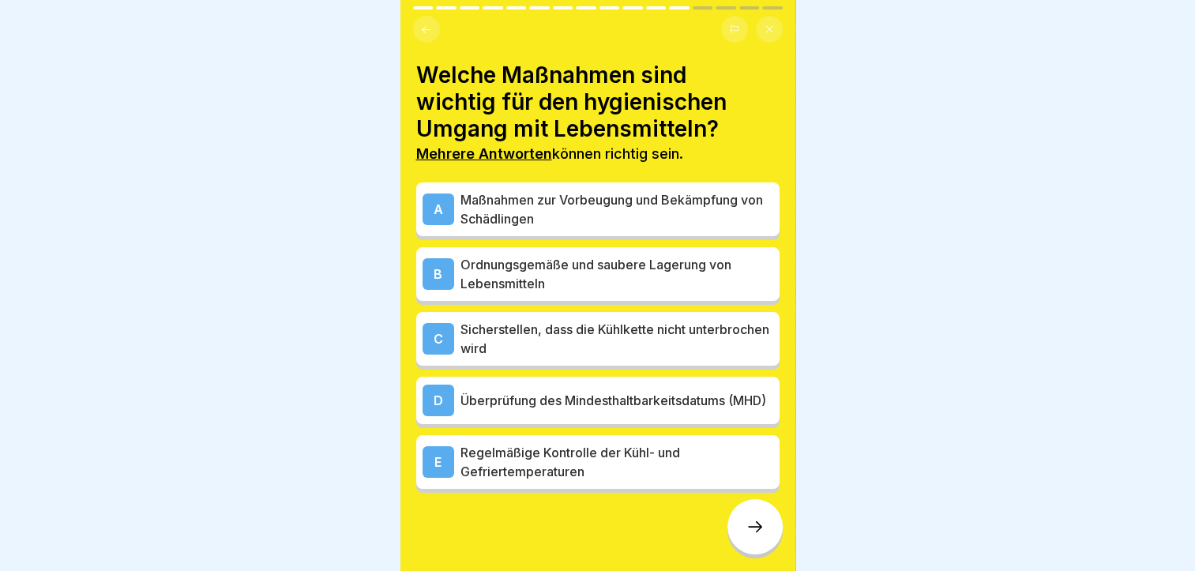
click at [569, 219] on p "Maßnahmen zur Vorbeugung und Bekämpfung von Schädlingen" at bounding box center [616, 209] width 313 height 38
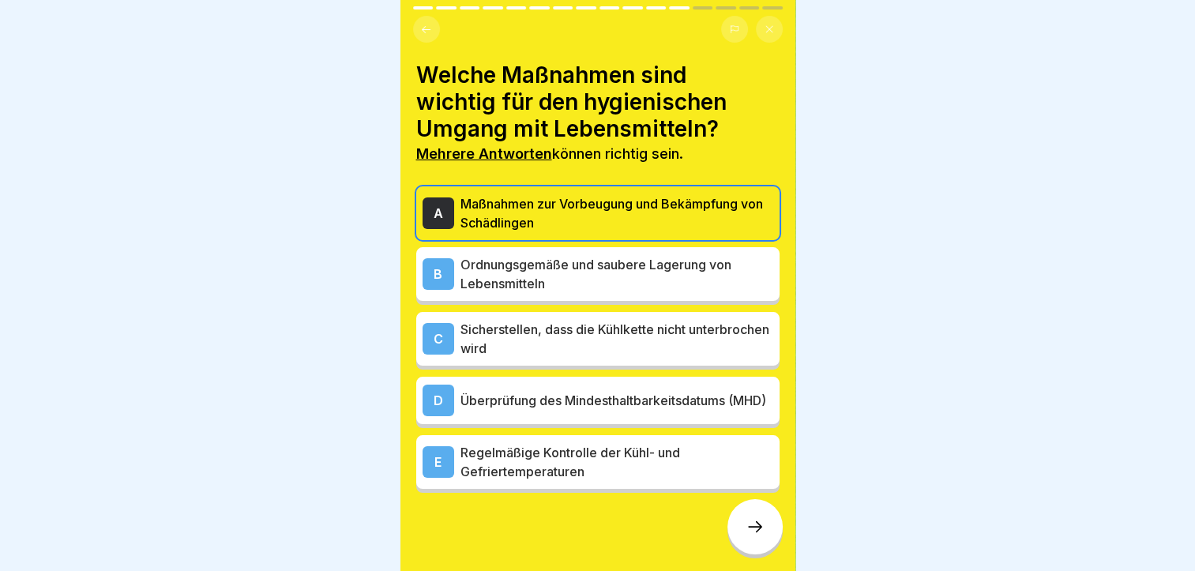
click at [562, 259] on p "Ordnungsgemäße und saubere Lagerung von Lebensmitteln" at bounding box center [616, 274] width 313 height 38
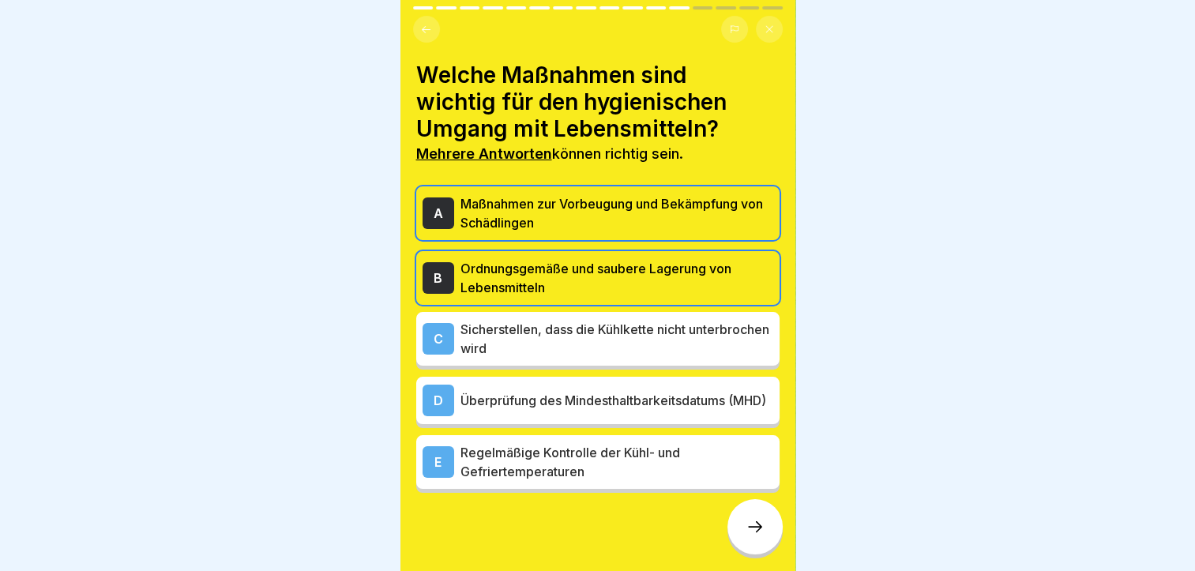
click at [607, 354] on p "Sicherstellen, dass die Kühlkette nicht unterbrochen wird" at bounding box center [616, 339] width 313 height 38
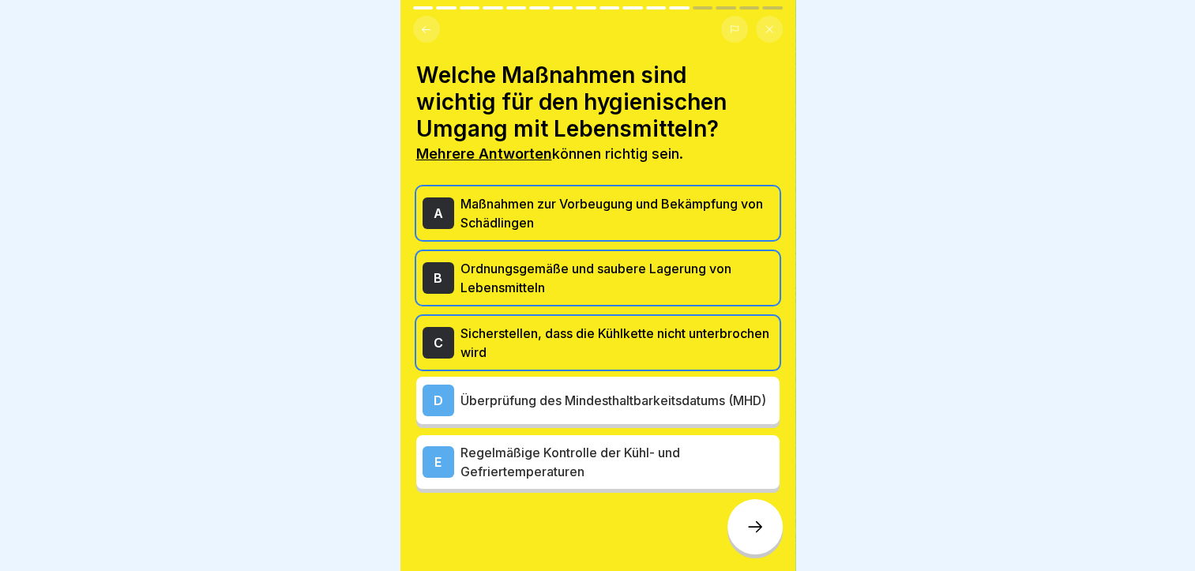
click at [591, 410] on p "Überprüfung des Mindesthaltbarkeitsdatums (MHD)" at bounding box center [616, 400] width 313 height 19
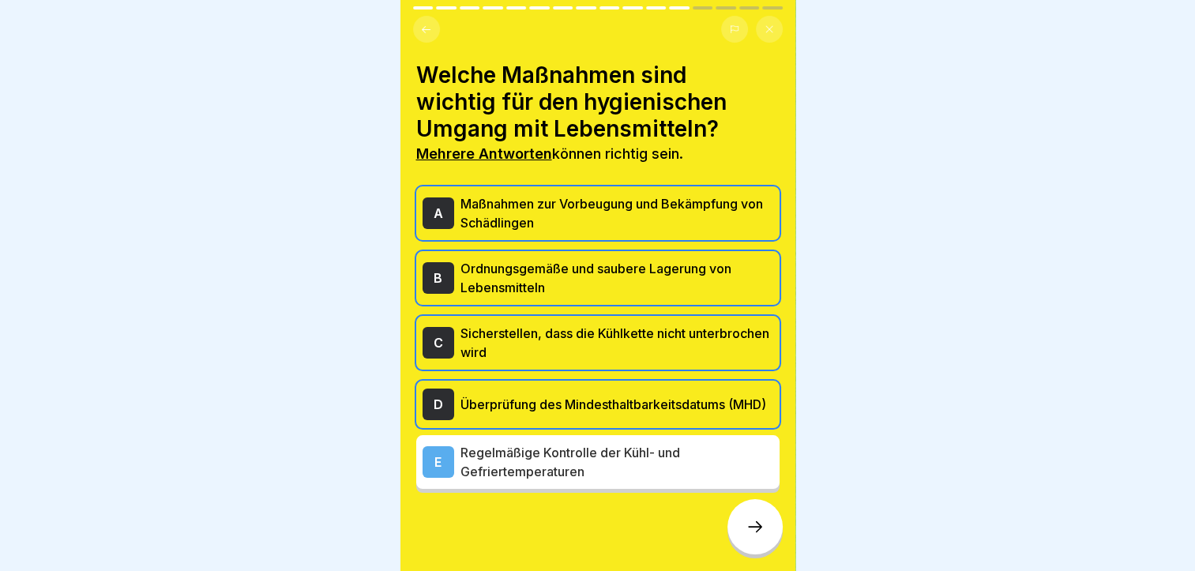
click at [582, 481] on p "Regelmäßige Kontrolle der Kühl- und Gefriertemperaturen" at bounding box center [616, 462] width 313 height 38
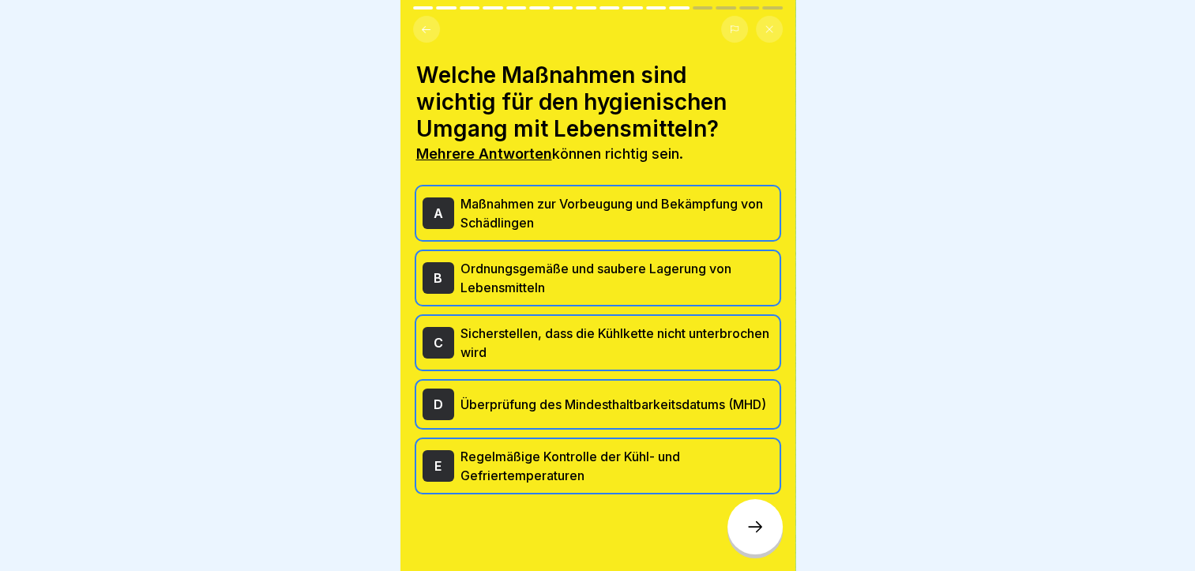
click at [742, 550] on div at bounding box center [754, 526] width 55 height 55
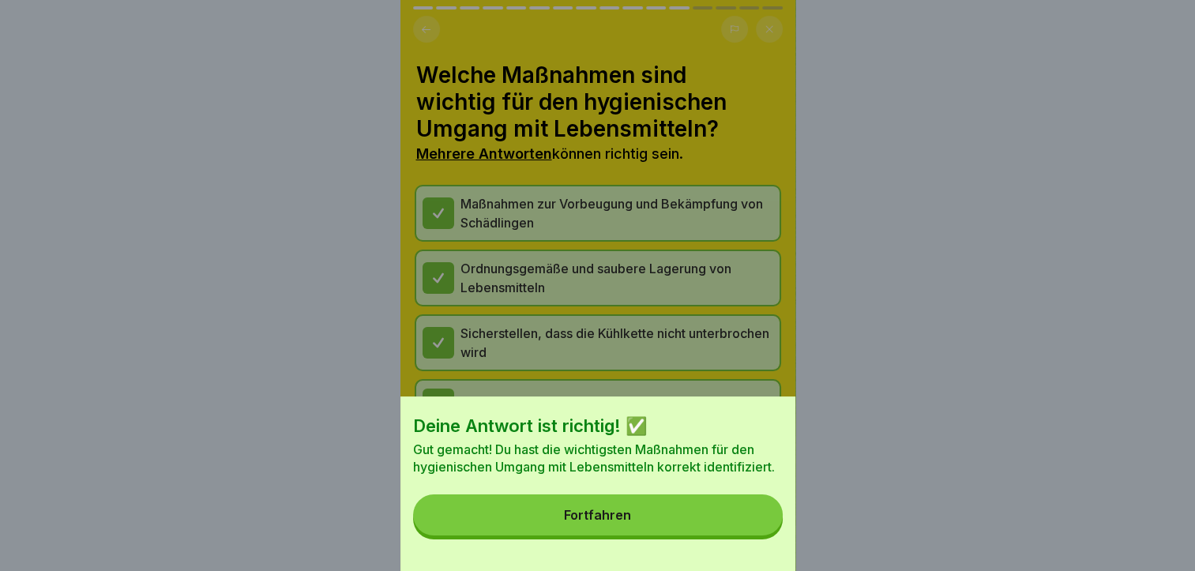
click at [742, 550] on div "Deine Antwort ist richtig! ✅ Gut gemacht! Du hast die wichtigsten Maßnahmen für…" at bounding box center [597, 483] width 395 height 174
click at [715, 532] on button "Fortfahren" at bounding box center [597, 514] width 369 height 41
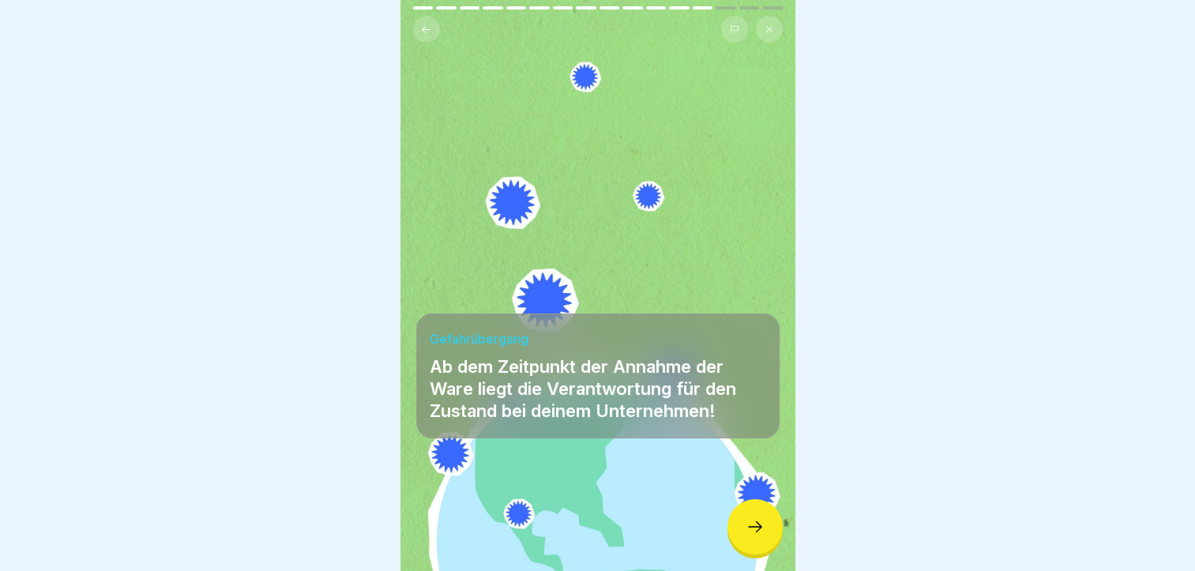
click at [736, 546] on div at bounding box center [754, 526] width 55 height 55
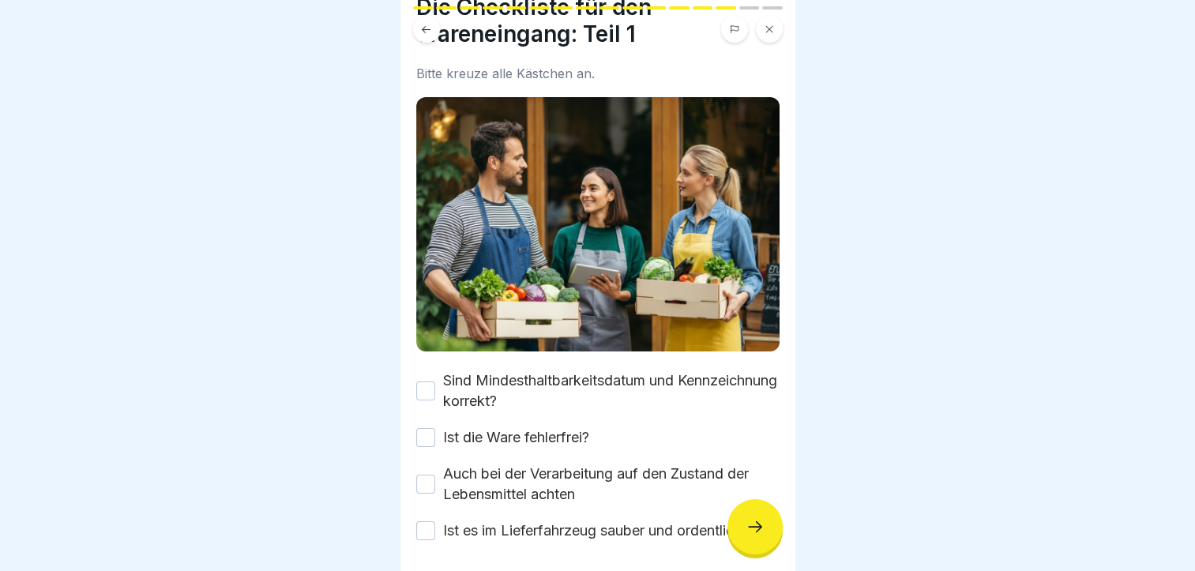
scroll to position [69, 0]
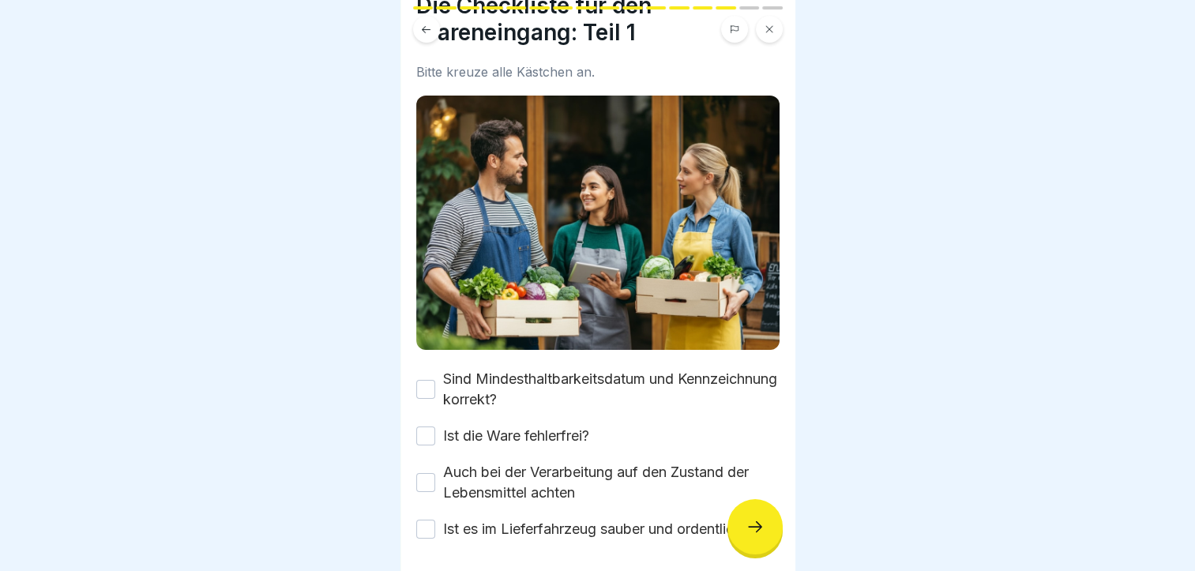
click at [420, 380] on button "Sind Mindesthaltbarkeitsdatum und Kennzeichnung korrekt?" at bounding box center [425, 389] width 19 height 19
click at [424, 426] on button "Ist die Ware fehlerfrei?" at bounding box center [425, 435] width 19 height 19
click at [425, 473] on button "Auch bei der Verarbeitung auf den Zustand der Lebensmittel achten" at bounding box center [425, 482] width 19 height 19
click at [423, 520] on button "Ist es im Lieferfahrzeug sauber und ordentlich?" at bounding box center [425, 529] width 19 height 19
click at [763, 536] on icon at bounding box center [754, 526] width 19 height 19
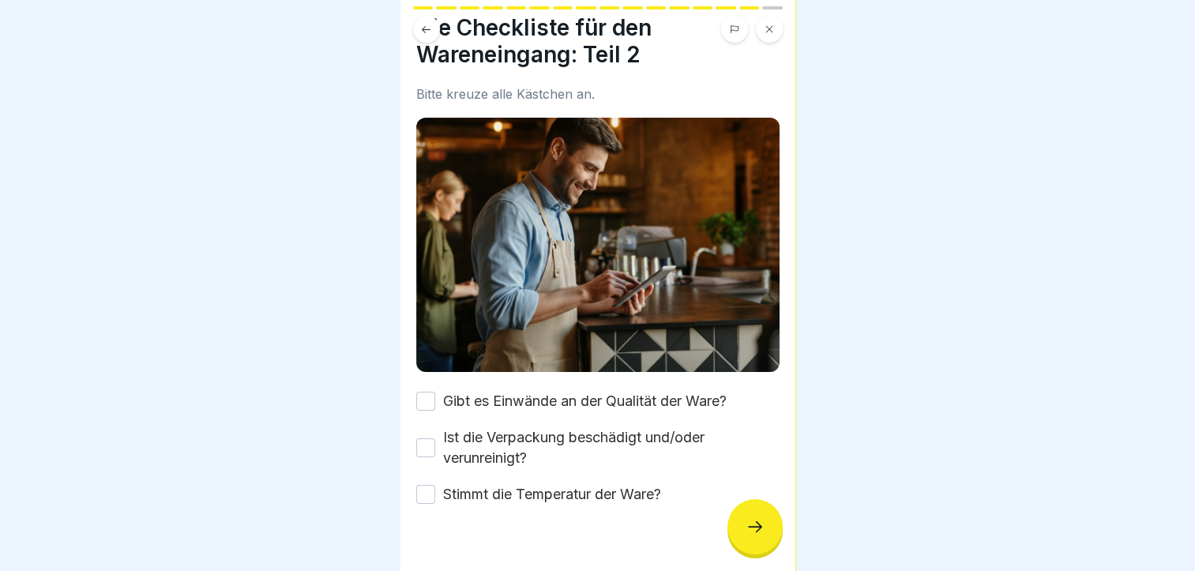
scroll to position [60, 0]
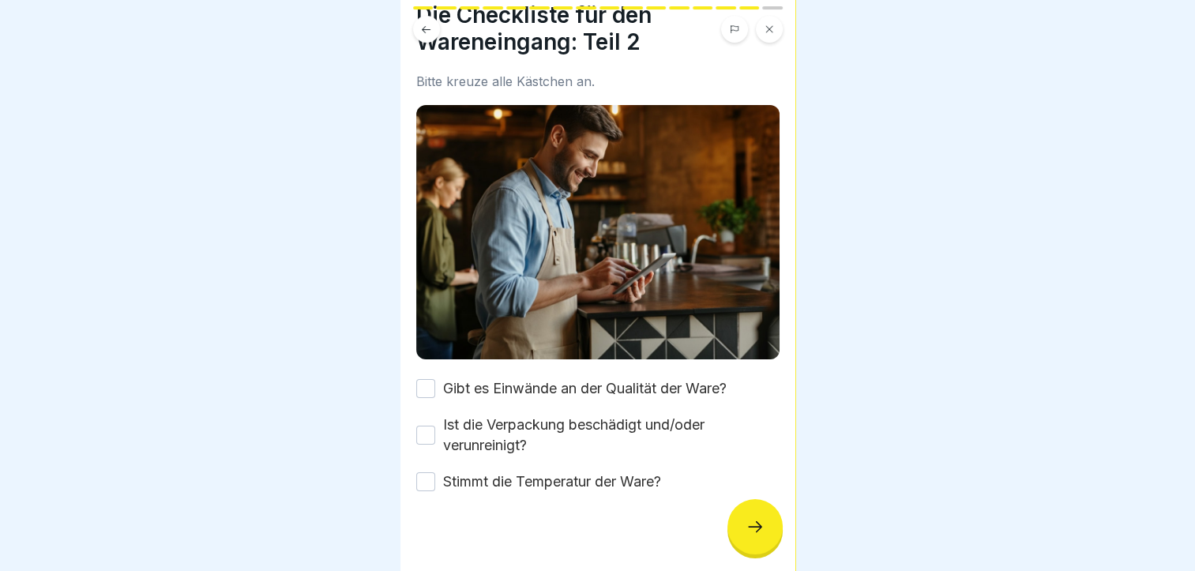
click at [429, 379] on button "Gibt es Einwände an der Qualität der Ware?" at bounding box center [425, 388] width 19 height 19
click at [425, 426] on button "Ist die Verpackung beschädigt und/oder verunreinigt?" at bounding box center [425, 435] width 19 height 19
click at [429, 478] on button "Stimmt die Temperatur der Ware?" at bounding box center [425, 481] width 19 height 19
click at [758, 536] on icon at bounding box center [754, 526] width 19 height 19
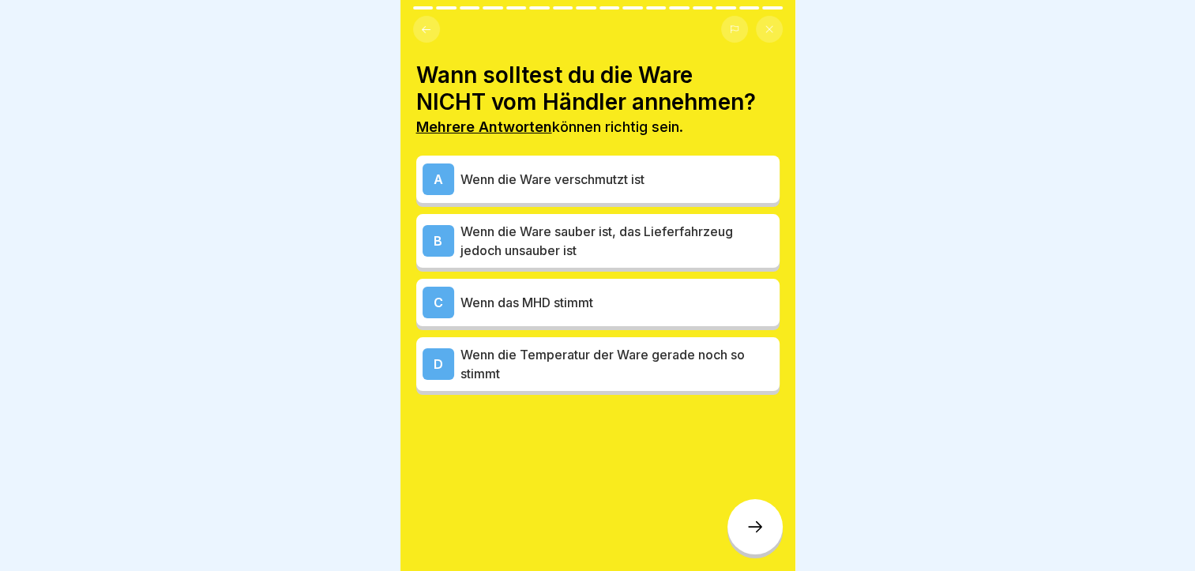
click at [616, 187] on p "Wenn die Ware verschmutzt ist" at bounding box center [616, 179] width 313 height 19
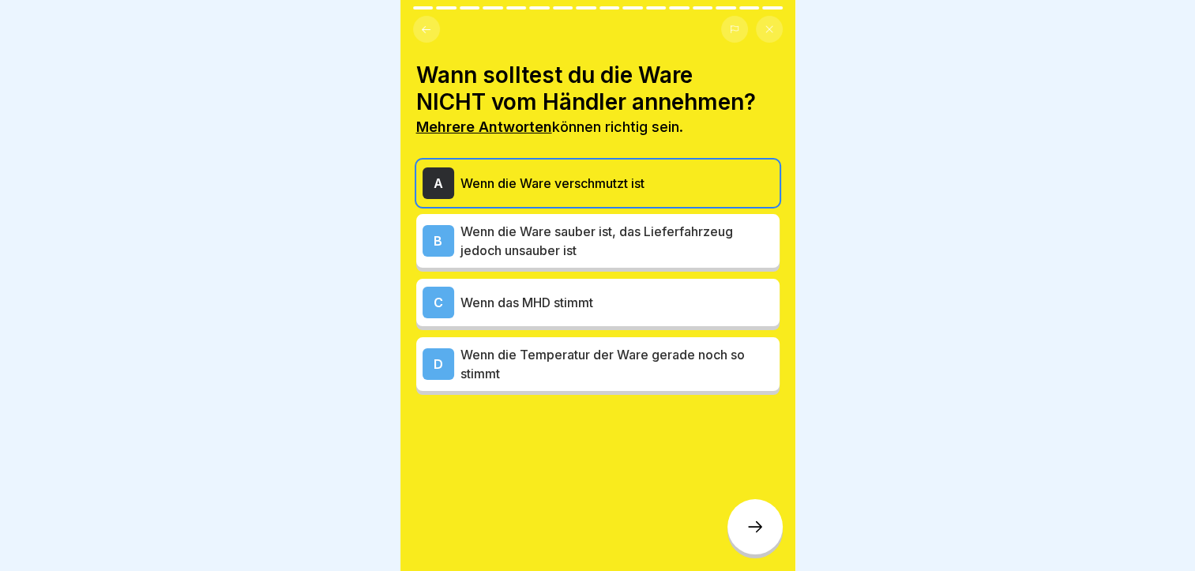
click at [758, 532] on icon at bounding box center [755, 526] width 14 height 11
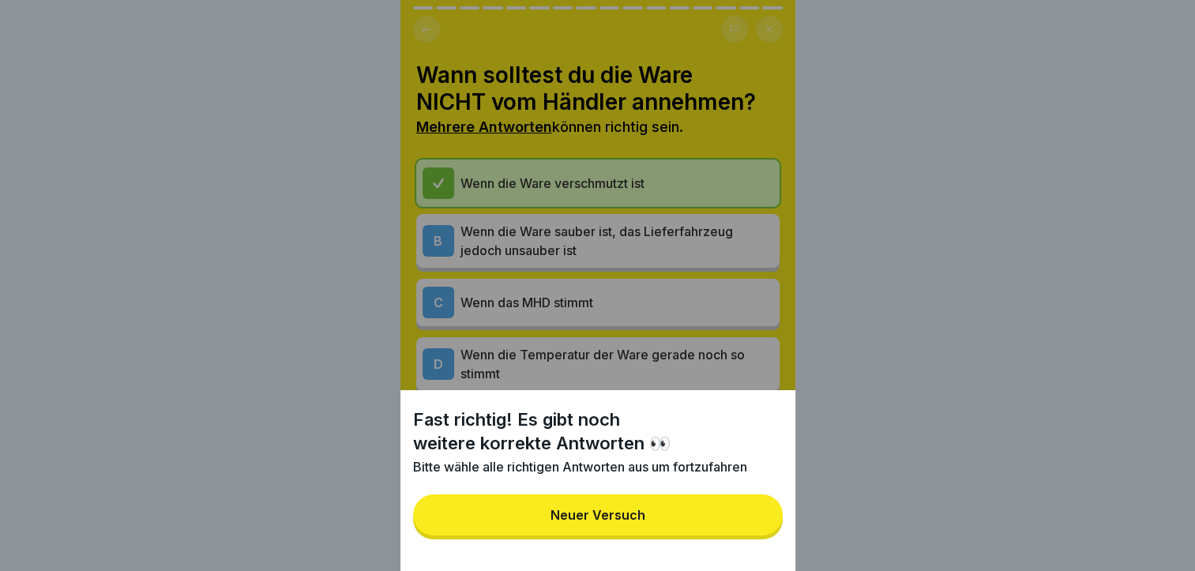
click at [657, 516] on button "Neuer Versuch" at bounding box center [597, 514] width 369 height 41
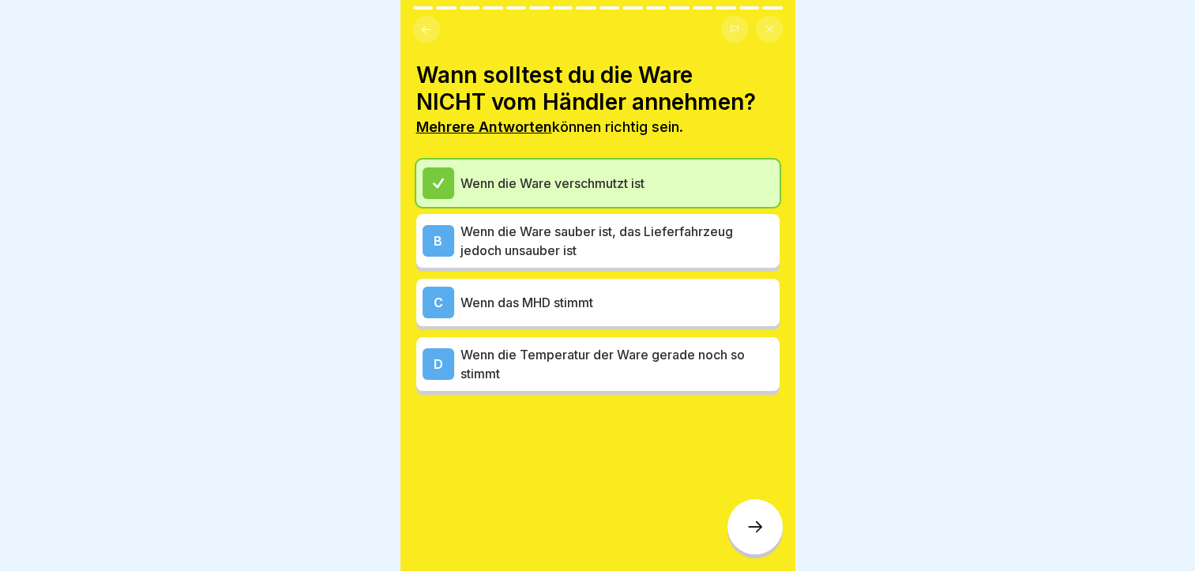
click at [768, 530] on div at bounding box center [754, 526] width 55 height 55
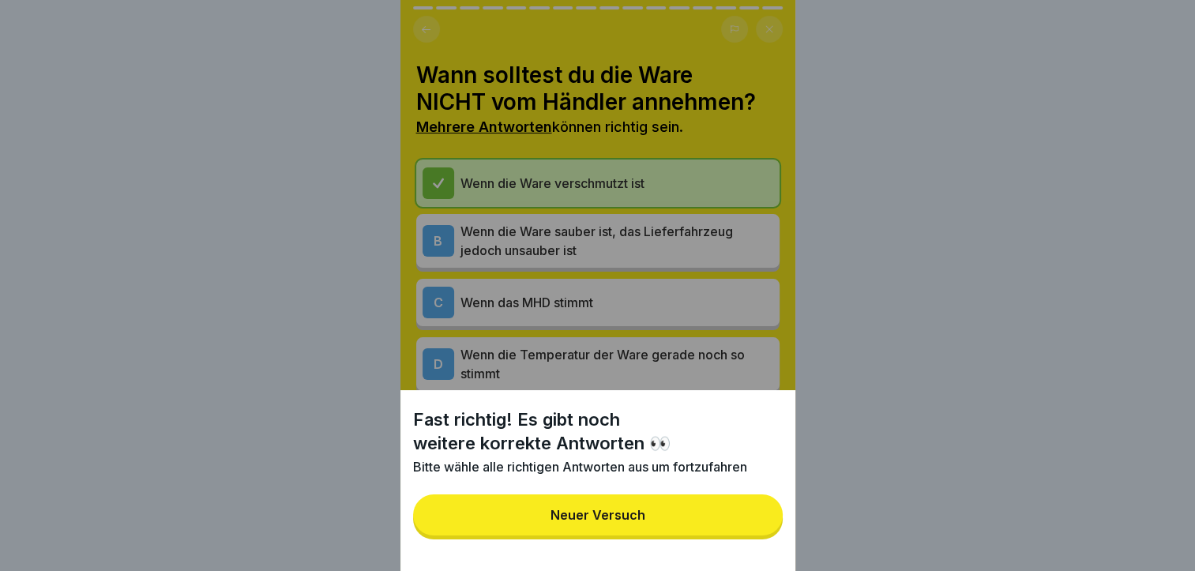
click at [569, 522] on div "Neuer Versuch" at bounding box center [597, 515] width 95 height 14
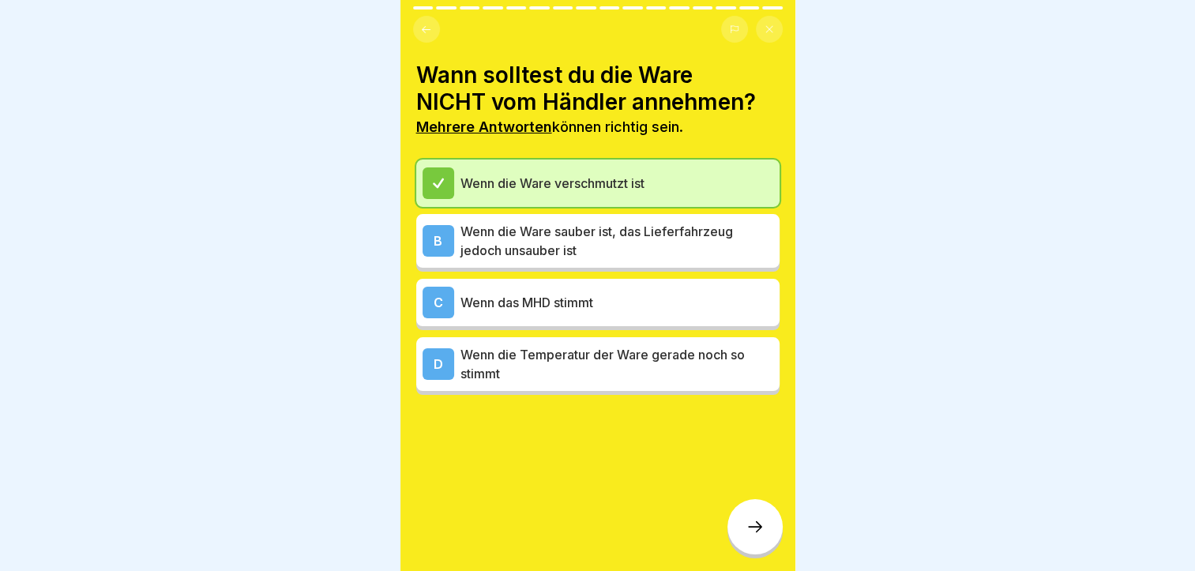
click at [497, 358] on p "Wenn die Temperatur der Ware gerade noch so stimmt" at bounding box center [616, 364] width 313 height 38
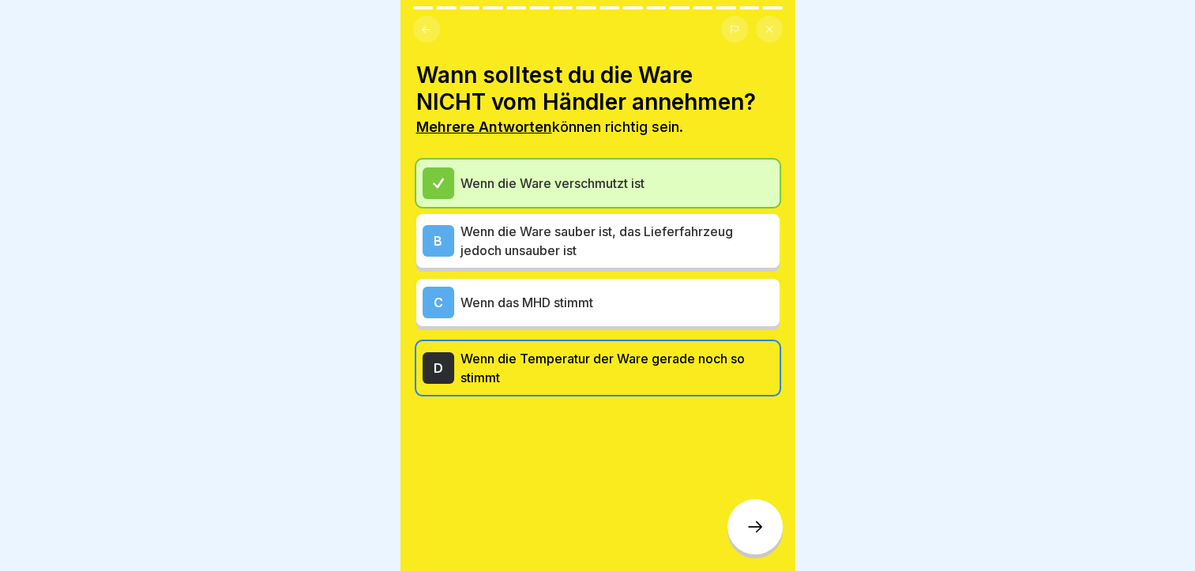
click at [748, 536] on icon at bounding box center [754, 526] width 19 height 19
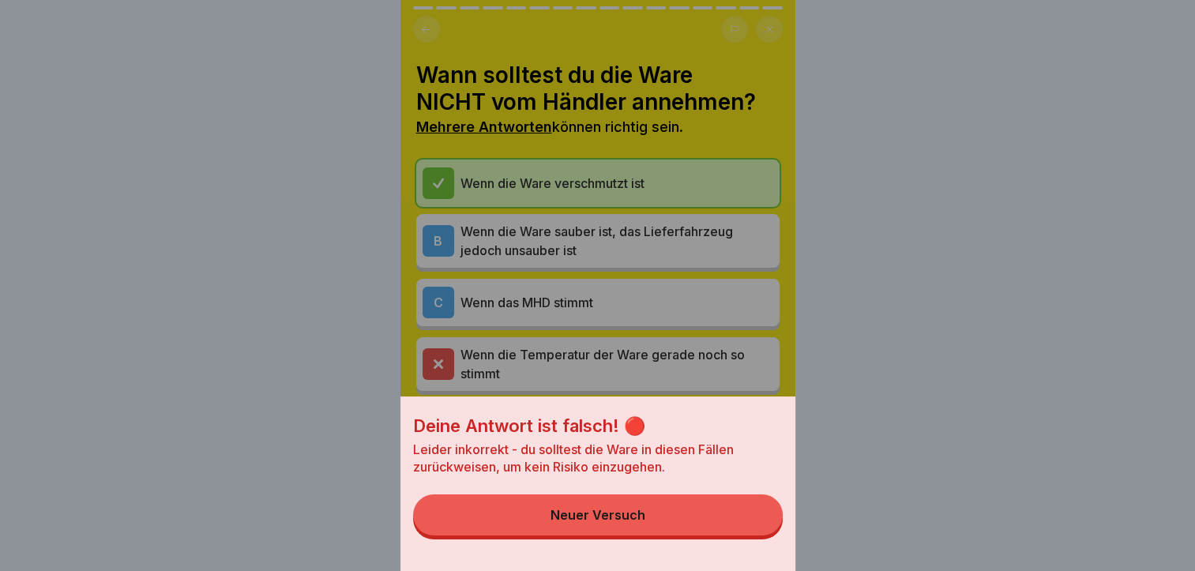
click at [668, 518] on button "Neuer Versuch" at bounding box center [597, 514] width 369 height 41
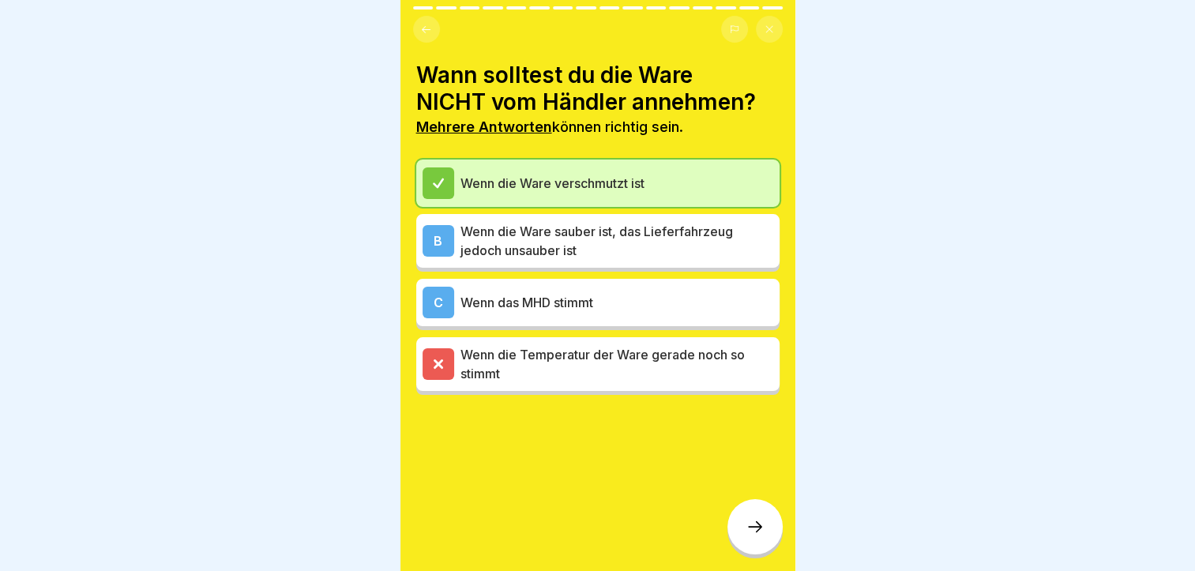
click at [546, 264] on div "B Wenn die Ware sauber ist, das Lieferfahrzeug jedoch unsauber ist" at bounding box center [597, 241] width 363 height 54
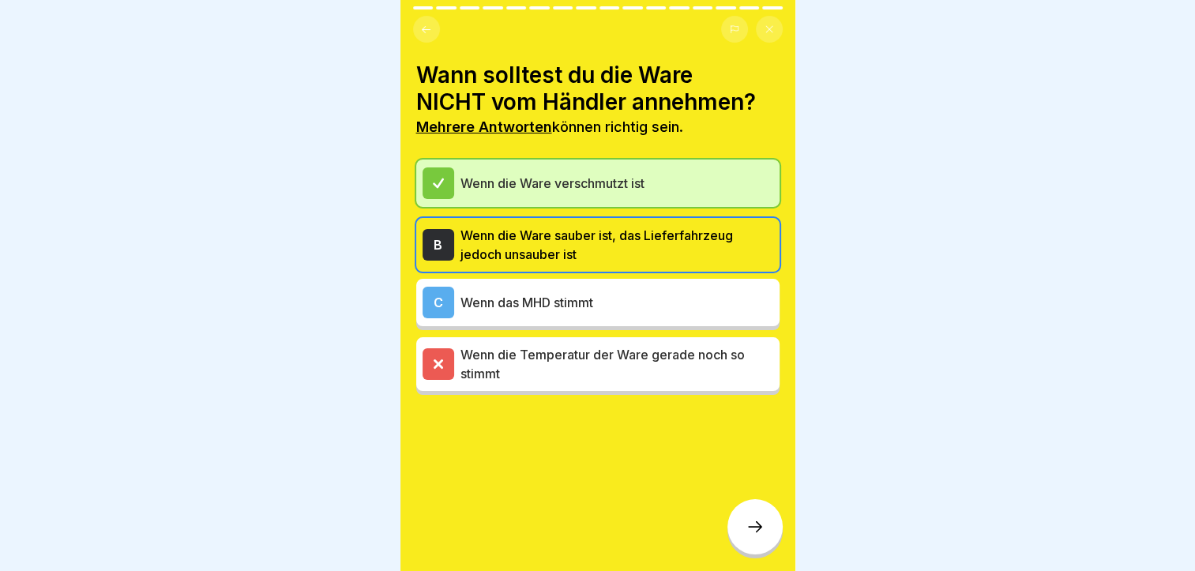
click at [760, 554] on div at bounding box center [754, 526] width 55 height 55
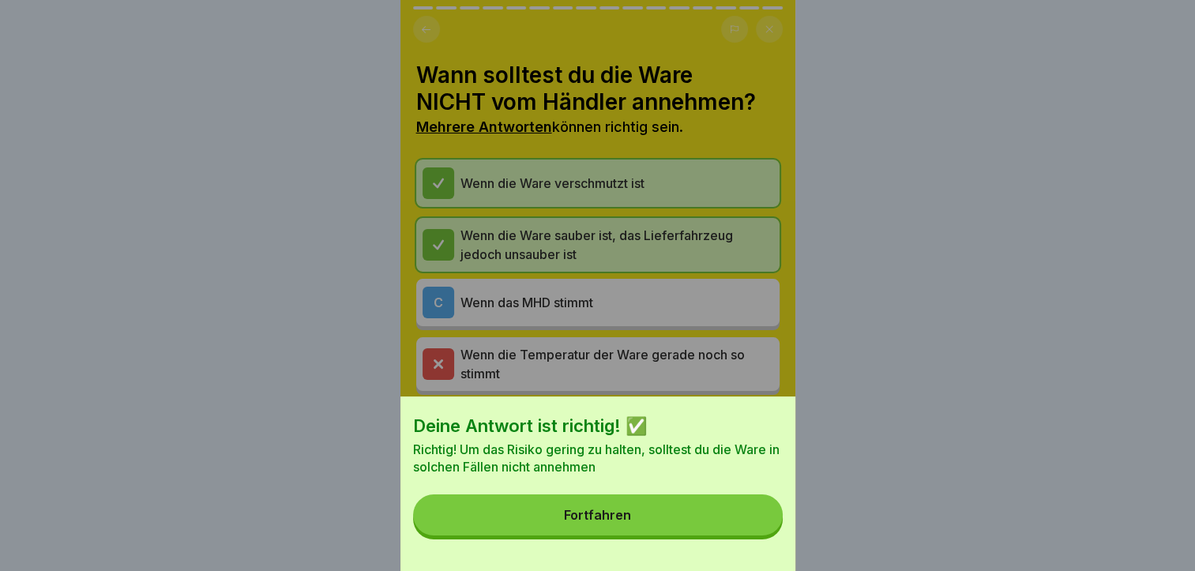
click at [657, 520] on button "Fortfahren" at bounding box center [597, 514] width 369 height 41
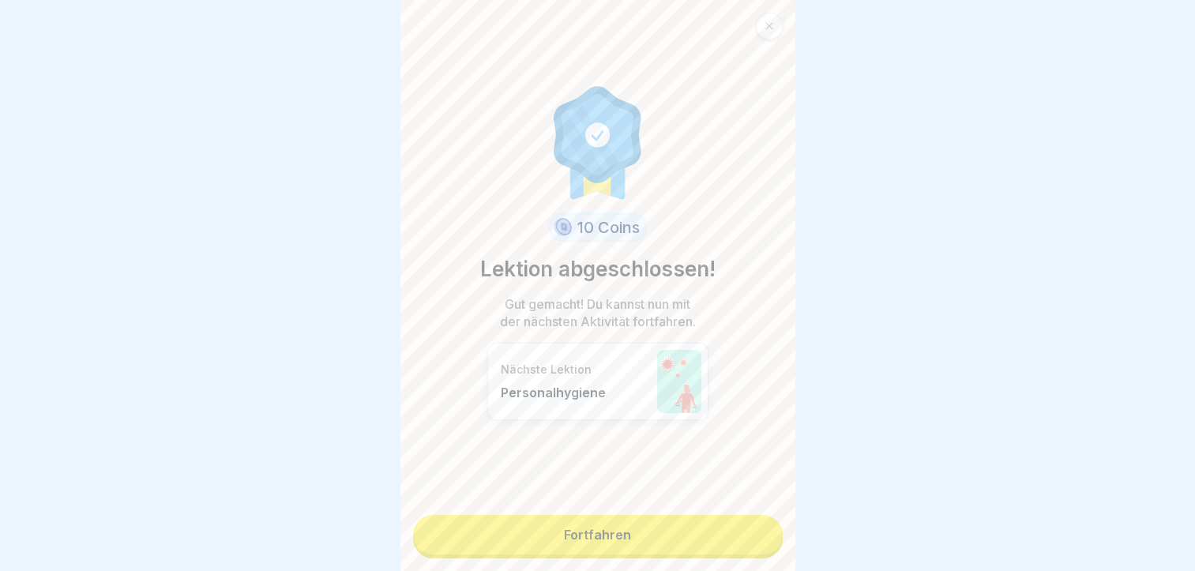
click at [616, 534] on link "Fortfahren" at bounding box center [597, 534] width 369 height 39
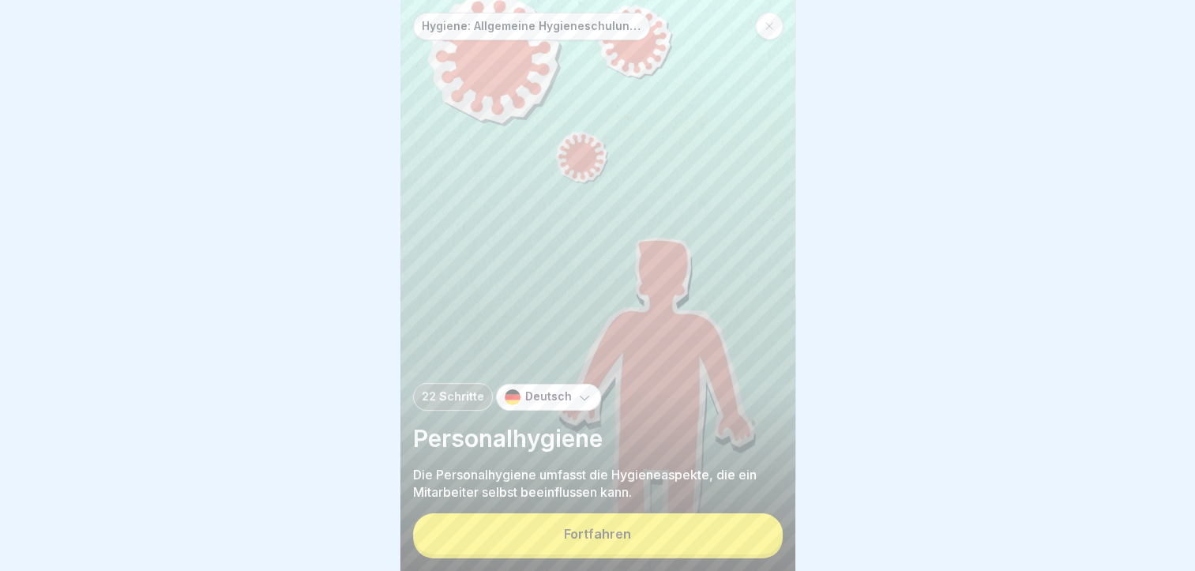
click at [616, 534] on button "Fortfahren" at bounding box center [597, 533] width 369 height 41
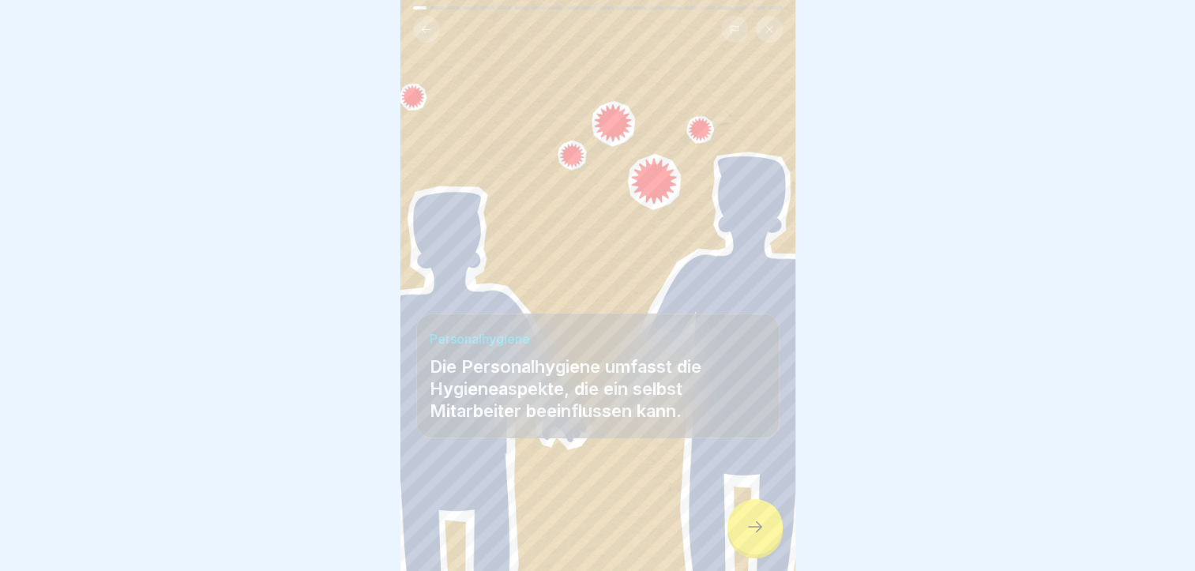
click at [770, 527] on div at bounding box center [754, 526] width 55 height 55
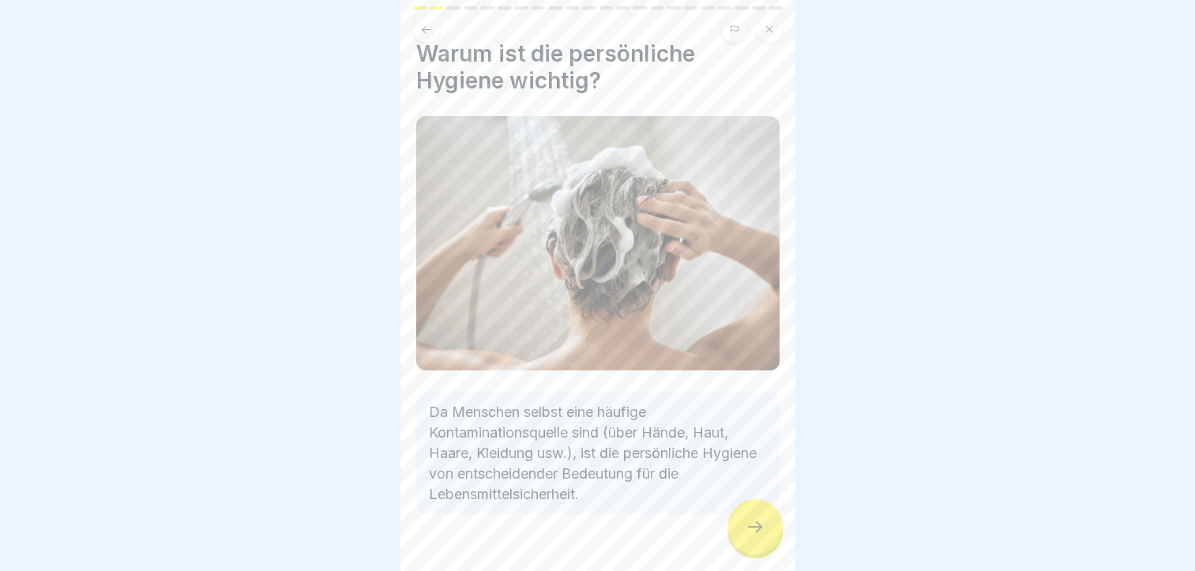
scroll to position [22, 0]
click at [755, 551] on div at bounding box center [754, 526] width 55 height 55
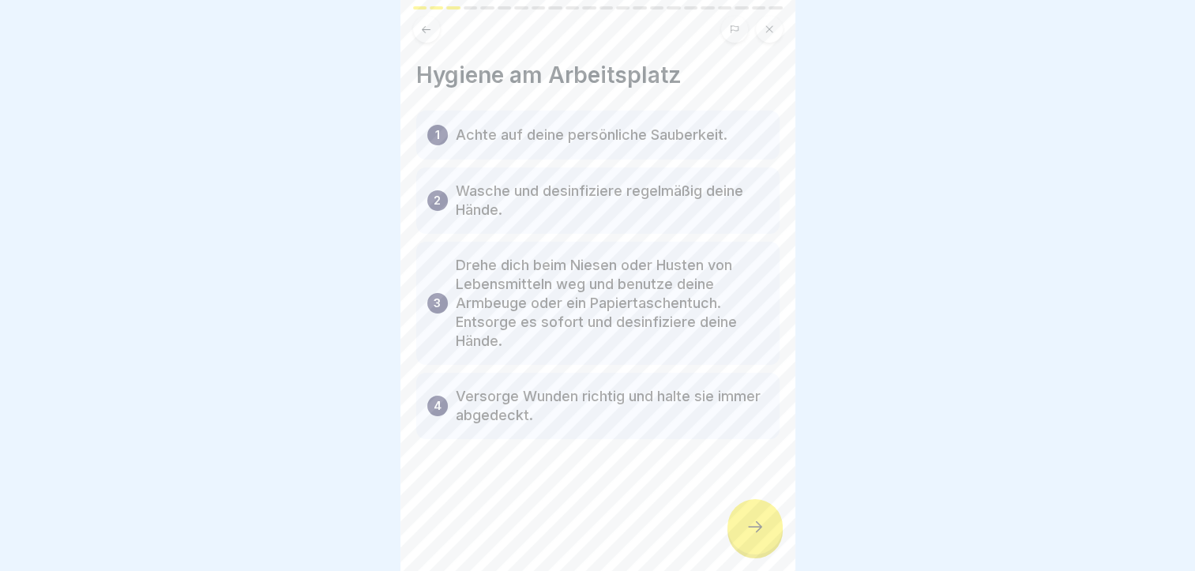
click at [772, 538] on div at bounding box center [754, 526] width 55 height 55
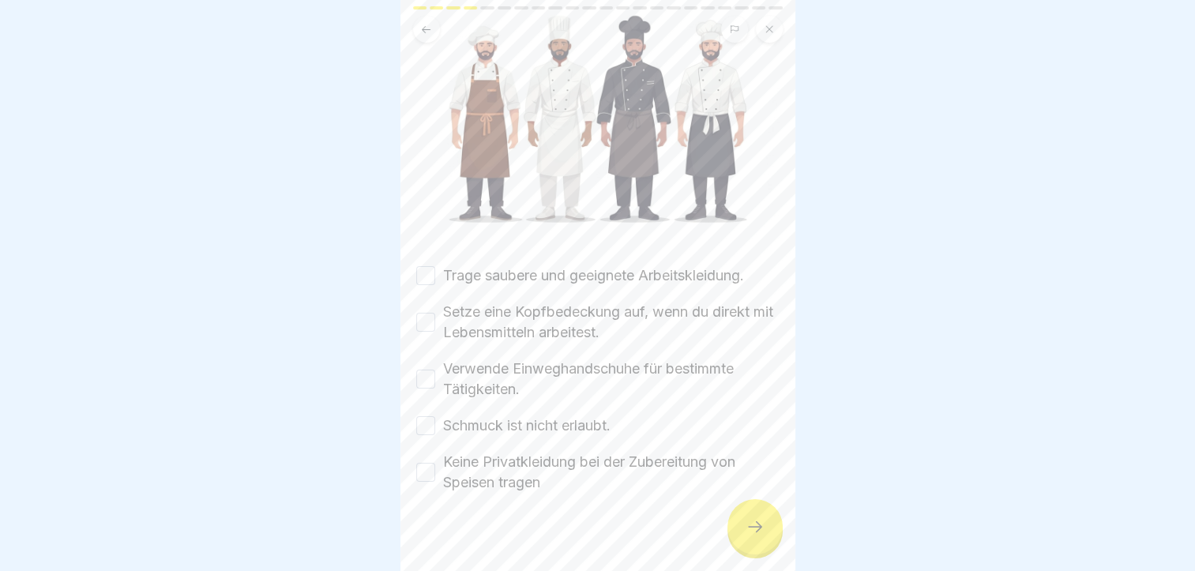
scroll to position [174, 0]
click at [420, 265] on button "Trage saubere und geeignete Arbeitskleidung." at bounding box center [425, 274] width 19 height 19
click at [429, 318] on button "Setze eine Kopfbedeckung auf, wenn du direkt mit Lebensmitteln arbeitest." at bounding box center [425, 321] width 19 height 19
click at [426, 373] on button "Verwende Einweghandschuhe für bestimmte Tätigkeiten." at bounding box center [425, 378] width 19 height 19
click at [428, 415] on button "Schmuck ist nicht erlaubt." at bounding box center [425, 424] width 19 height 19
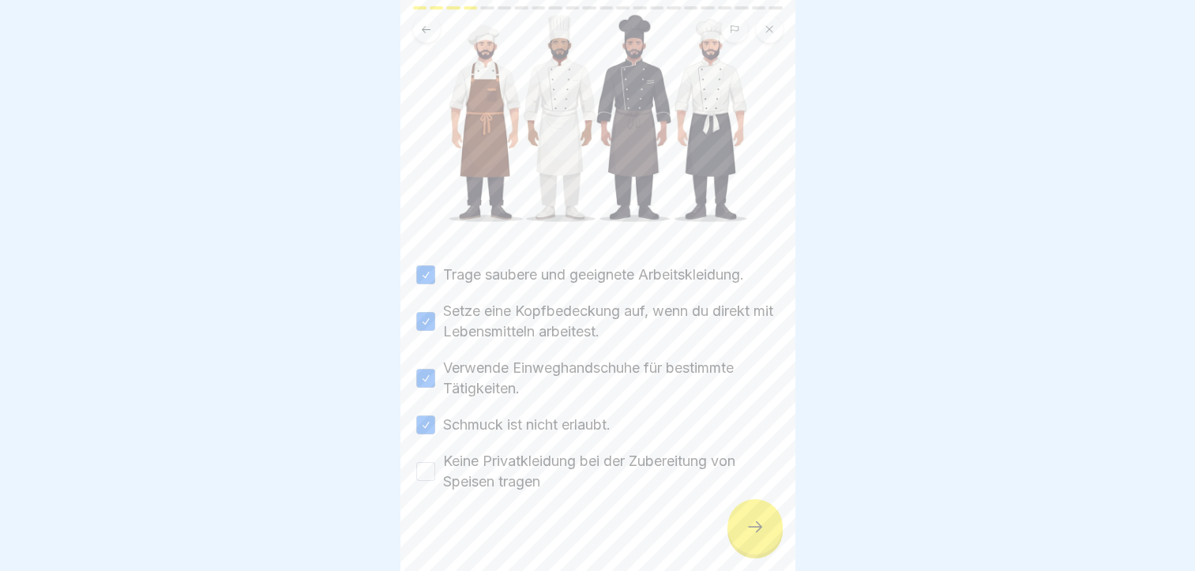
click at [429, 462] on button "Keine Privatkleidung bei der Zubereitung von Speisen tragen" at bounding box center [425, 471] width 19 height 19
click at [735, 532] on div at bounding box center [754, 526] width 55 height 55
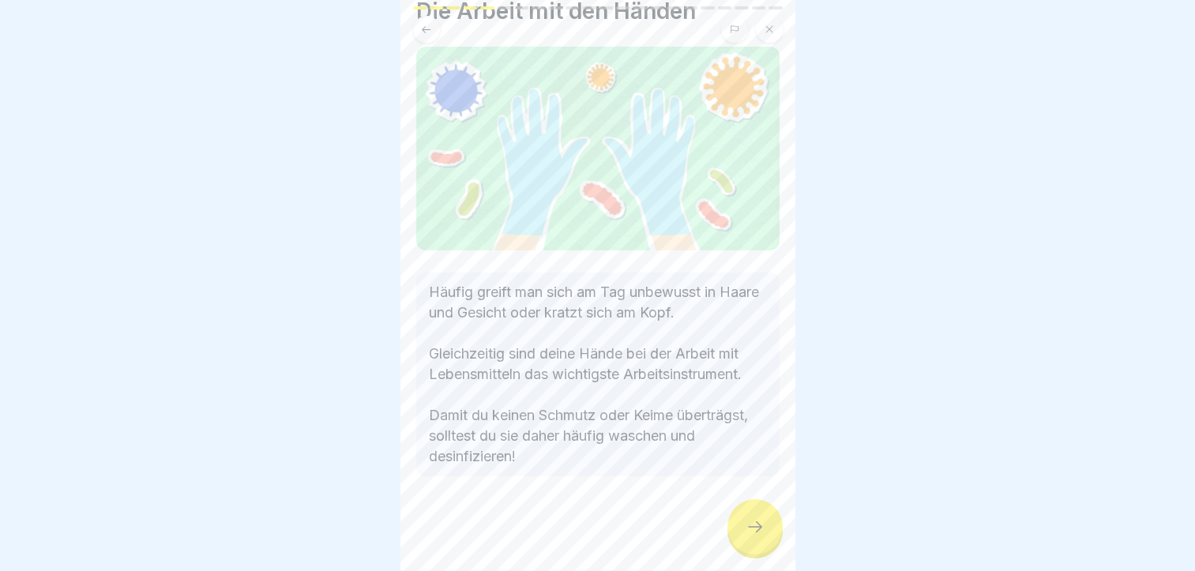
scroll to position [12, 0]
click at [737, 513] on div at bounding box center [754, 526] width 55 height 55
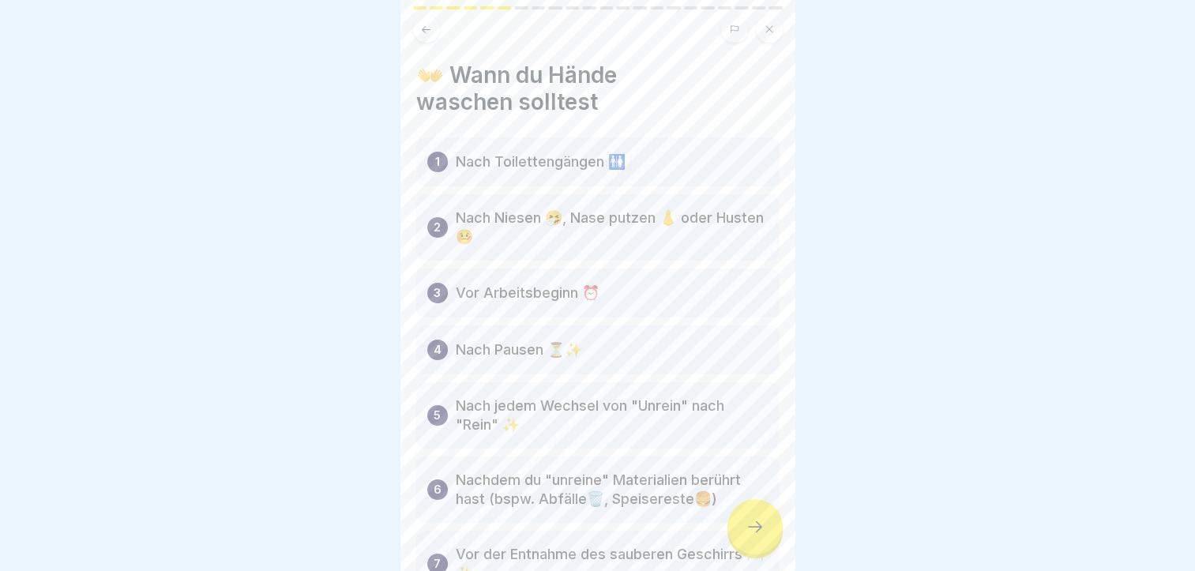
scroll to position [120, 0]
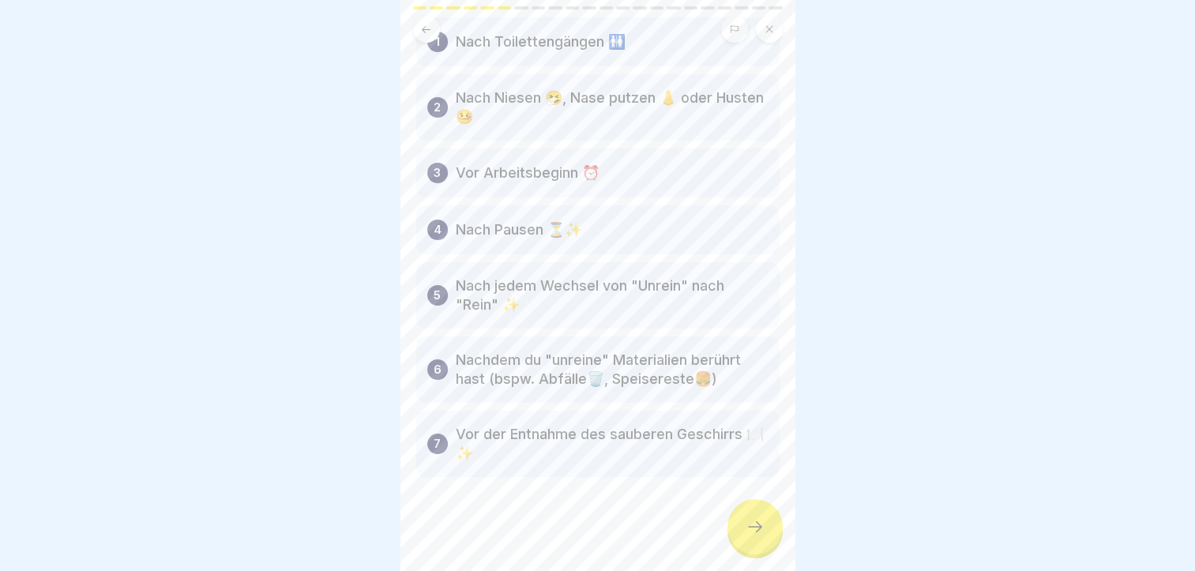
click at [756, 538] on div at bounding box center [754, 526] width 55 height 55
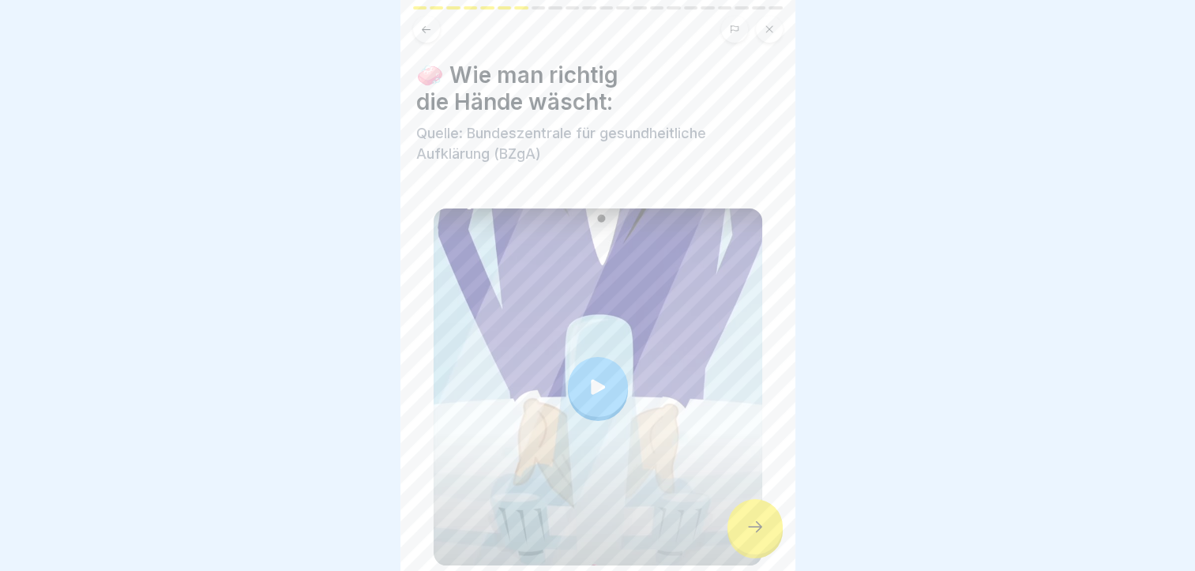
click at [598, 357] on div at bounding box center [598, 387] width 60 height 60
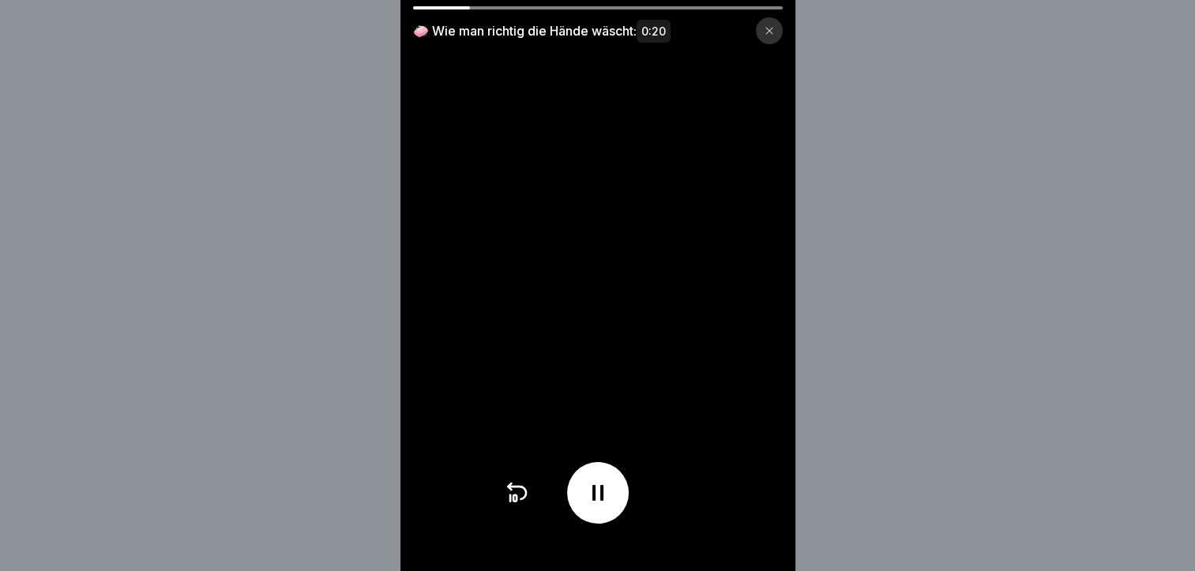
click at [598, 354] on video at bounding box center [597, 285] width 395 height 571
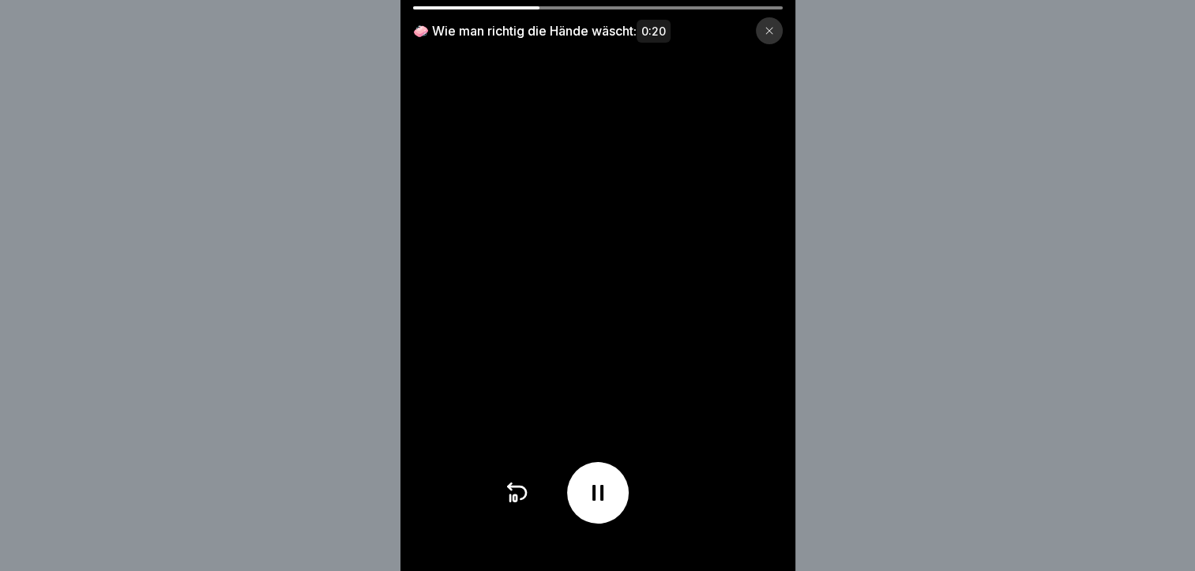
click at [598, 354] on video at bounding box center [597, 285] width 395 height 571
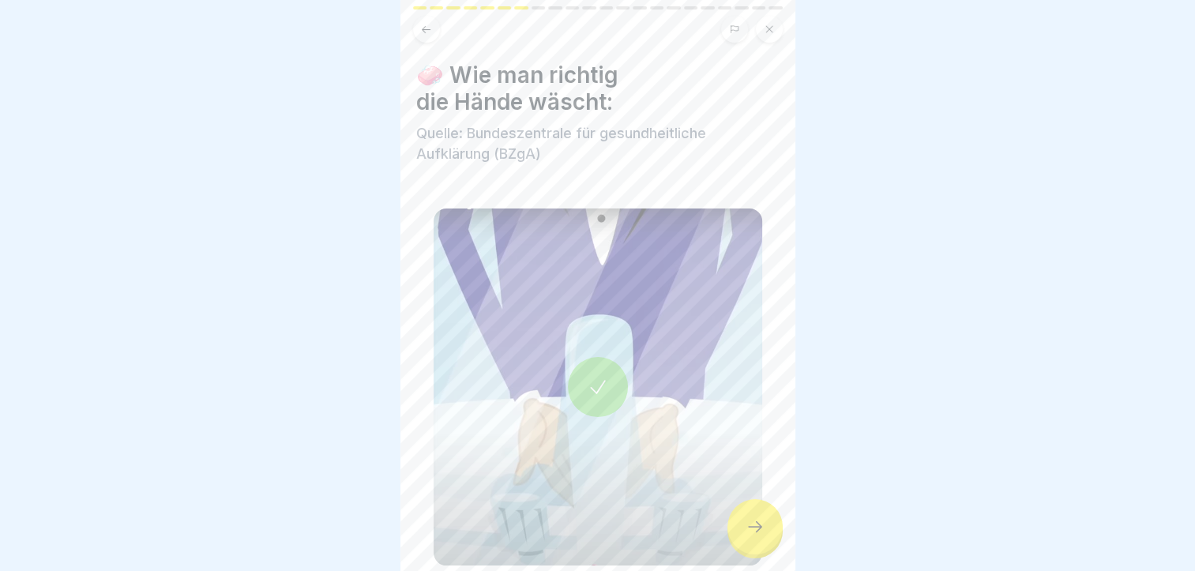
click at [759, 516] on div at bounding box center [754, 526] width 55 height 55
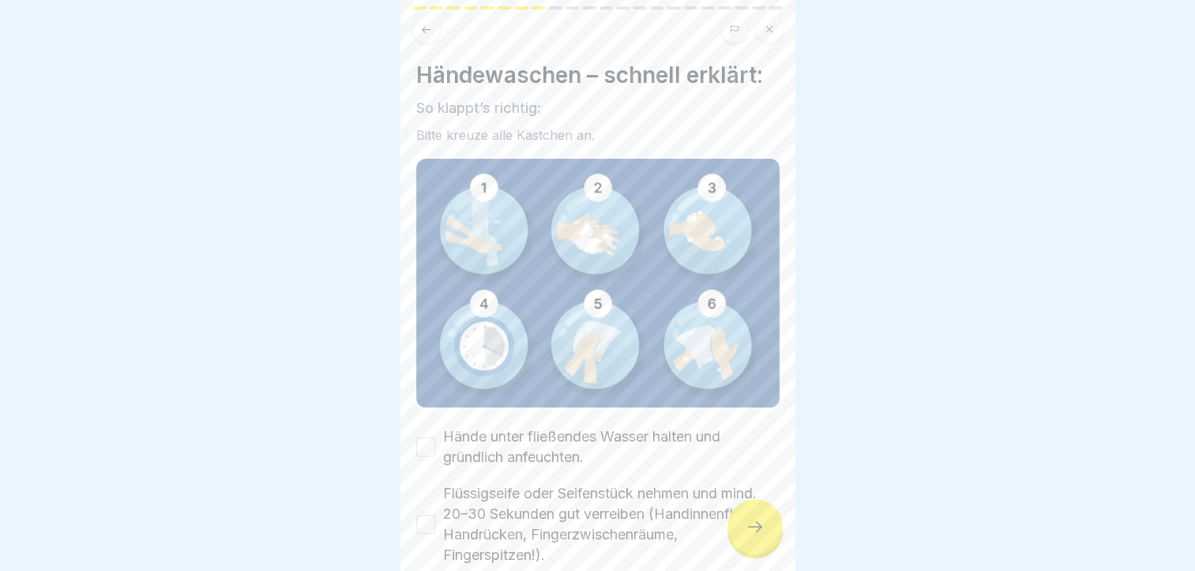
scroll to position [76, 0]
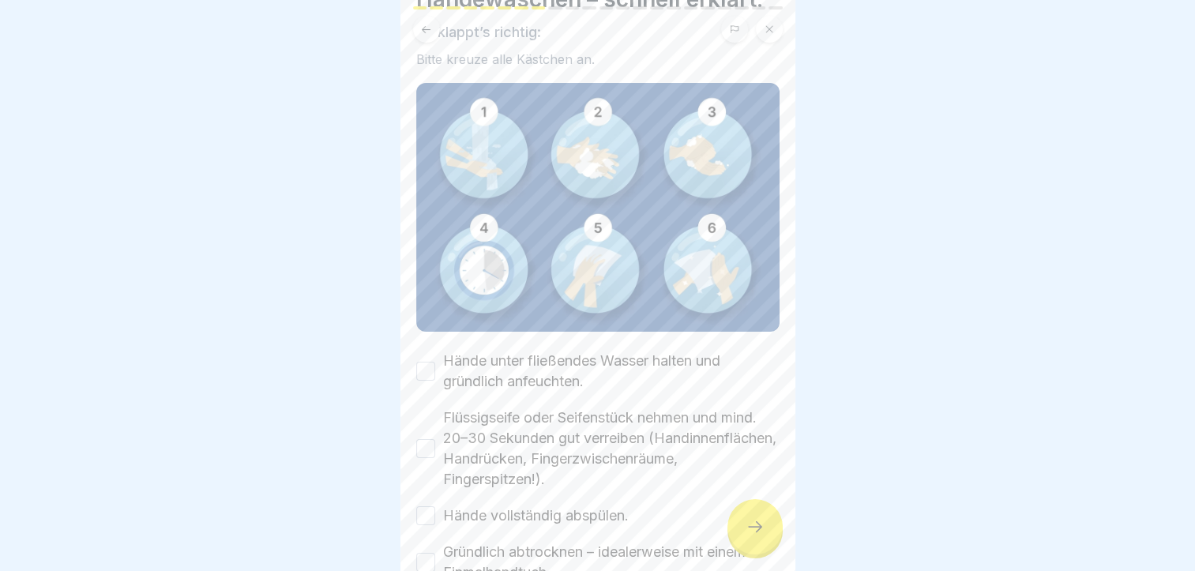
click at [419, 362] on button "Hände unter fließendes Wasser halten und gründlich anfeuchten." at bounding box center [425, 371] width 19 height 19
click at [426, 439] on button "Flüssigseife oder Seifenstück nehmen und mind. 20–30 Sekunden gut verreiben (Ha…" at bounding box center [425, 448] width 19 height 19
click at [422, 506] on button "Hände vollständig abspülen." at bounding box center [425, 515] width 19 height 19
click at [419, 553] on button "Gründlich abtrocknen – idealerweise mit einem Einmalhandtuch." at bounding box center [425, 562] width 19 height 19
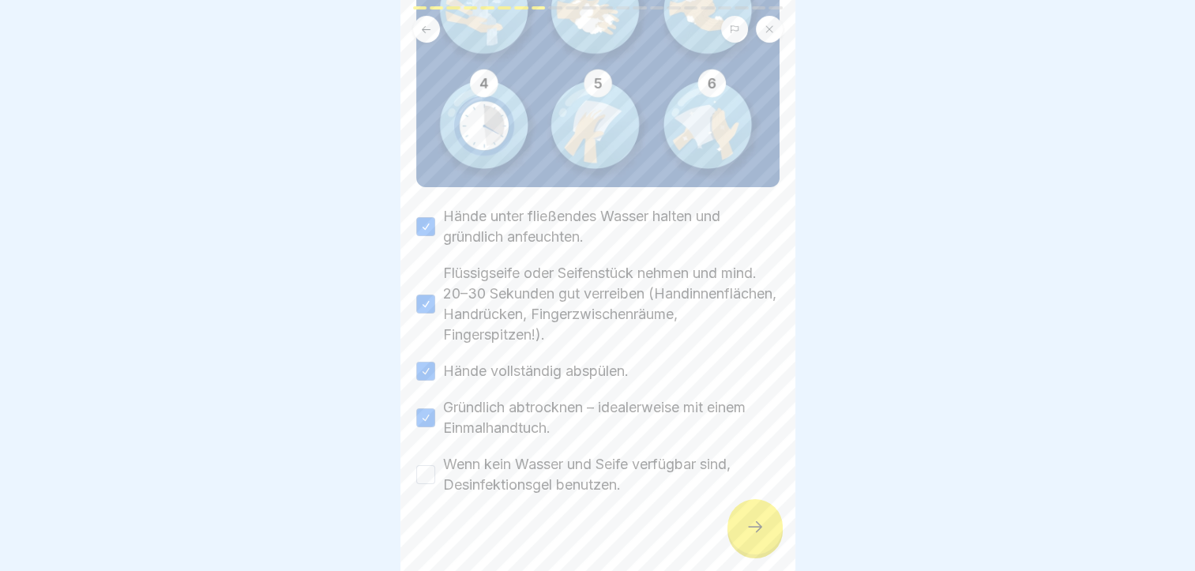
scroll to position [231, 0]
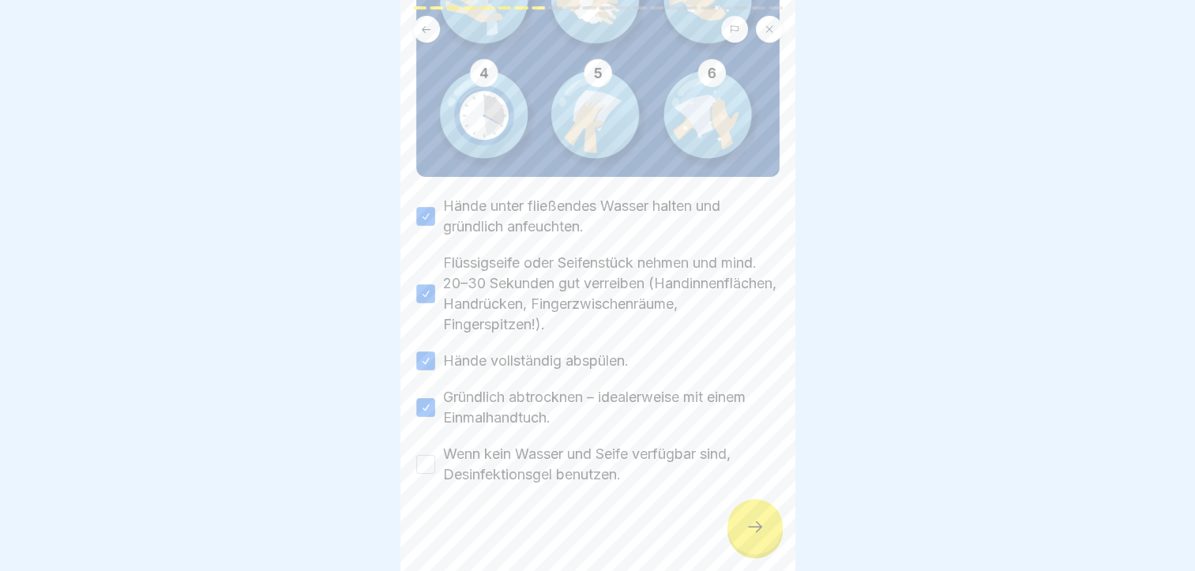
click at [417, 455] on button "Wenn kein Wasser und Seife verfügbar sind, Desinfektionsgel benutzen." at bounding box center [425, 464] width 19 height 19
